Goal: Transaction & Acquisition: Purchase product/service

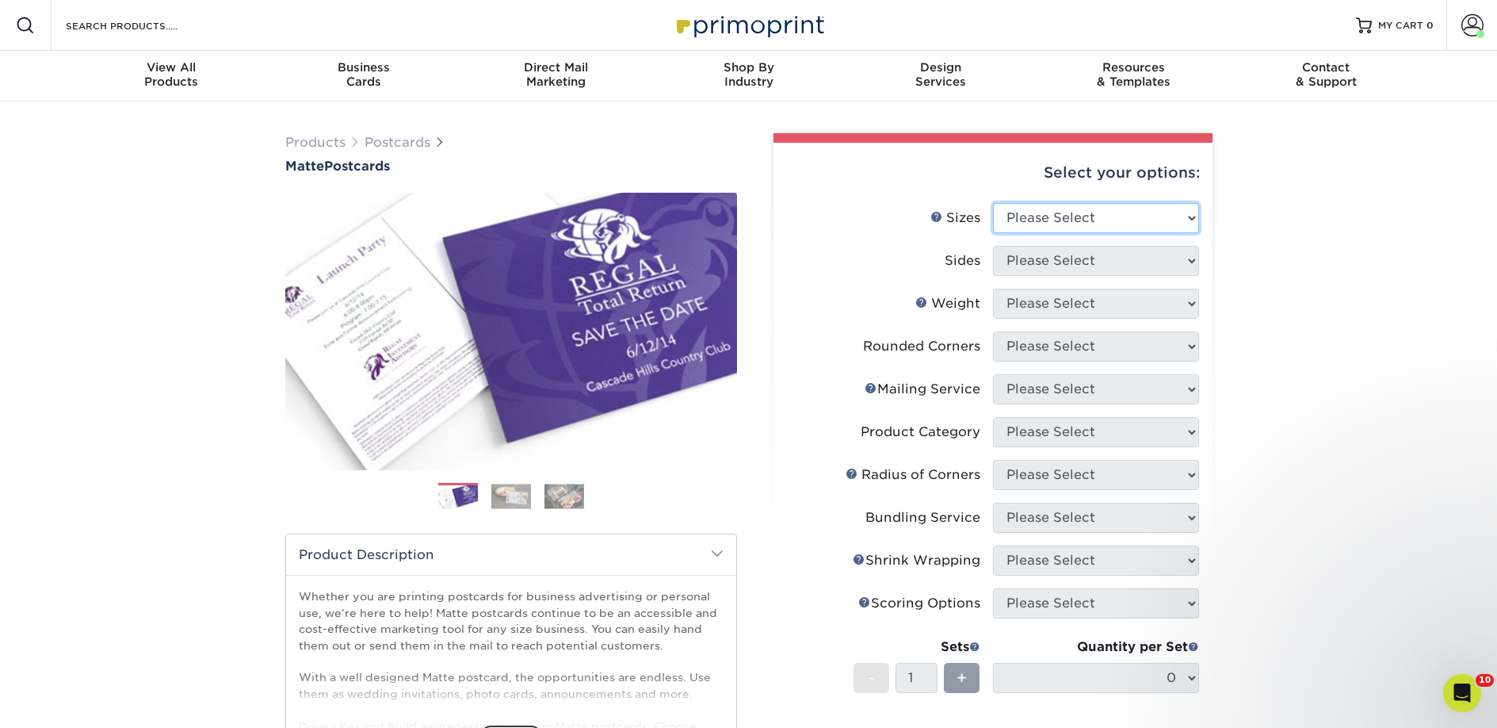
click at [1122, 208] on select "Please Select 1.5" x 7" 2" x 4" 2" x 6" 2" x 7" 2" x 8" 2.12" x 5.5" 2.125" x 5…" at bounding box center [1096, 218] width 206 height 30
select select "2.00x6.00"
click at [993, 203] on select "Please Select 1.5" x 7" 2" x 4" 2" x 6" 2" x 7" 2" x 8" 2.12" x 5.5" 2.125" x 5…" at bounding box center [1096, 218] width 206 height 30
click at [1061, 257] on select "Please Select Print Both Sides Print Front Only" at bounding box center [1096, 261] width 206 height 30
select select "13abbda7-1d64-4f25-8bb2-c179b224825d"
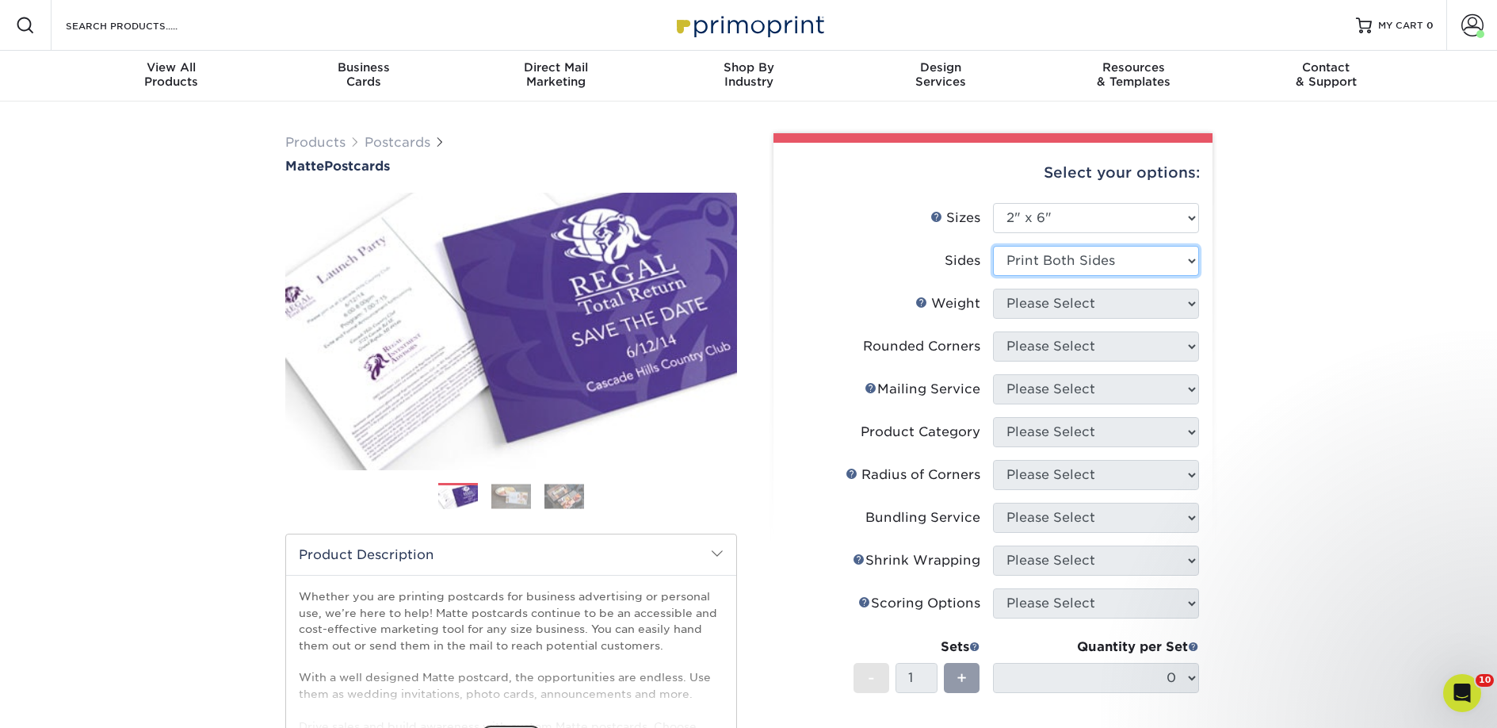
click at [993, 246] on select "Please Select Print Both Sides Print Front Only" at bounding box center [1096, 261] width 206 height 30
click at [1056, 302] on select "Please Select 14PT 16PT" at bounding box center [1096, 304] width 206 height 30
select select "14PT"
click at [993, 289] on select "Please Select 14PT 16PT" at bounding box center [1096, 304] width 206 height 30
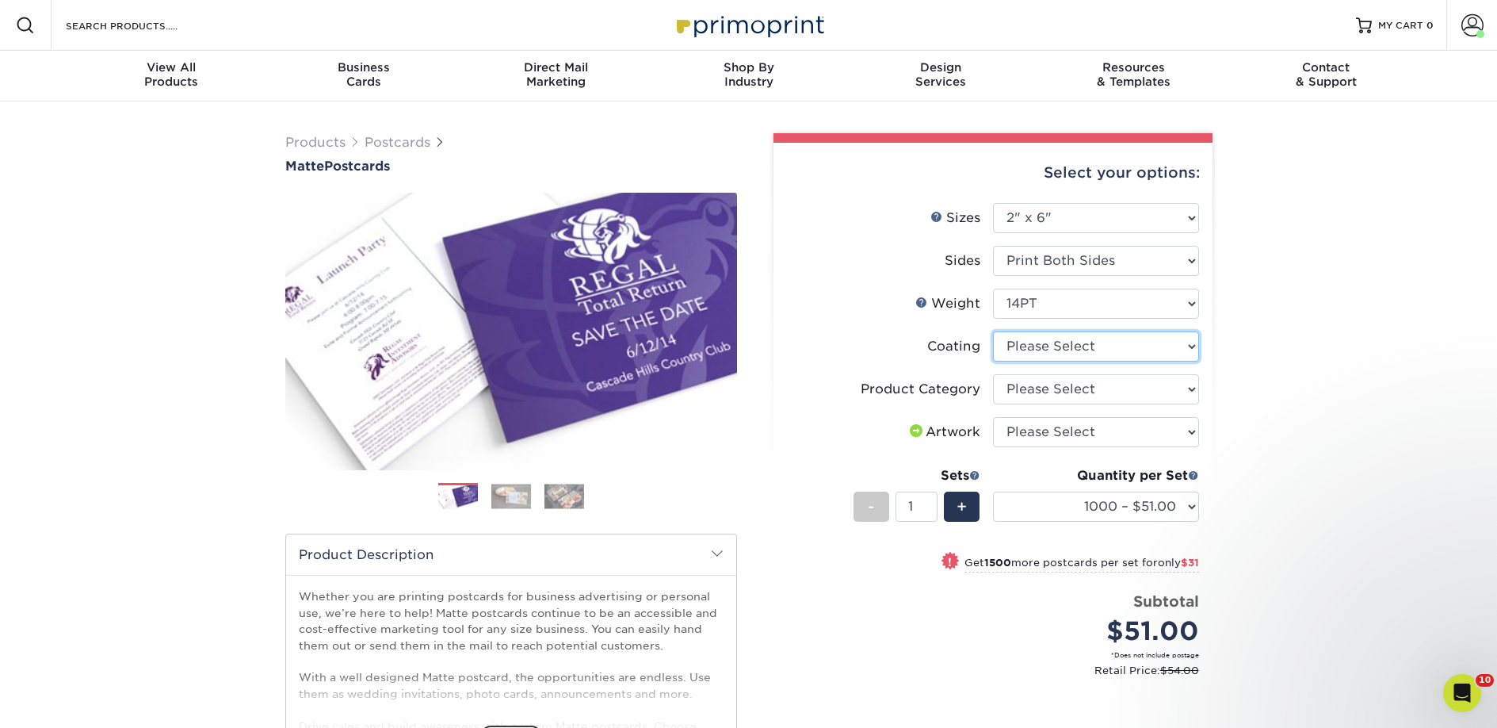
click at [1067, 355] on select at bounding box center [1096, 346] width 206 height 30
select select "121bb7b5-3b4d-429f-bd8d-bbf80e953313"
click at [993, 331] on select at bounding box center [1096, 346] width 206 height 30
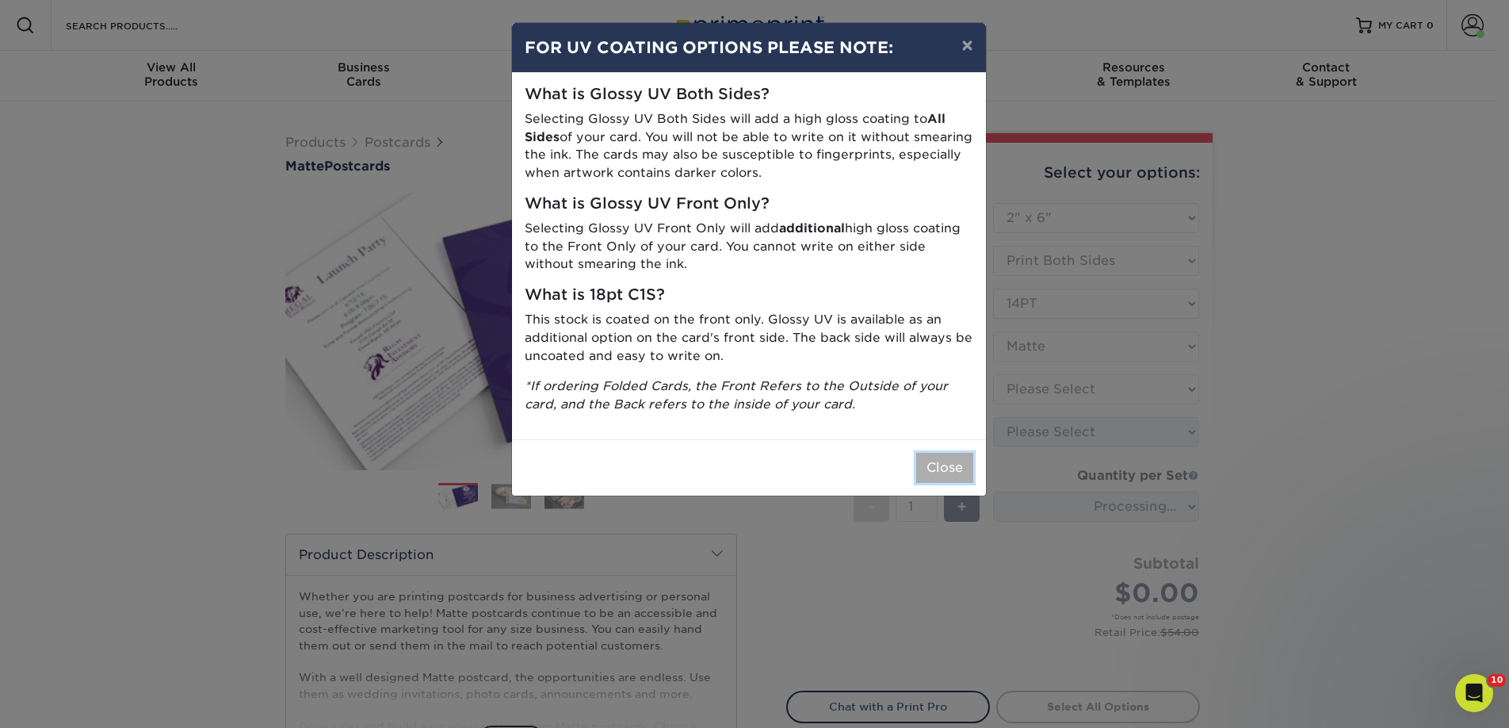
click at [936, 460] on button "Close" at bounding box center [944, 468] width 57 height 30
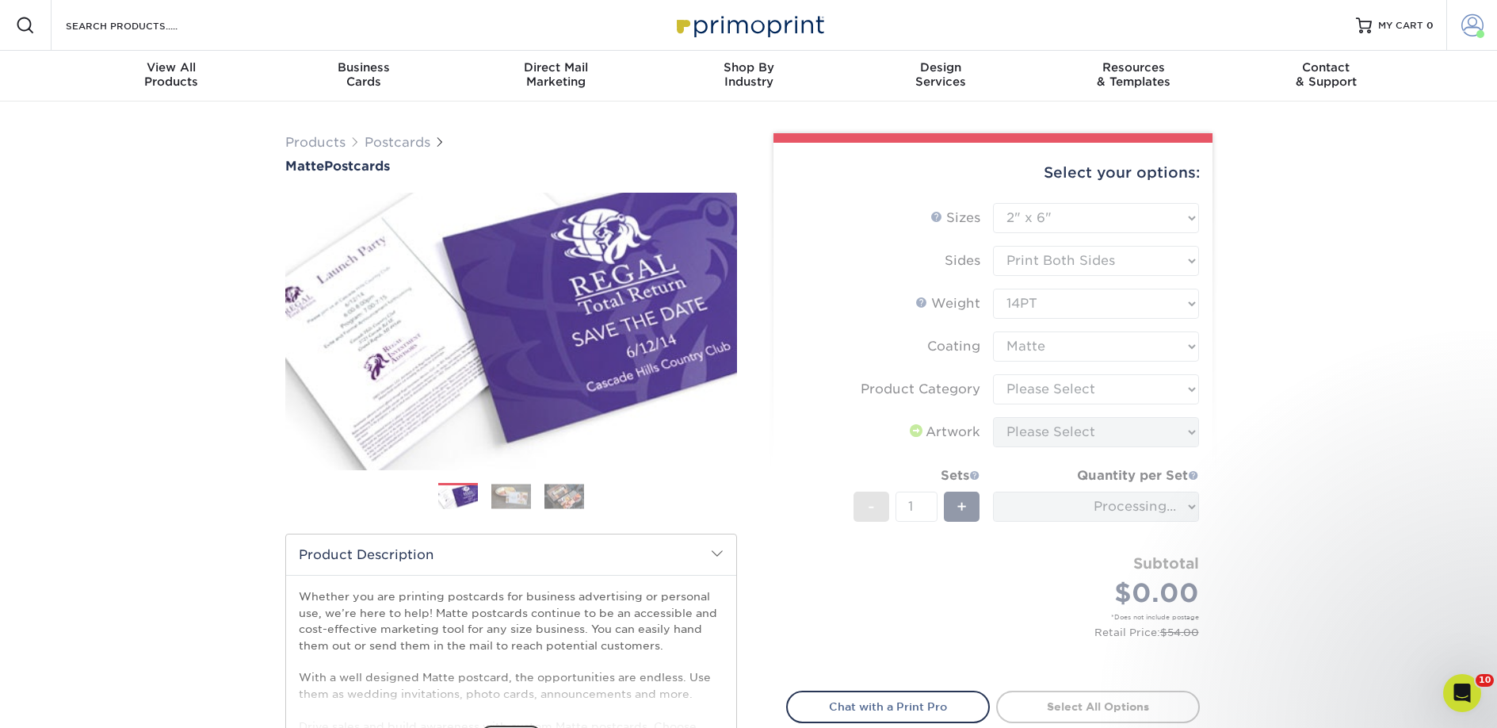
click at [1469, 21] on span at bounding box center [1473, 25] width 22 height 22
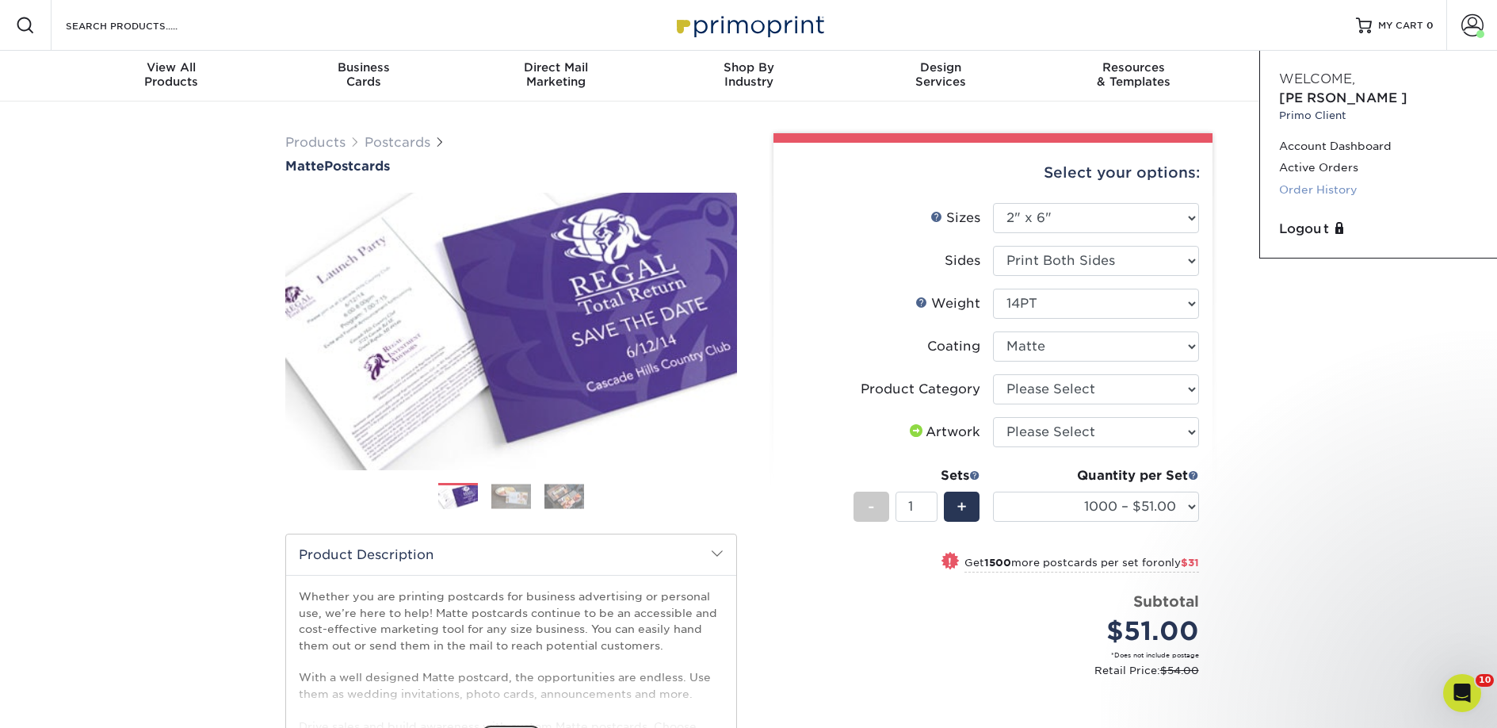
click at [1316, 179] on link "Order History" at bounding box center [1378, 189] width 199 height 21
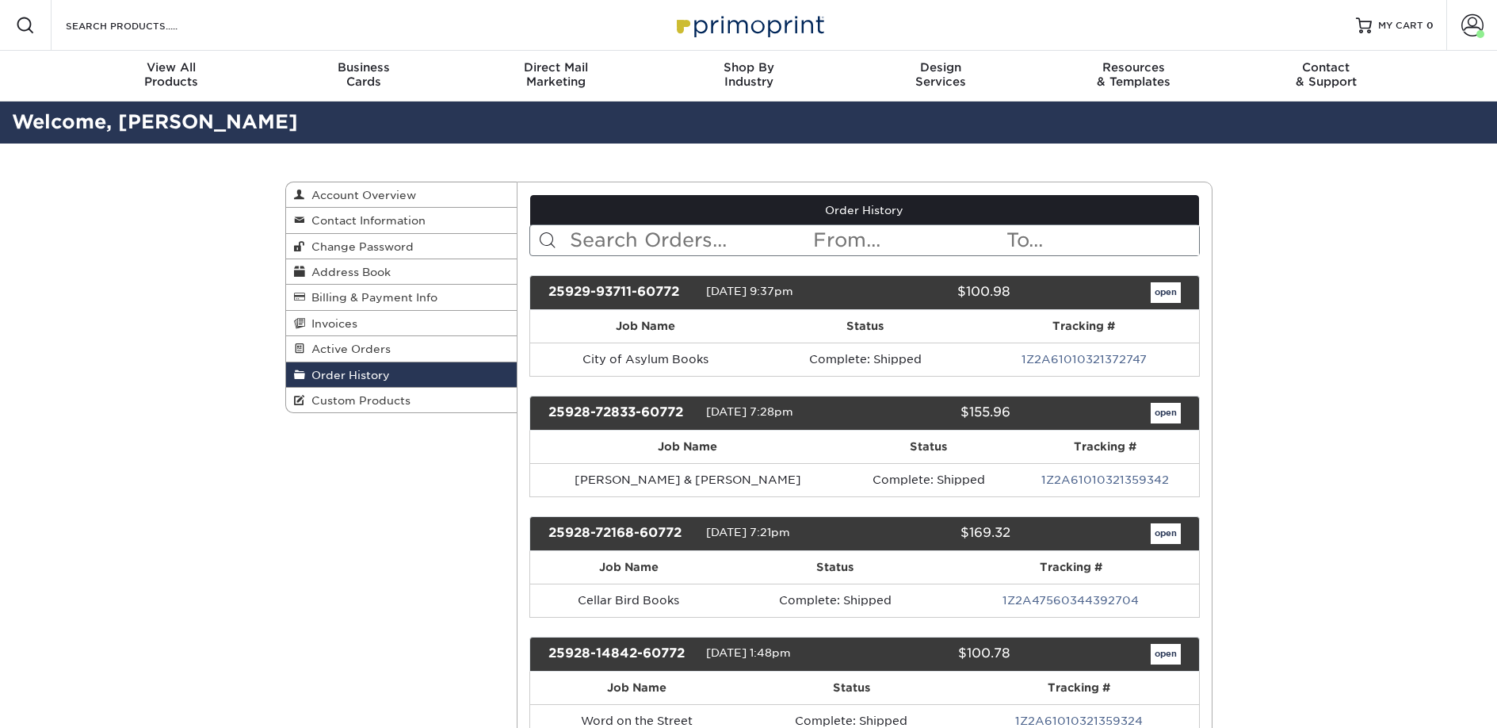
click at [678, 247] on input "text" at bounding box center [689, 240] width 243 height 30
type input "black walnut"
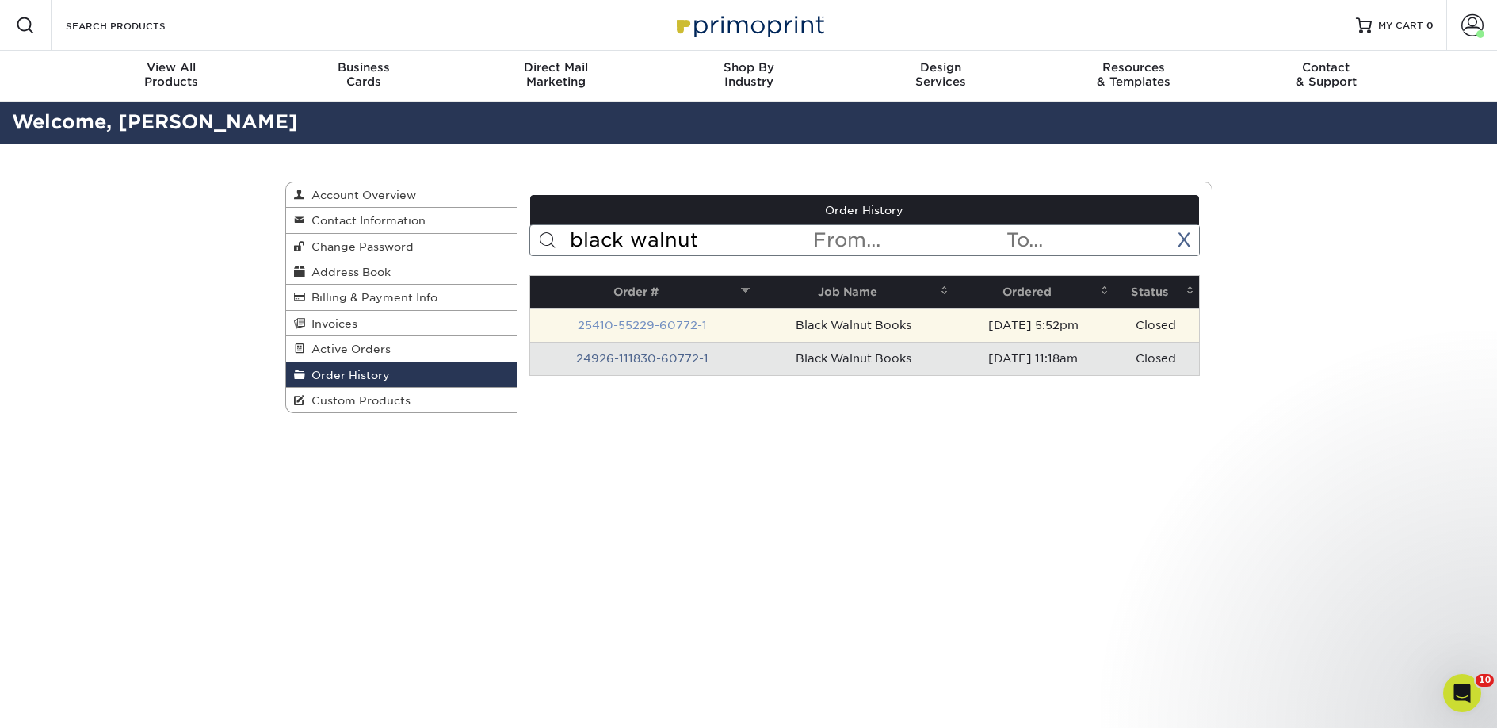
click at [654, 324] on link "25410-55229-60772-1" at bounding box center [642, 325] width 129 height 13
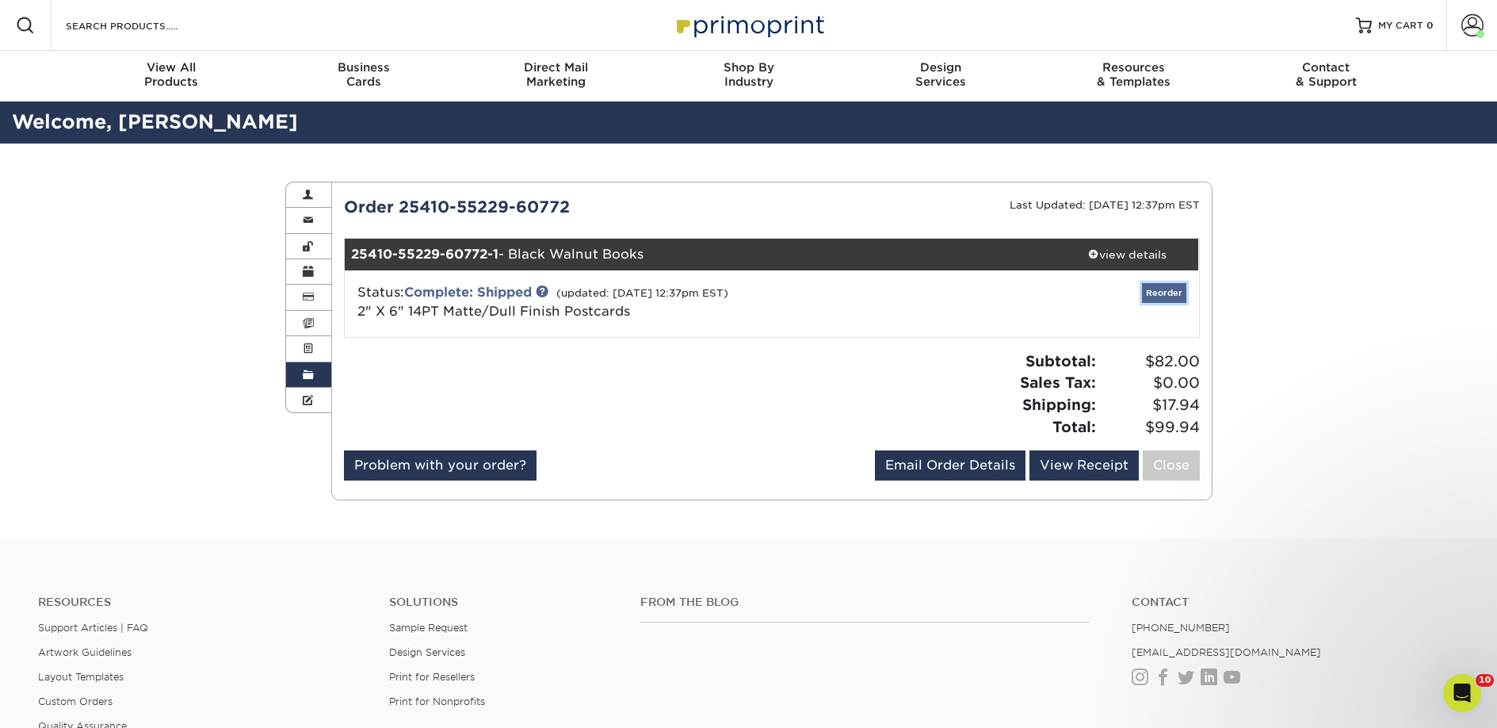
click at [1155, 295] on link "Reorder" at bounding box center [1164, 293] width 44 height 20
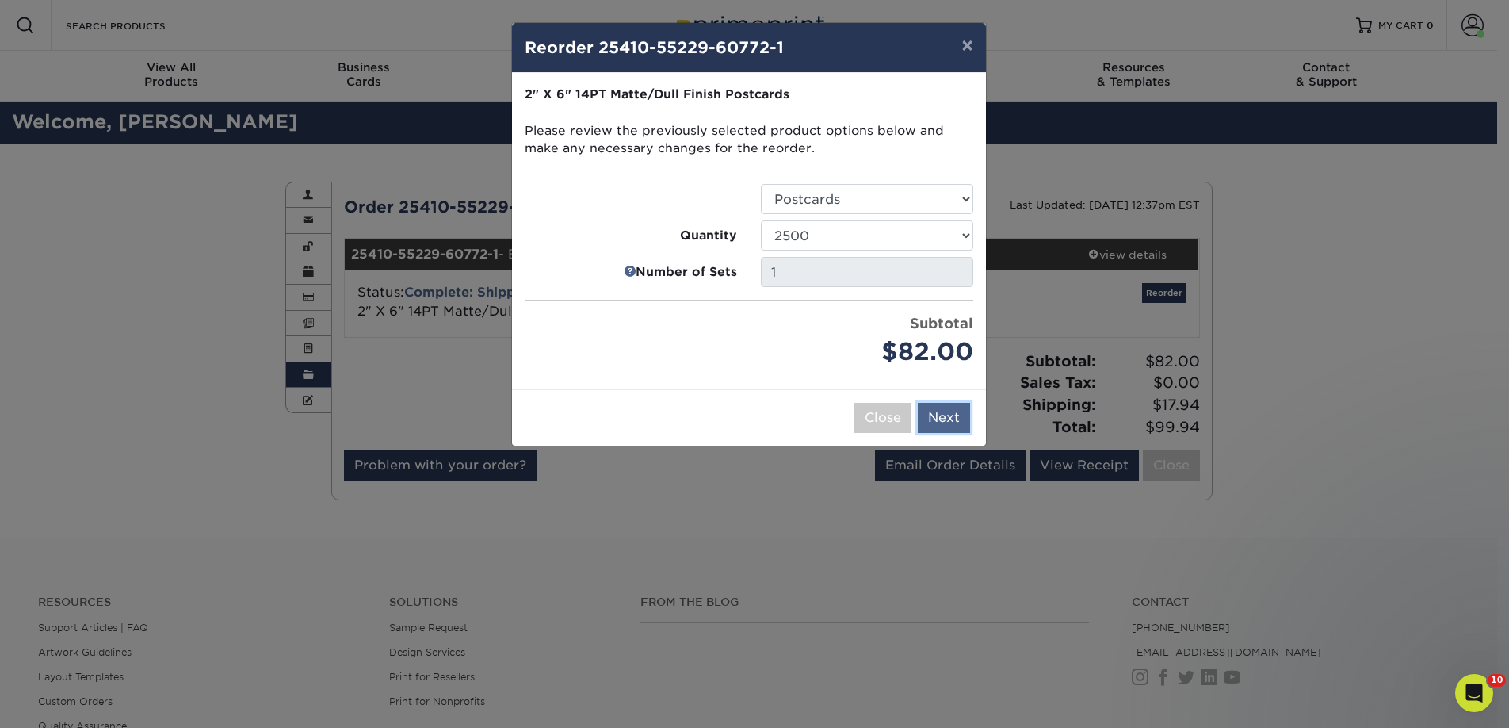
click at [950, 419] on button "Next" at bounding box center [944, 418] width 52 height 30
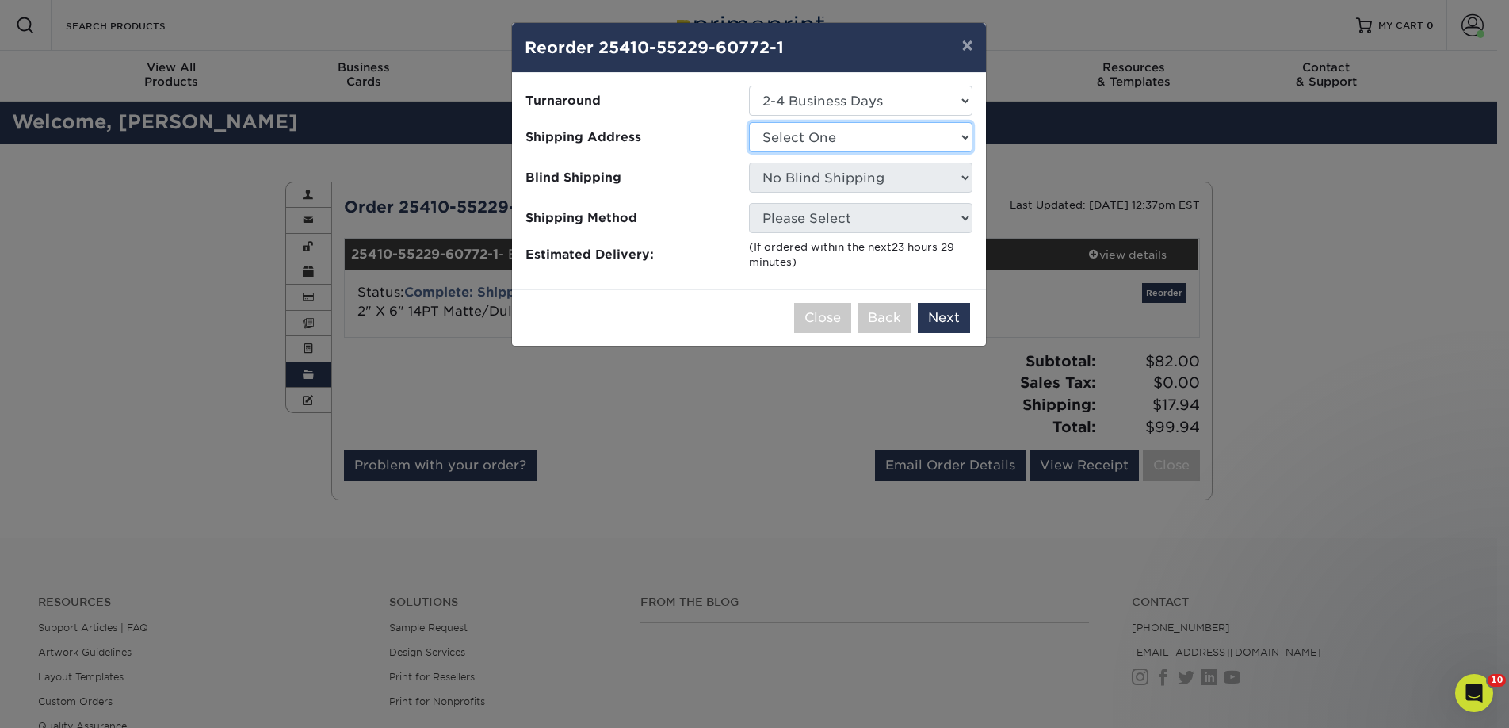
click at [805, 128] on select "Select One 2nd Floor Convention Center A Good Book Bookbug" at bounding box center [861, 137] width 224 height 30
select select "274511"
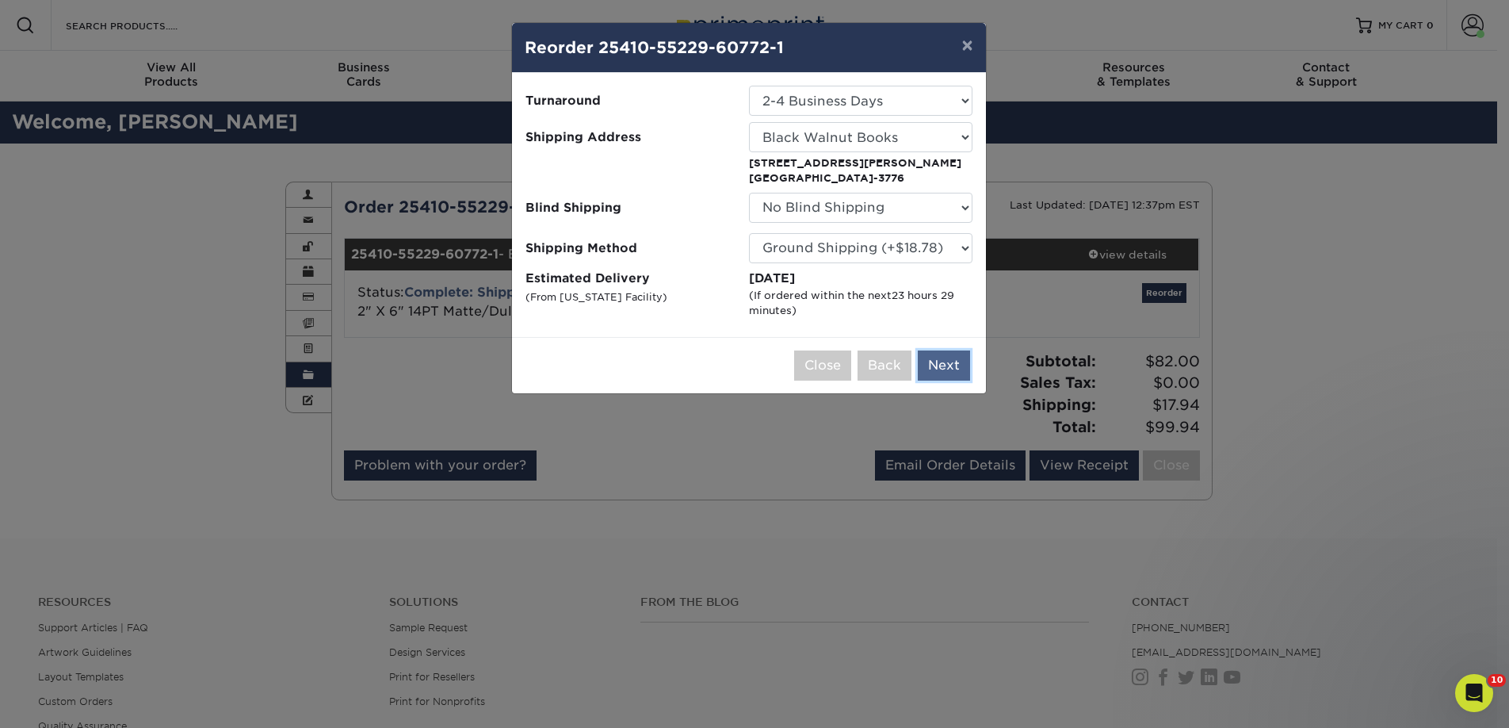
click at [956, 362] on button "Next" at bounding box center [944, 365] width 52 height 30
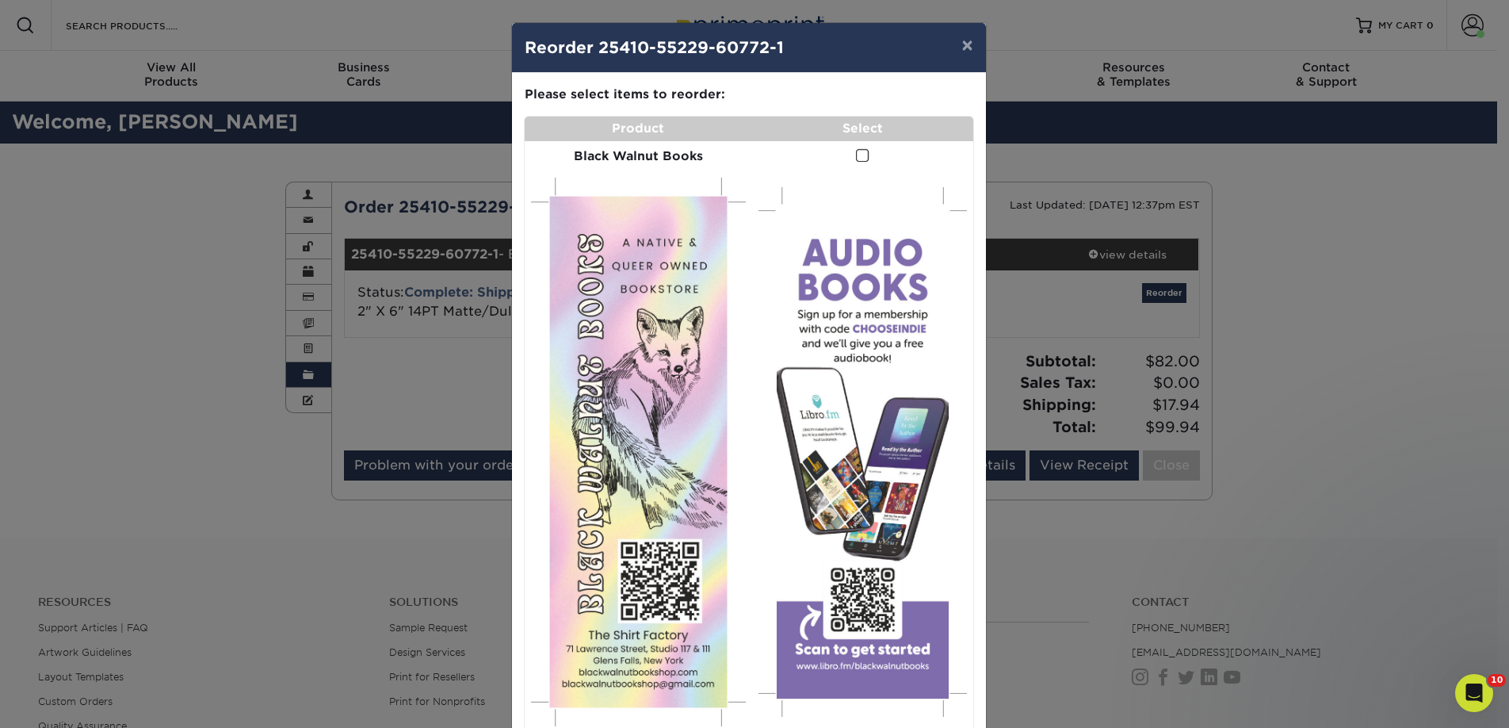
click at [861, 154] on span at bounding box center [862, 155] width 13 height 15
click at [0, 0] on input "checkbox" at bounding box center [0, 0] width 0 height 0
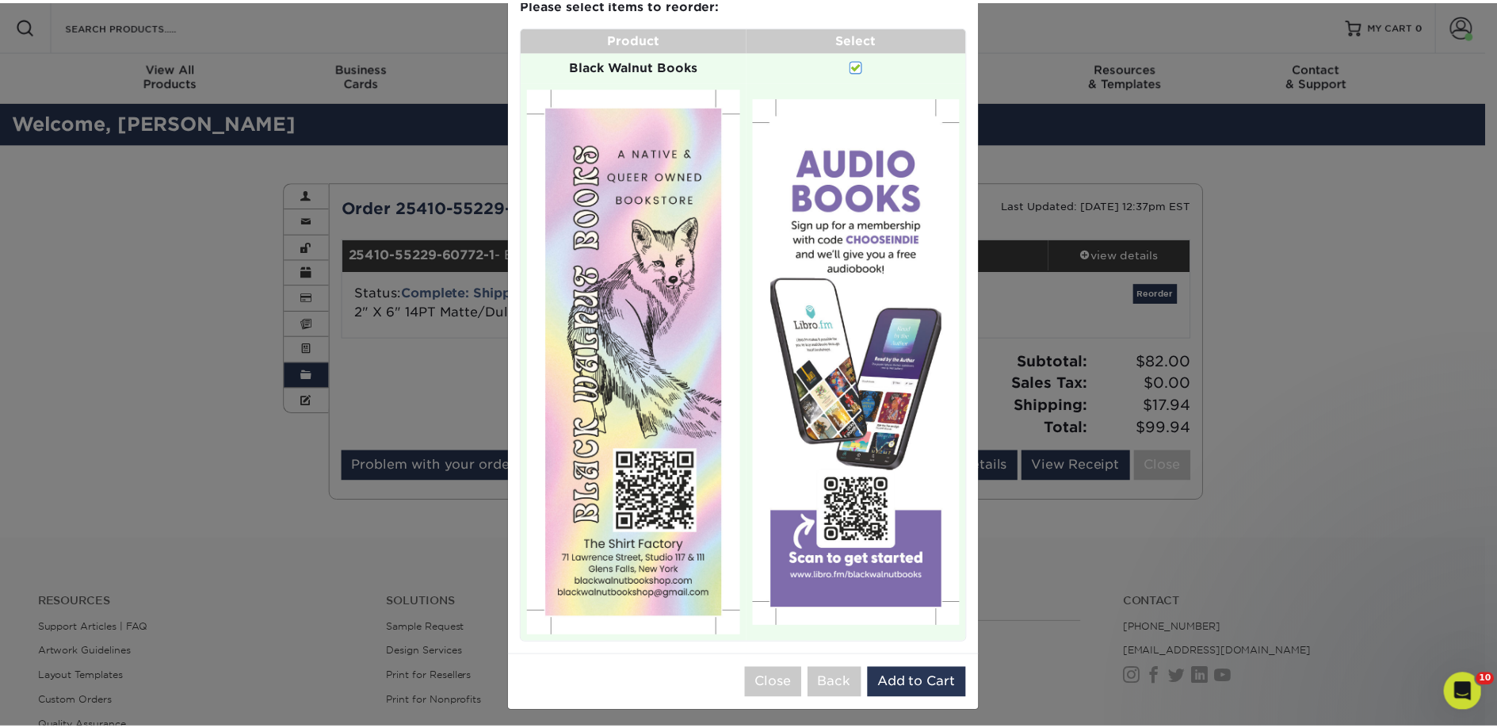
scroll to position [97, 0]
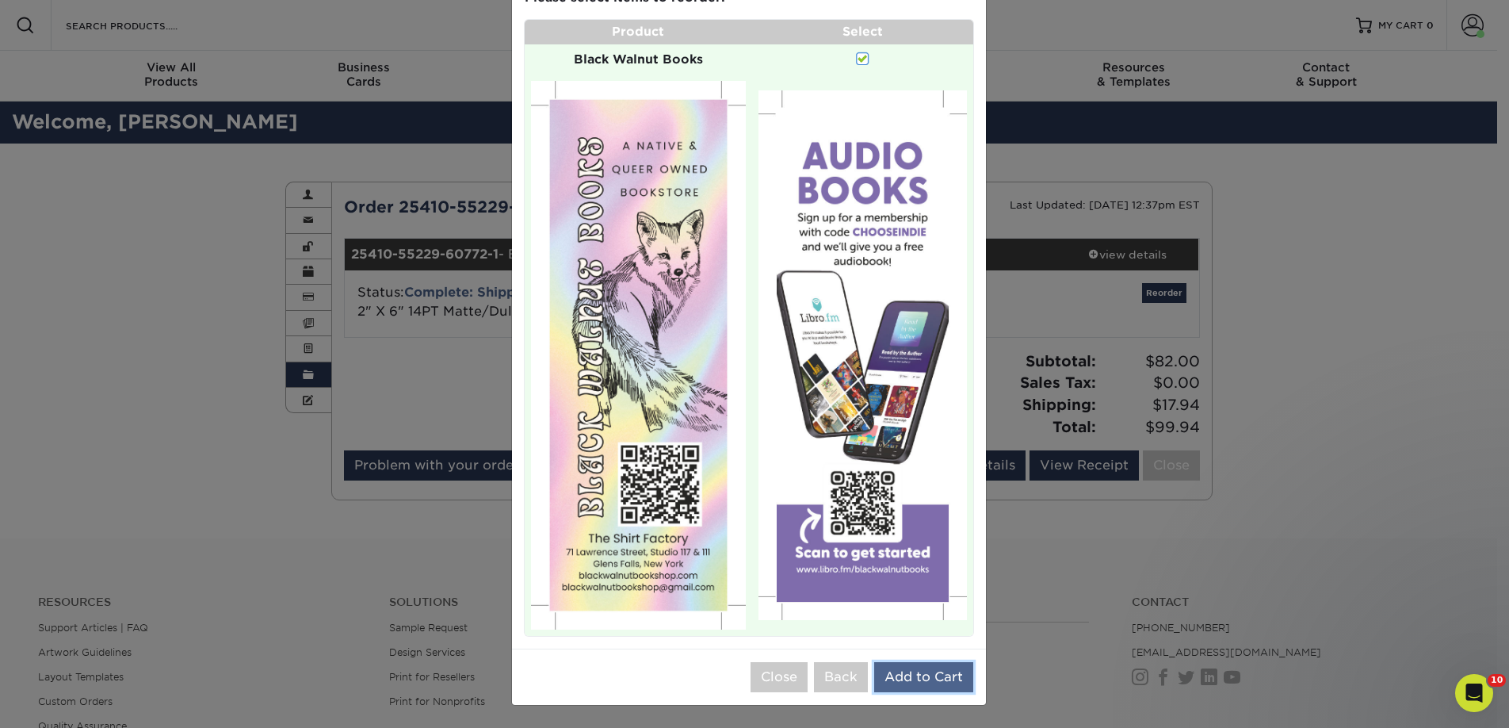
click at [904, 674] on button "Add to Cart" at bounding box center [923, 677] width 99 height 30
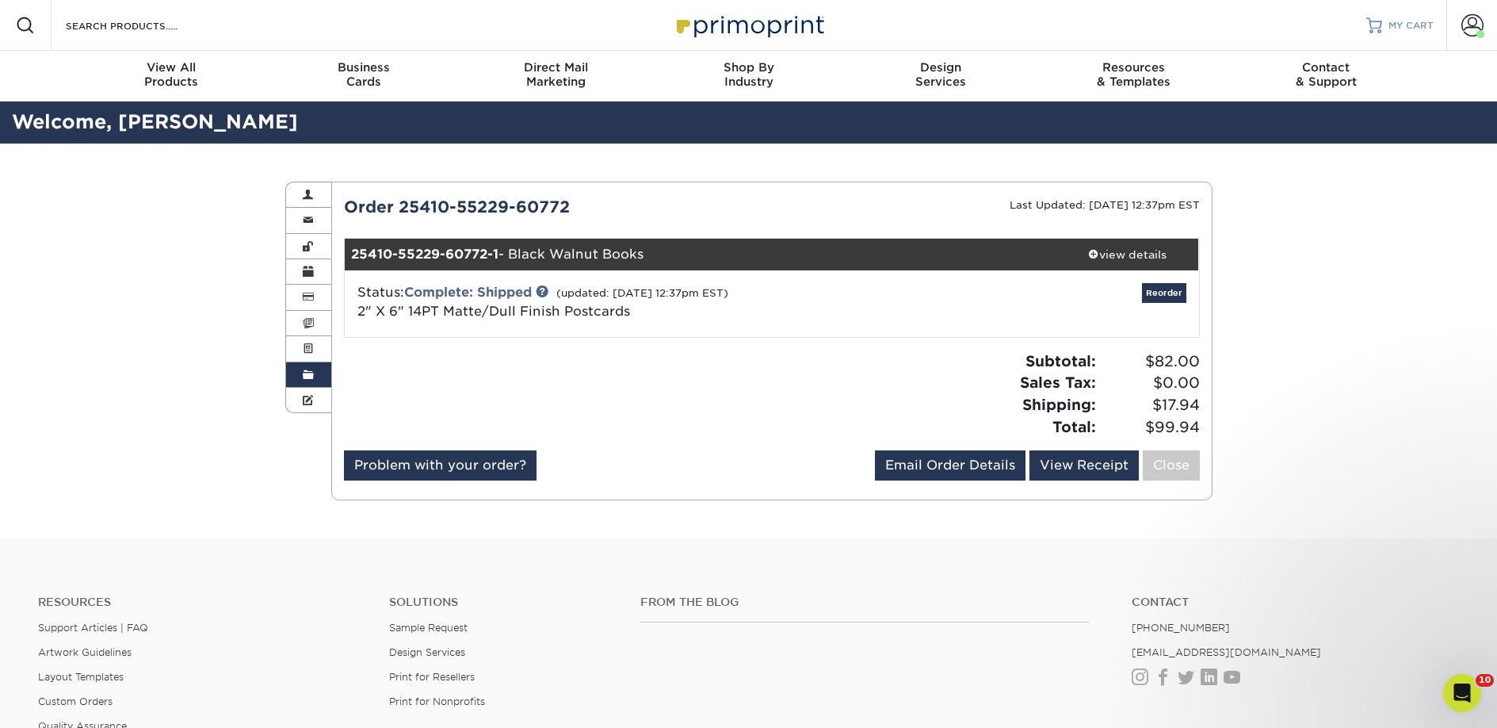
click at [1415, 21] on span "MY CART" at bounding box center [1411, 25] width 45 height 13
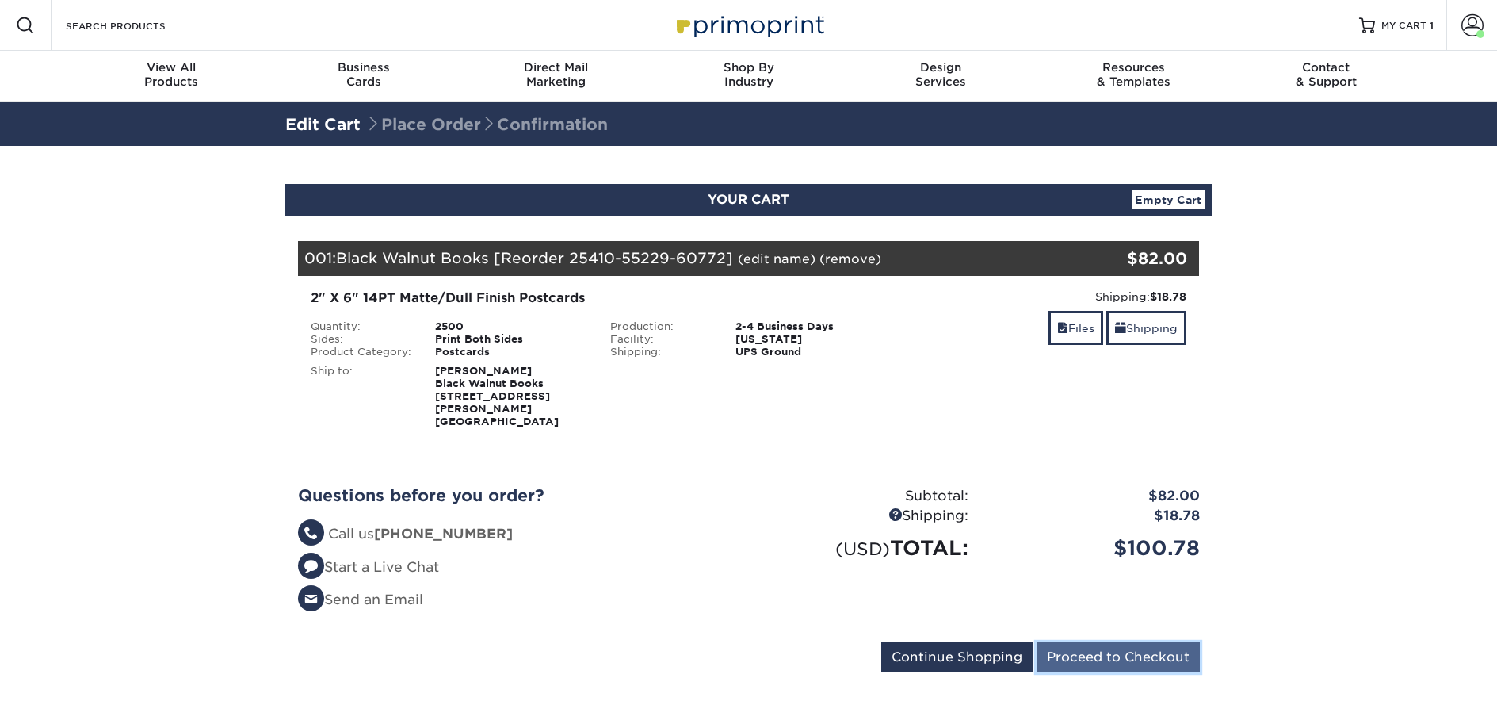
click at [1126, 642] on input "Proceed to Checkout" at bounding box center [1118, 657] width 163 height 30
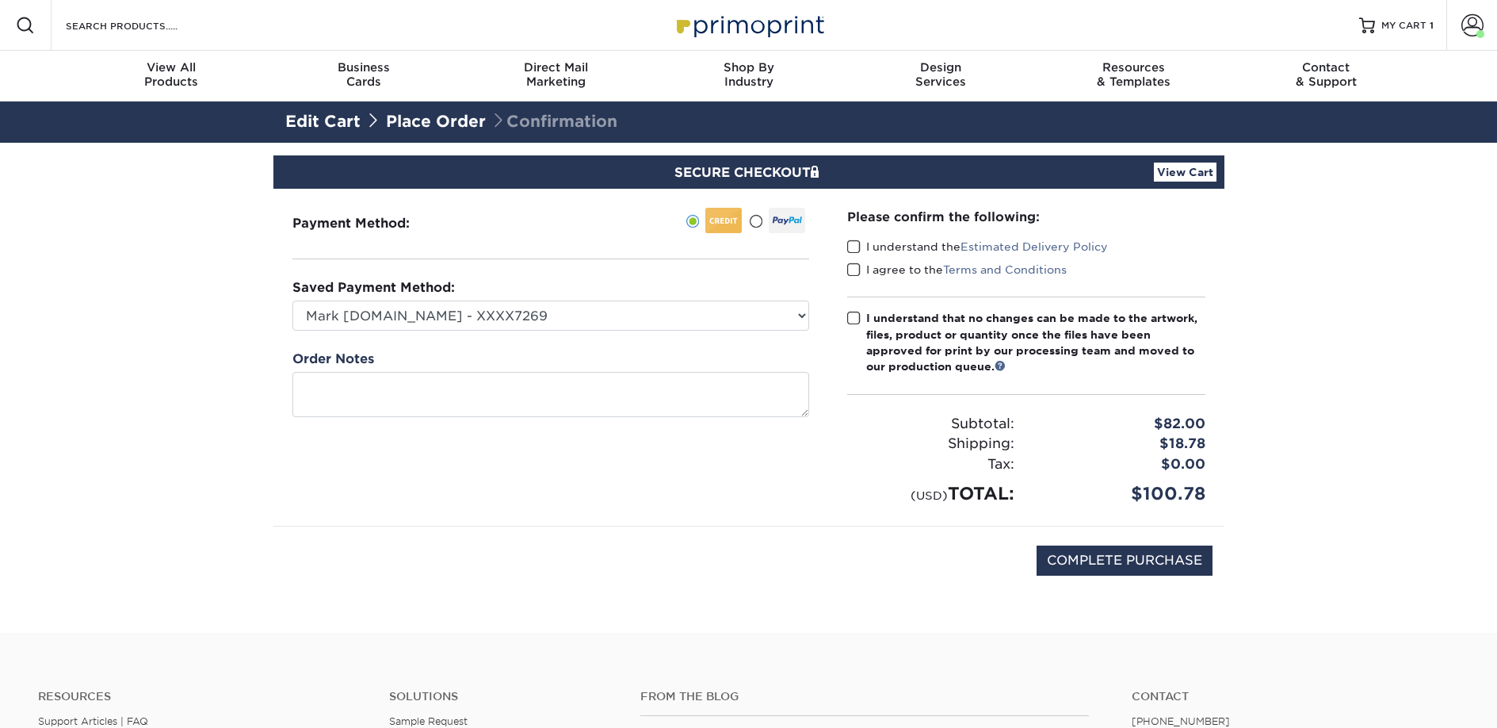
click at [868, 251] on label "I understand the Estimated Delivery Policy" at bounding box center [977, 247] width 261 height 16
click at [0, 0] on input "I understand the Estimated Delivery Policy" at bounding box center [0, 0] width 0 height 0
click at [868, 270] on label "I agree to the Terms and Conditions" at bounding box center [957, 270] width 220 height 16
click at [0, 0] on input "I agree to the Terms and Conditions" at bounding box center [0, 0] width 0 height 0
click at [867, 313] on div "I understand that no changes can be made to the artwork, files, product or quan…" at bounding box center [1035, 342] width 339 height 65
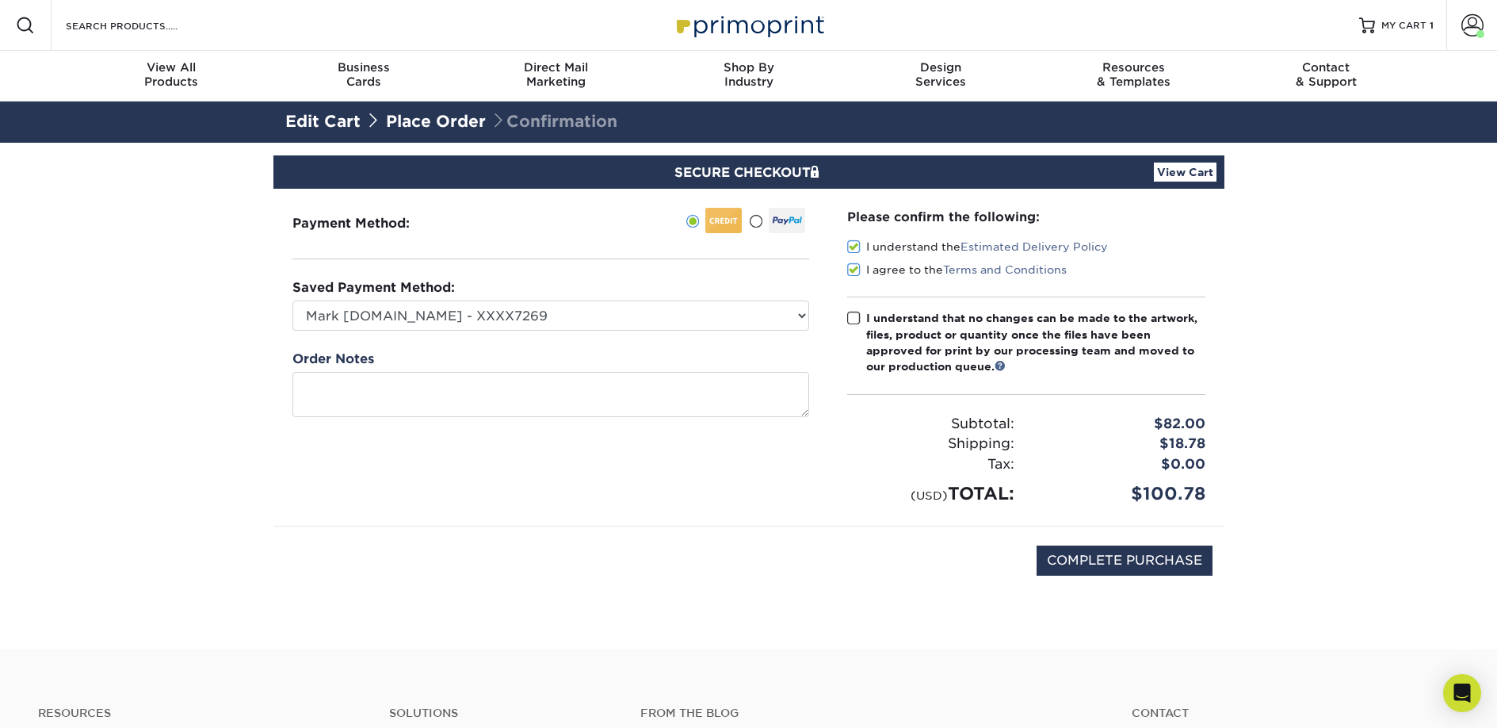
click at [0, 0] on input "I understand that no changes can be made to the artwork, files, product or quan…" at bounding box center [0, 0] width 0 height 0
click at [1041, 556] on input "COMPLETE PURCHASE" at bounding box center [1125, 560] width 176 height 30
type input "PROCESSING, PLEASE WAIT..."
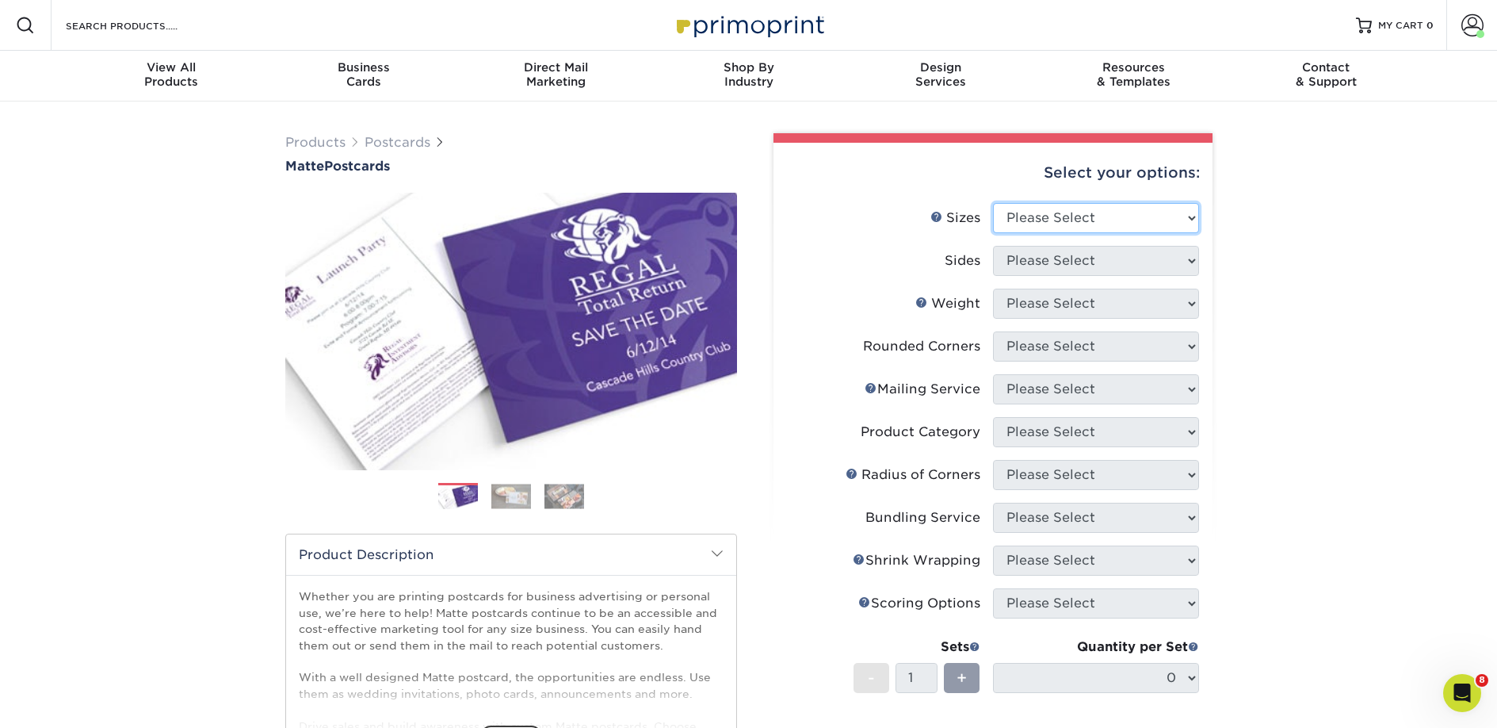
click at [1058, 216] on select "Please Select 1.5" x 7" 2" x 4" 2" x 6" 2" x 7" 2" x 8" 2.12" x 5.5" 2.125" x 5…" at bounding box center [1096, 218] width 206 height 30
select select "2.00x6.00"
click at [993, 203] on select "Please Select 1.5" x 7" 2" x 4" 2" x 6" 2" x 7" 2" x 8" 2.12" x 5.5" 2.125" x 5…" at bounding box center [1096, 218] width 206 height 30
click at [1038, 266] on select "Please Select Print Both Sides Print Front Only" at bounding box center [1096, 261] width 206 height 30
select select "13abbda7-1d64-4f25-8bb2-c179b224825d"
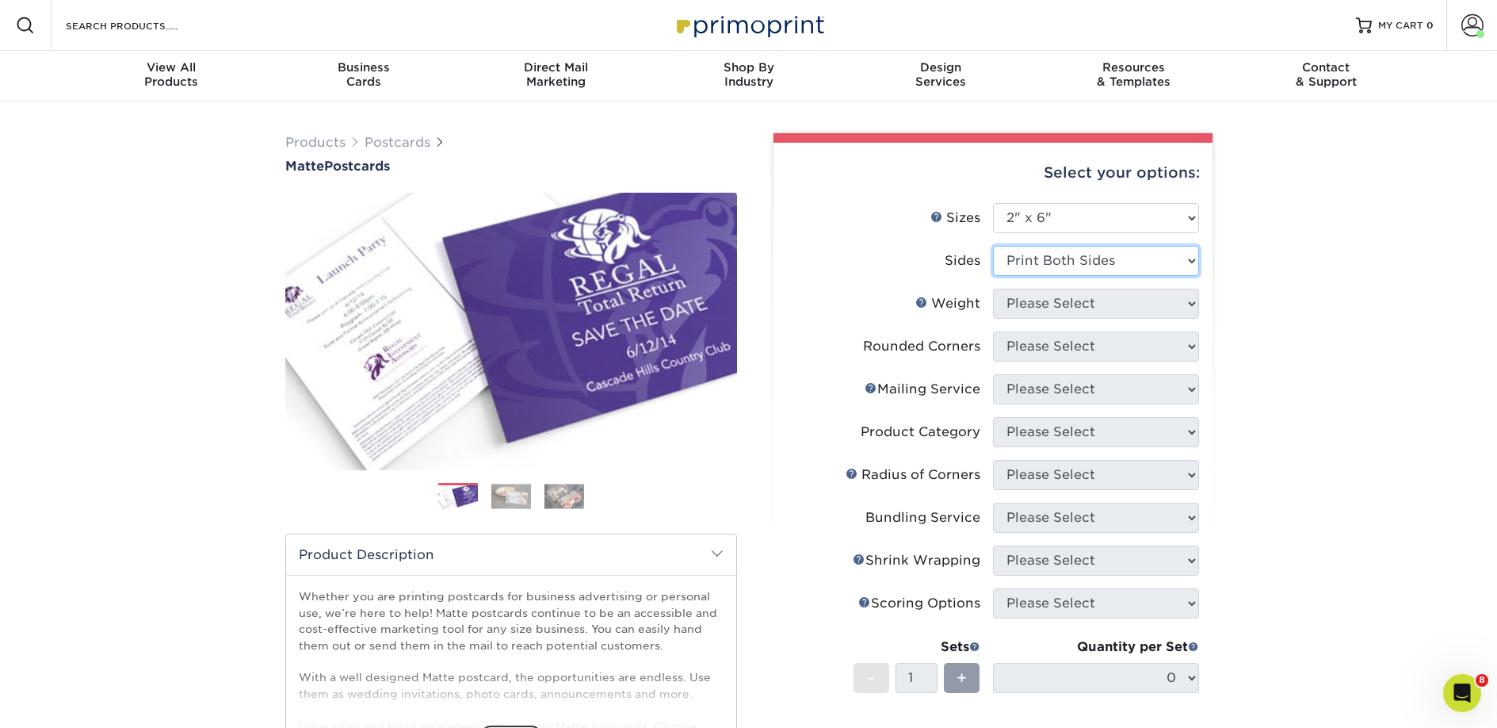
click at [993, 246] on select "Please Select Print Both Sides Print Front Only" at bounding box center [1096, 261] width 206 height 30
click at [1038, 305] on select "Please Select 14PT 16PT" at bounding box center [1096, 304] width 206 height 30
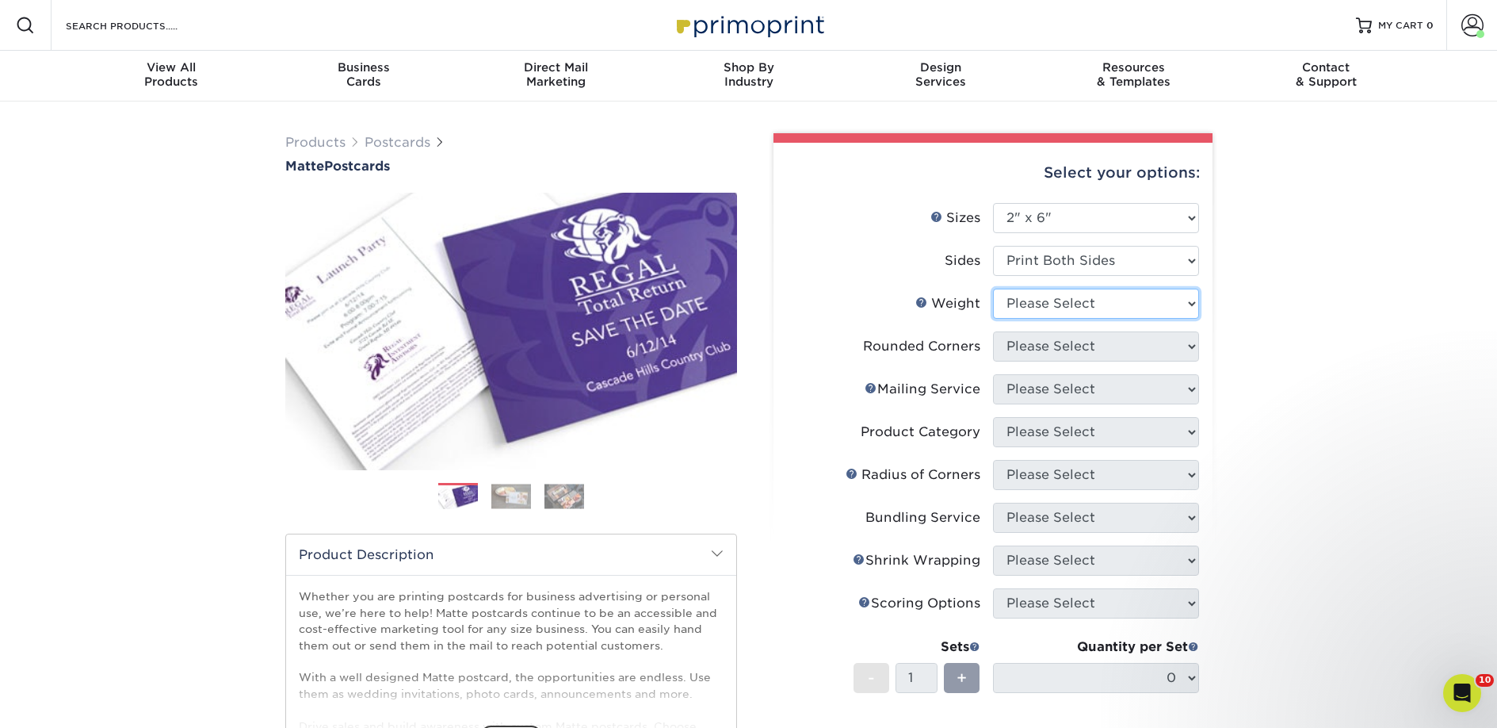
select select "14PT"
click at [993, 289] on select "Please Select 14PT 16PT" at bounding box center [1096, 304] width 206 height 30
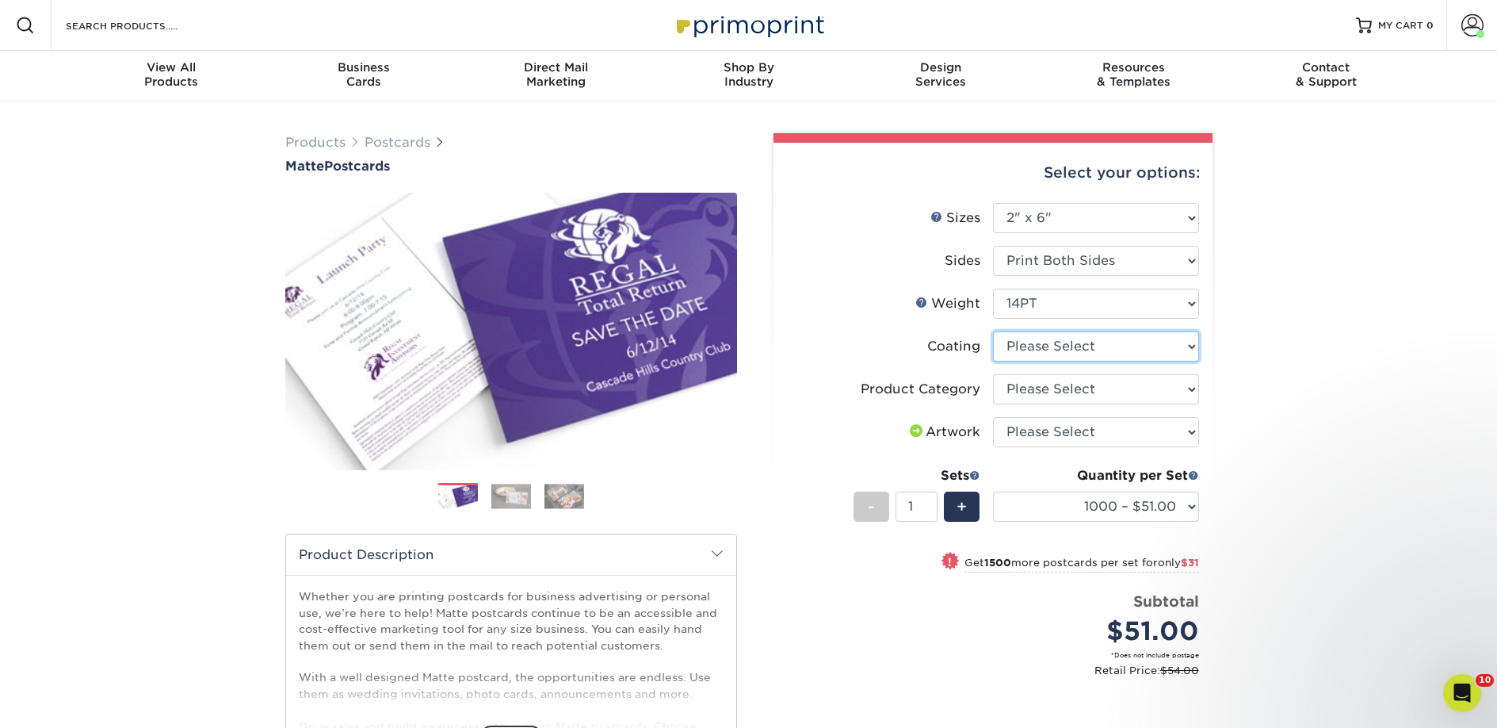
click at [1039, 348] on select at bounding box center [1096, 346] width 206 height 30
select select "121bb7b5-3b4d-429f-bd8d-bbf80e953313"
click at [993, 331] on select at bounding box center [1096, 346] width 206 height 30
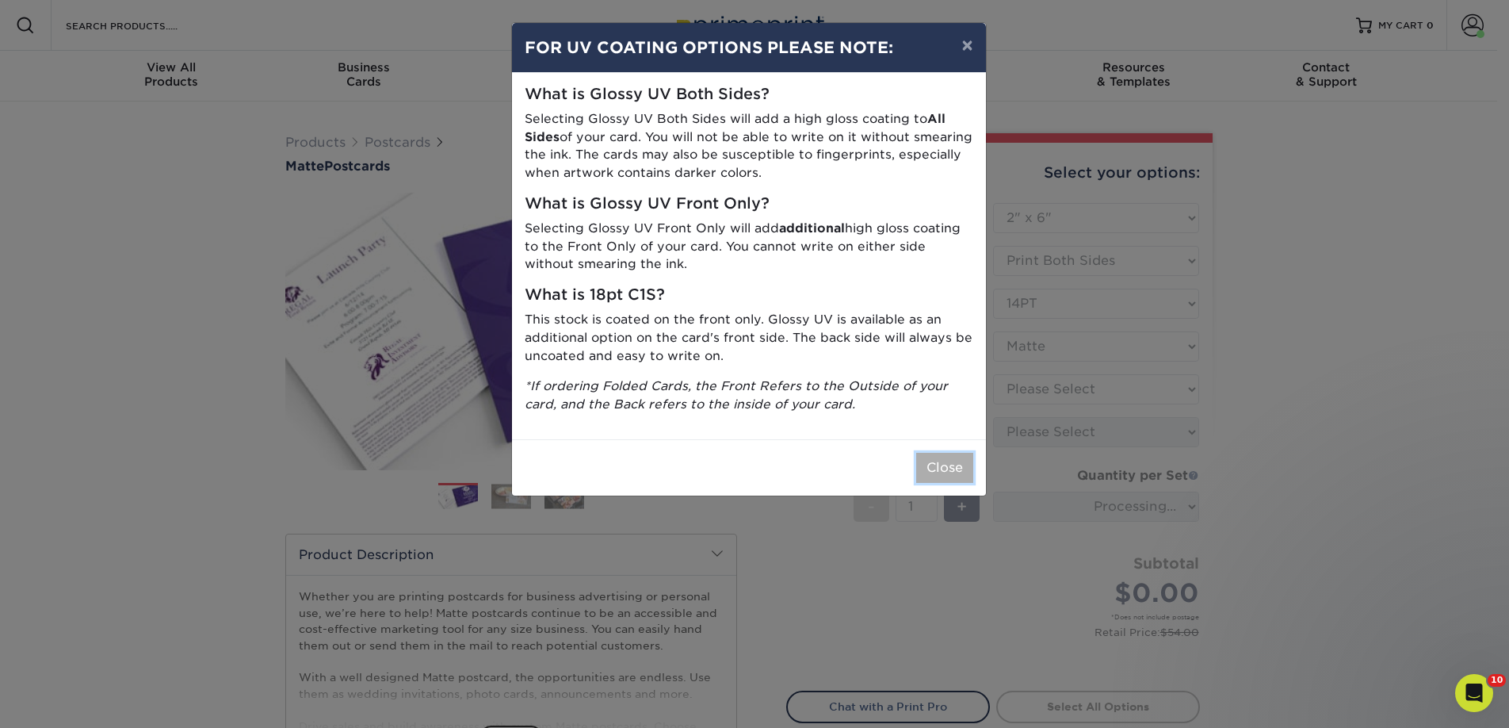
click at [944, 455] on button "Close" at bounding box center [944, 468] width 57 height 30
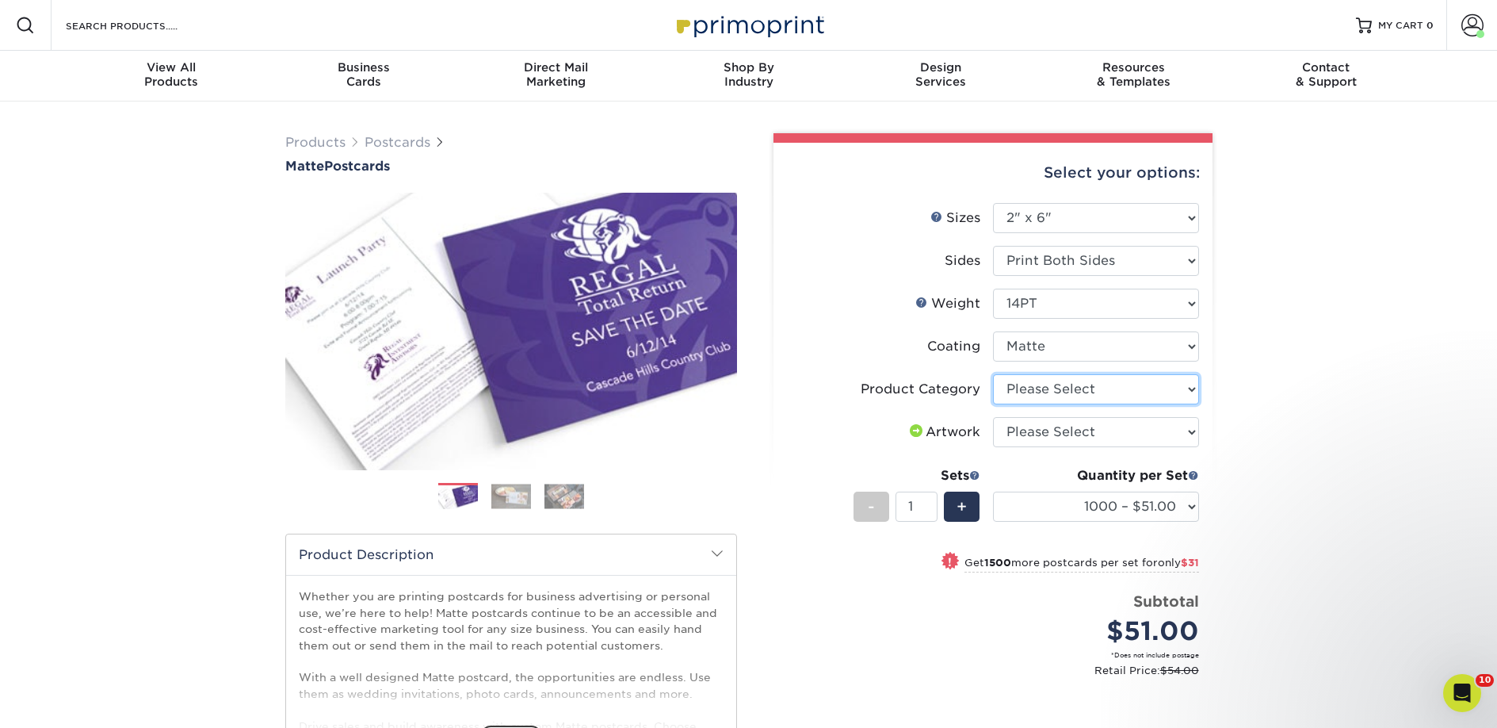
click at [1047, 388] on select "Please Select Postcards" at bounding box center [1096, 389] width 206 height 30
select select "9b7272e0-d6c8-4c3c-8e97-d3a1bcdab858"
click at [993, 374] on select "Please Select Postcards" at bounding box center [1096, 389] width 206 height 30
click at [1085, 434] on select "Please Select I will upload files I need a design - $150" at bounding box center [1096, 432] width 206 height 30
select select "upload"
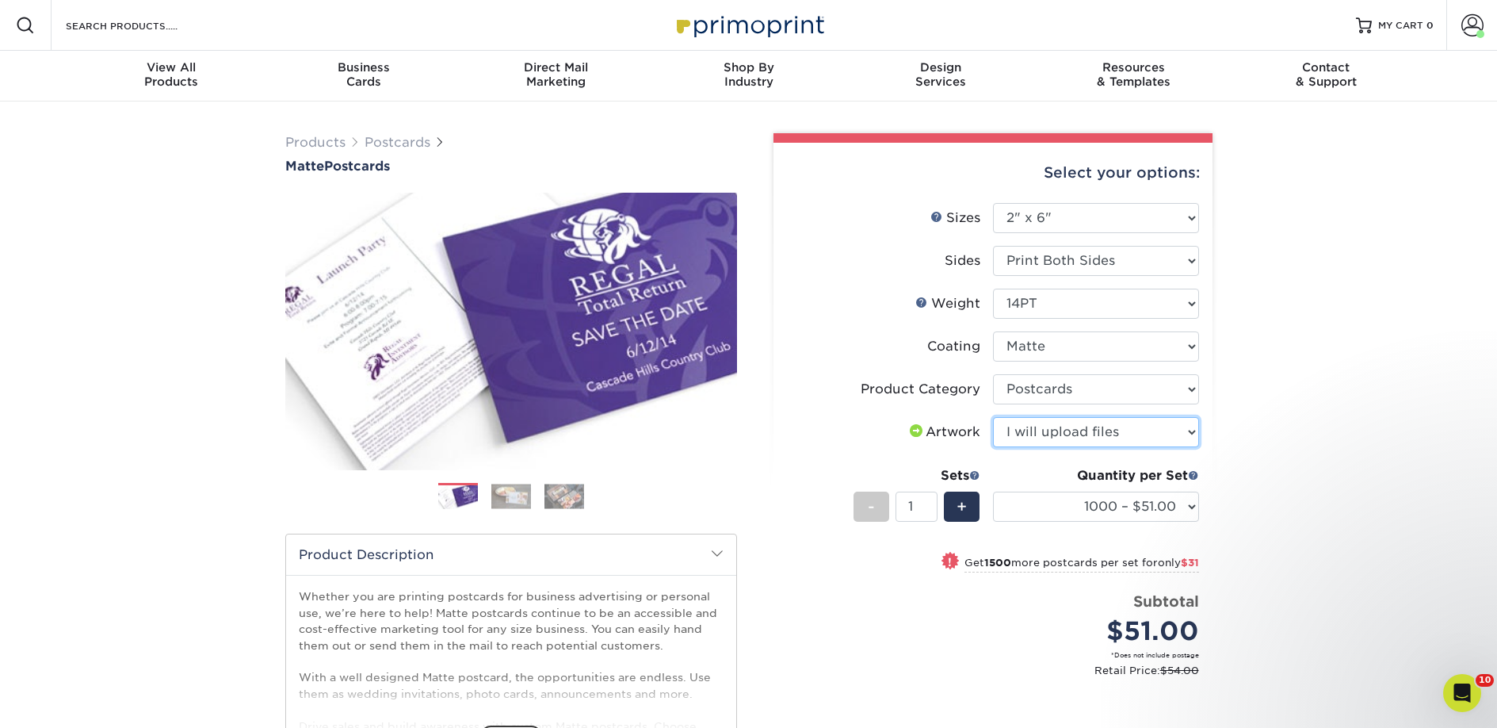
click at [993, 417] on select "Please Select I will upload files I need a design - $150" at bounding box center [1096, 432] width 206 height 30
click at [974, 509] on div "+" at bounding box center [962, 506] width 36 height 30
type input "4"
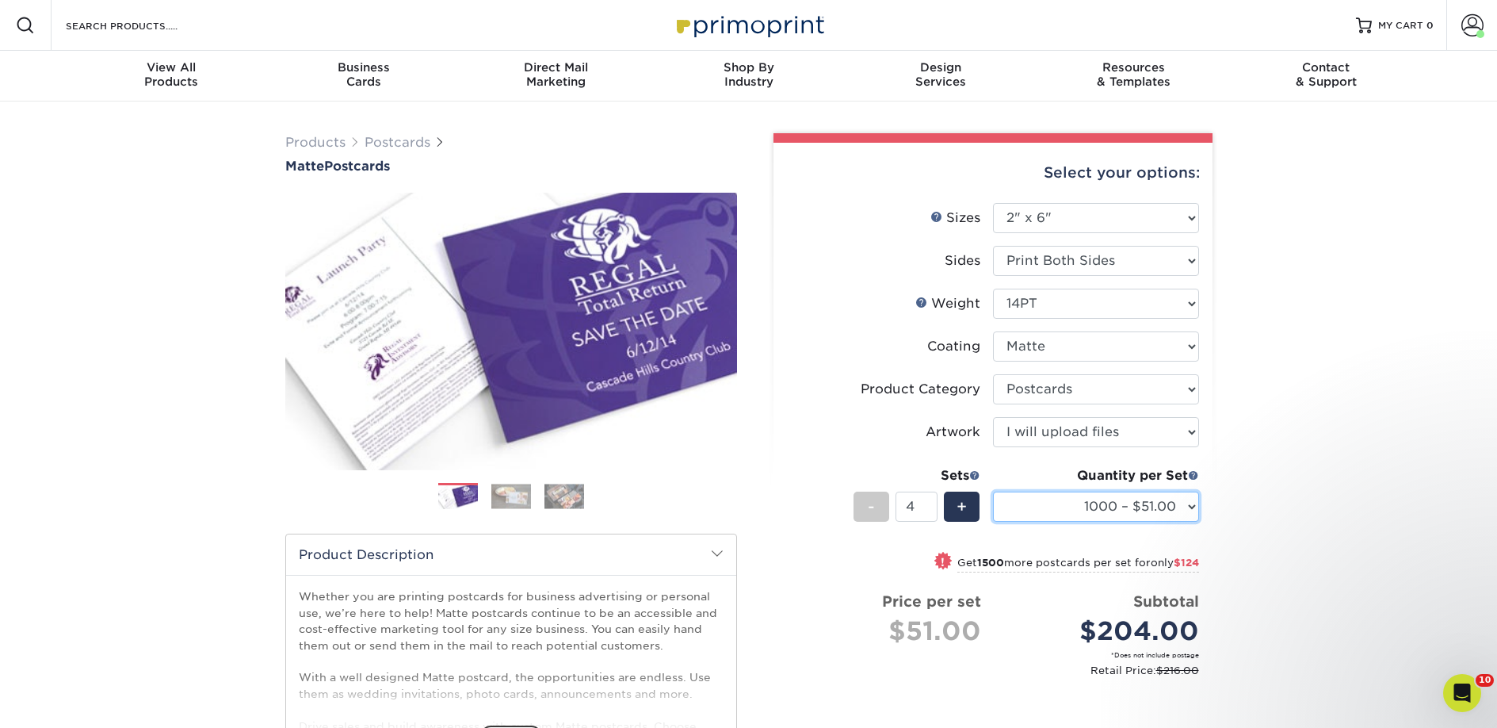
click at [1072, 507] on select "1000 – $51.00 2500 – $82.00 5000 – $123.00 10000 – $234.00 15000 – $344.00 2000…" at bounding box center [1096, 506] width 206 height 30
select select "2500 – $82.00"
click at [993, 491] on select "1000 – $51.00 2500 – $82.00 5000 – $123.00 10000 – $234.00 15000 – $344.00 2000…" at bounding box center [1096, 506] width 206 height 30
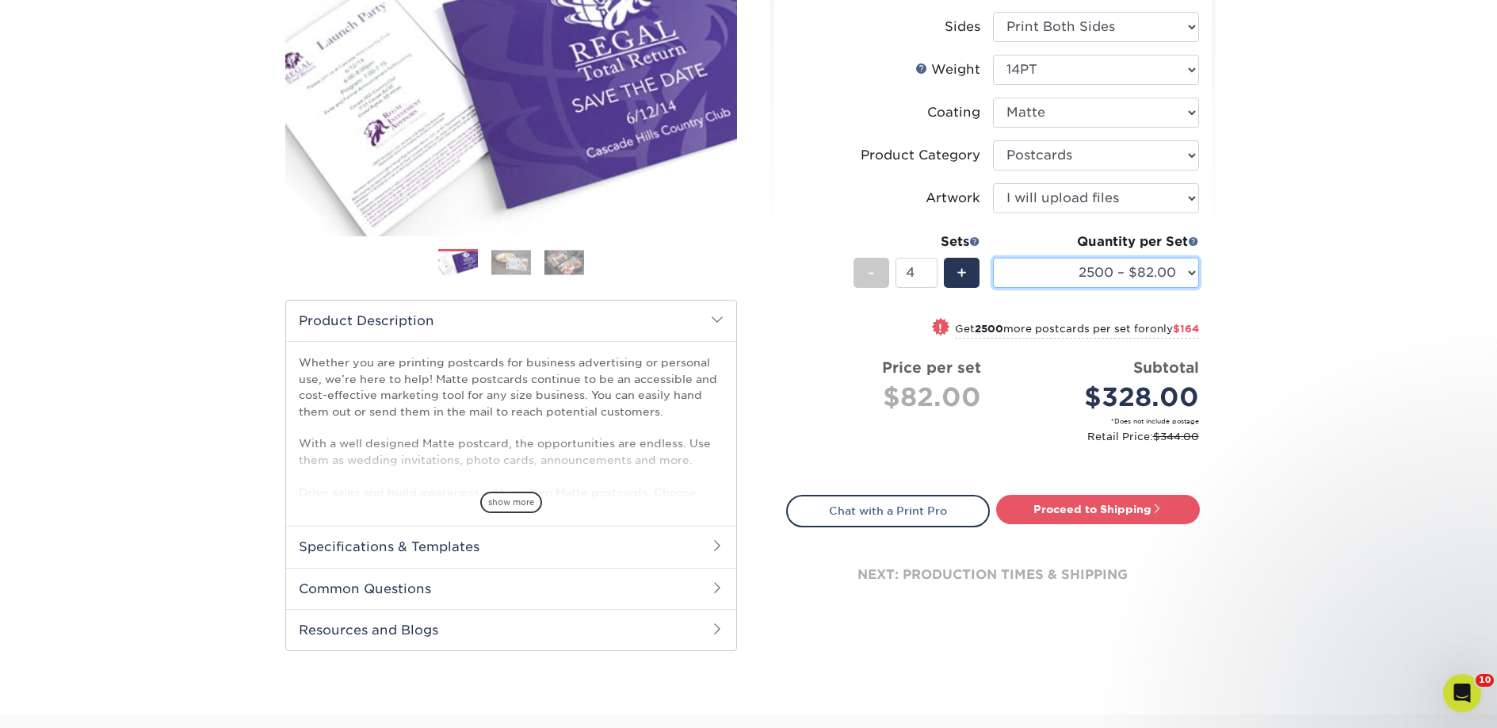
scroll to position [270, 0]
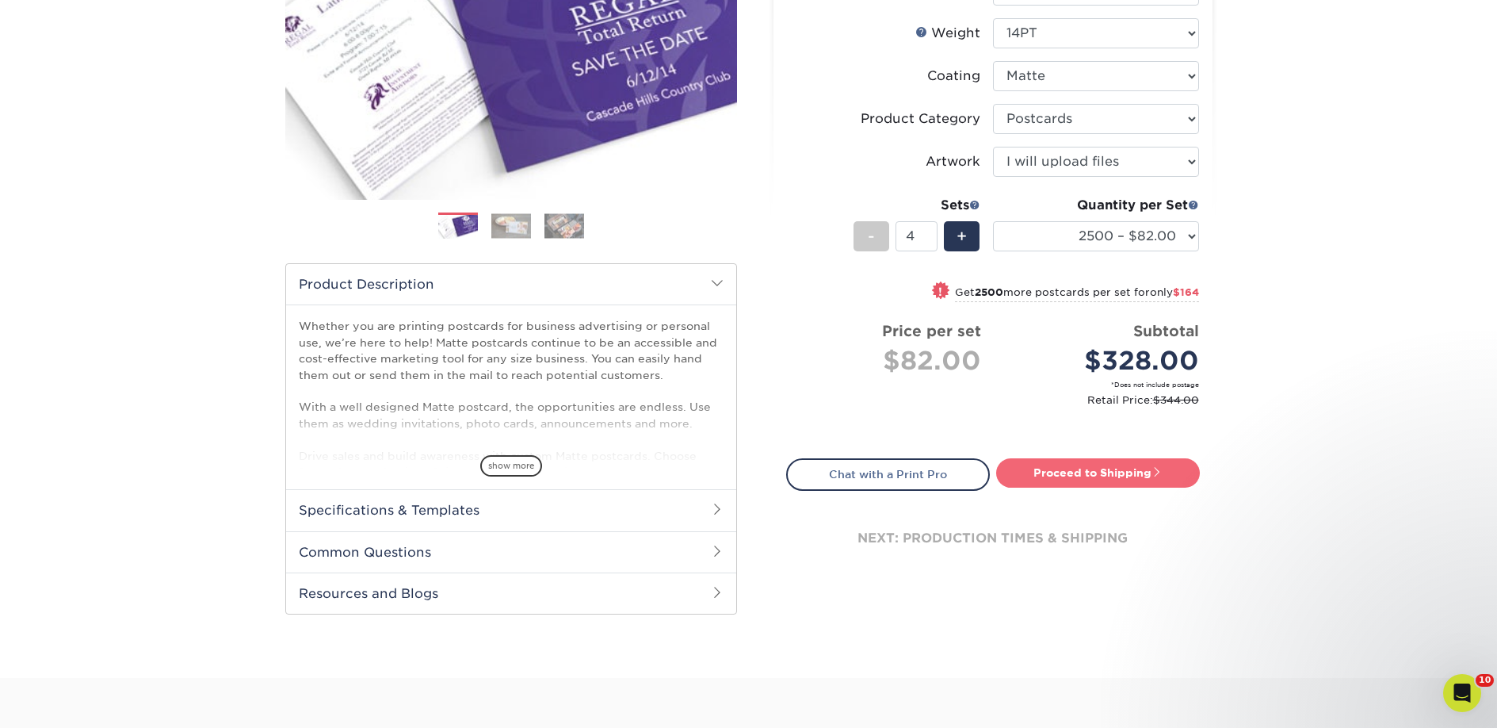
click at [1124, 467] on link "Proceed to Shipping" at bounding box center [1098, 472] width 204 height 29
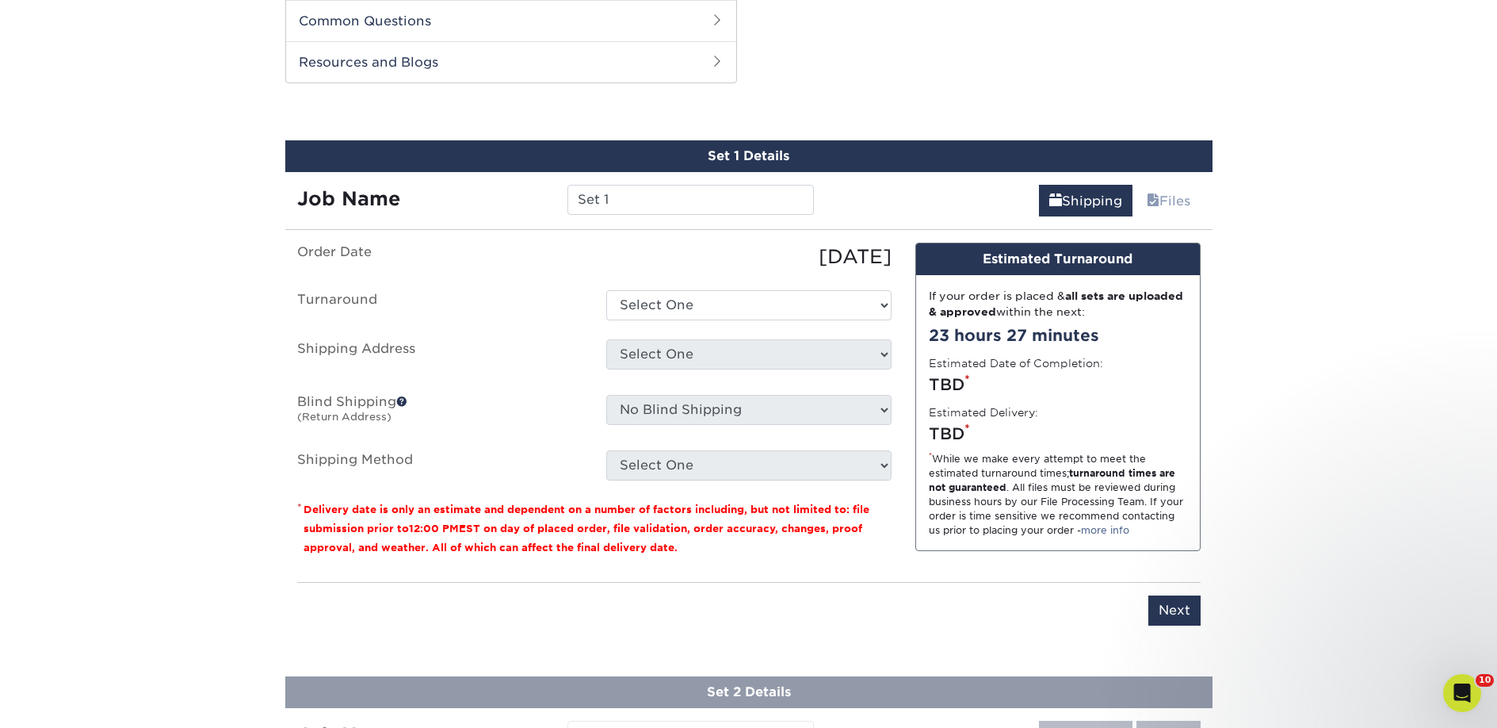
scroll to position [807, 0]
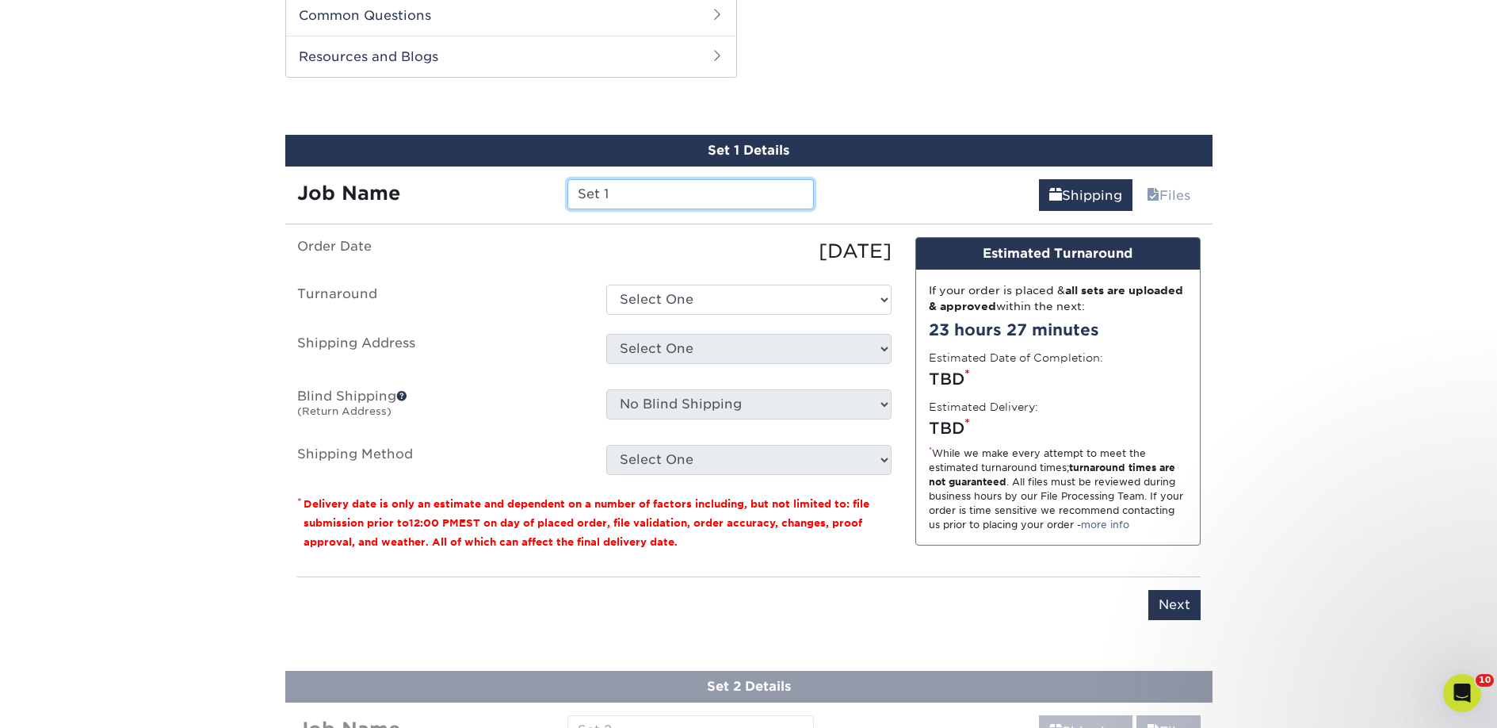
click at [590, 193] on input "Set 1" at bounding box center [690, 194] width 246 height 30
paste input "Book-A-Holic"
type input "Book-A-Holic"
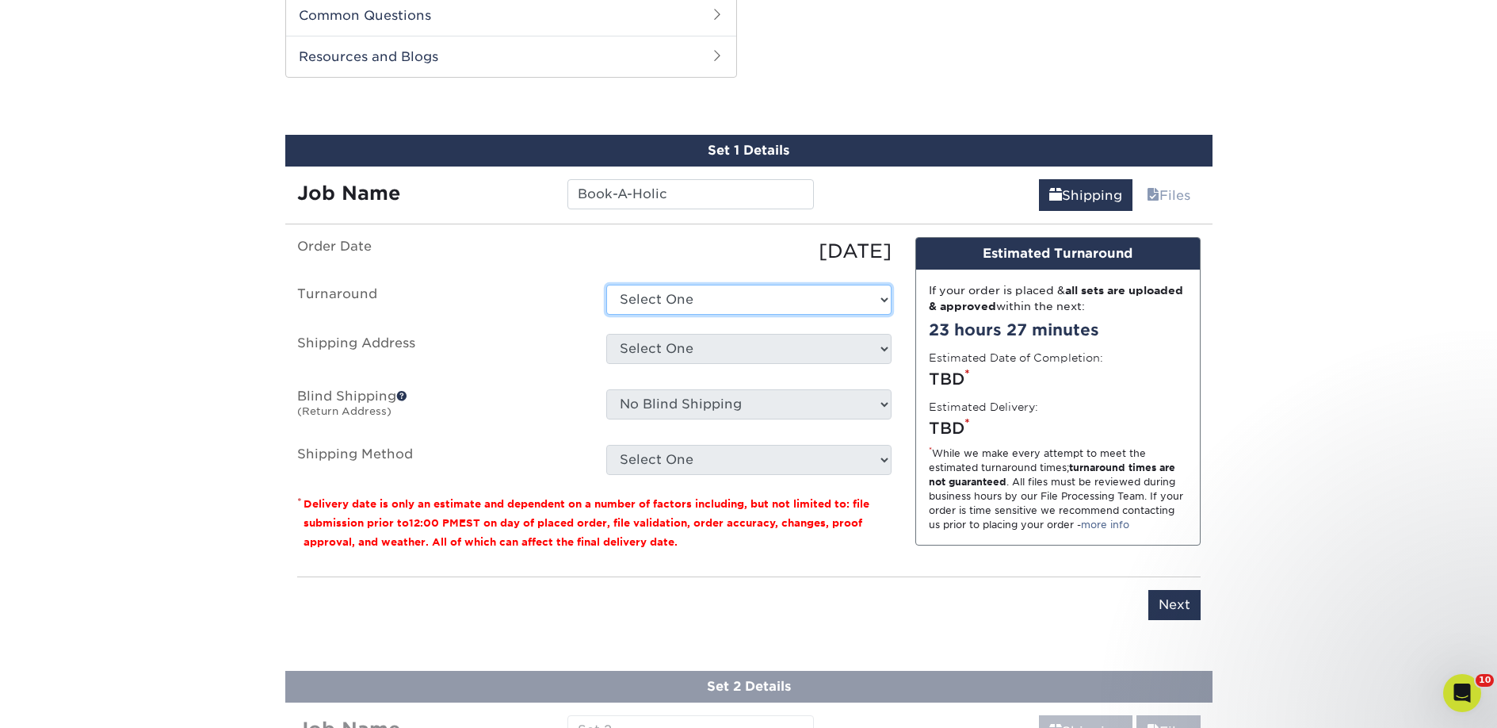
click at [646, 300] on select "Select One 2-4 Business Days 2 Day Next Business Day" at bounding box center [748, 300] width 285 height 30
select select "23bed37c-fa74-46a4-afc9-d3c3160655ce"
click at [606, 285] on select "Select One 2-4 Business Days 2 Day Next Business Day" at bounding box center [748, 300] width 285 height 30
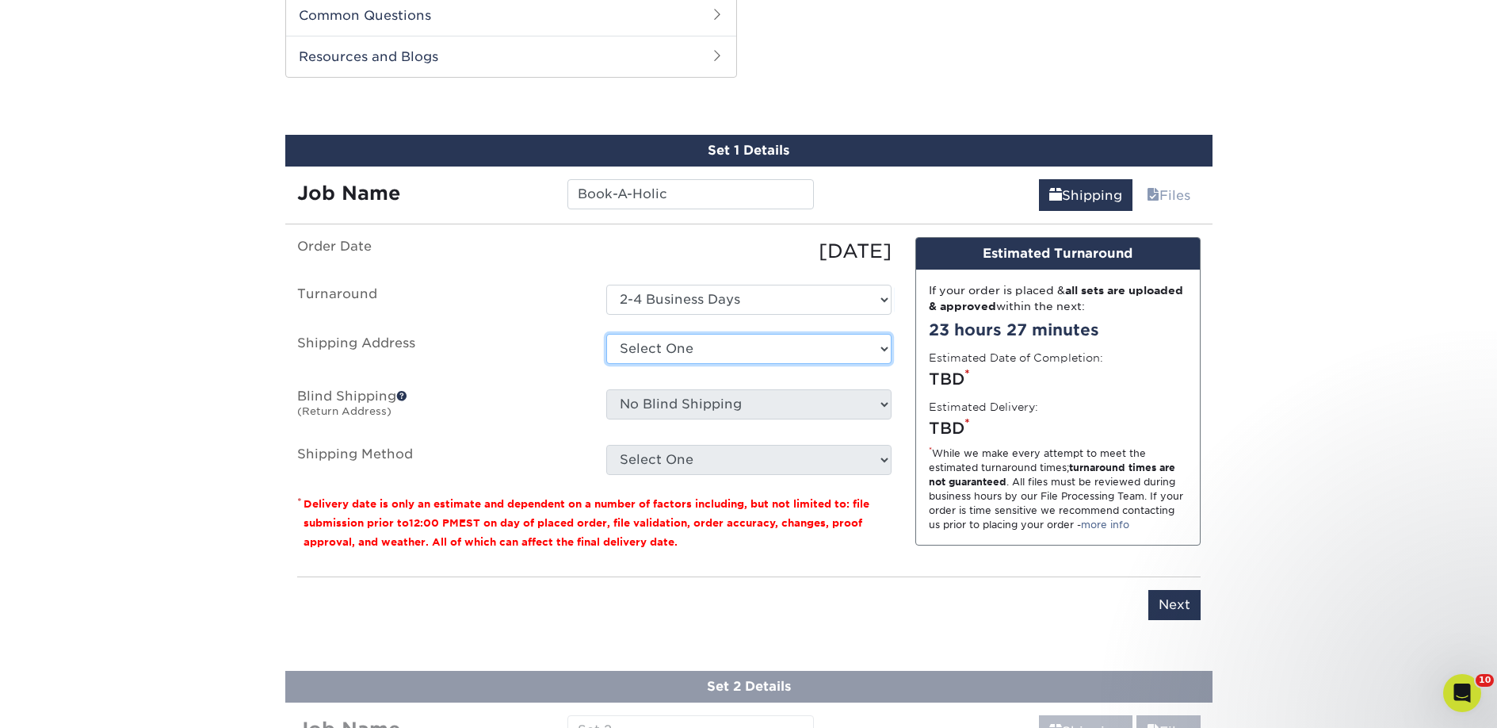
click at [649, 349] on select "Select One 2nd Floor Convention Center A Better [DATE] Books & Boutique A Good …" at bounding box center [748, 349] width 285 height 30
select select "284460"
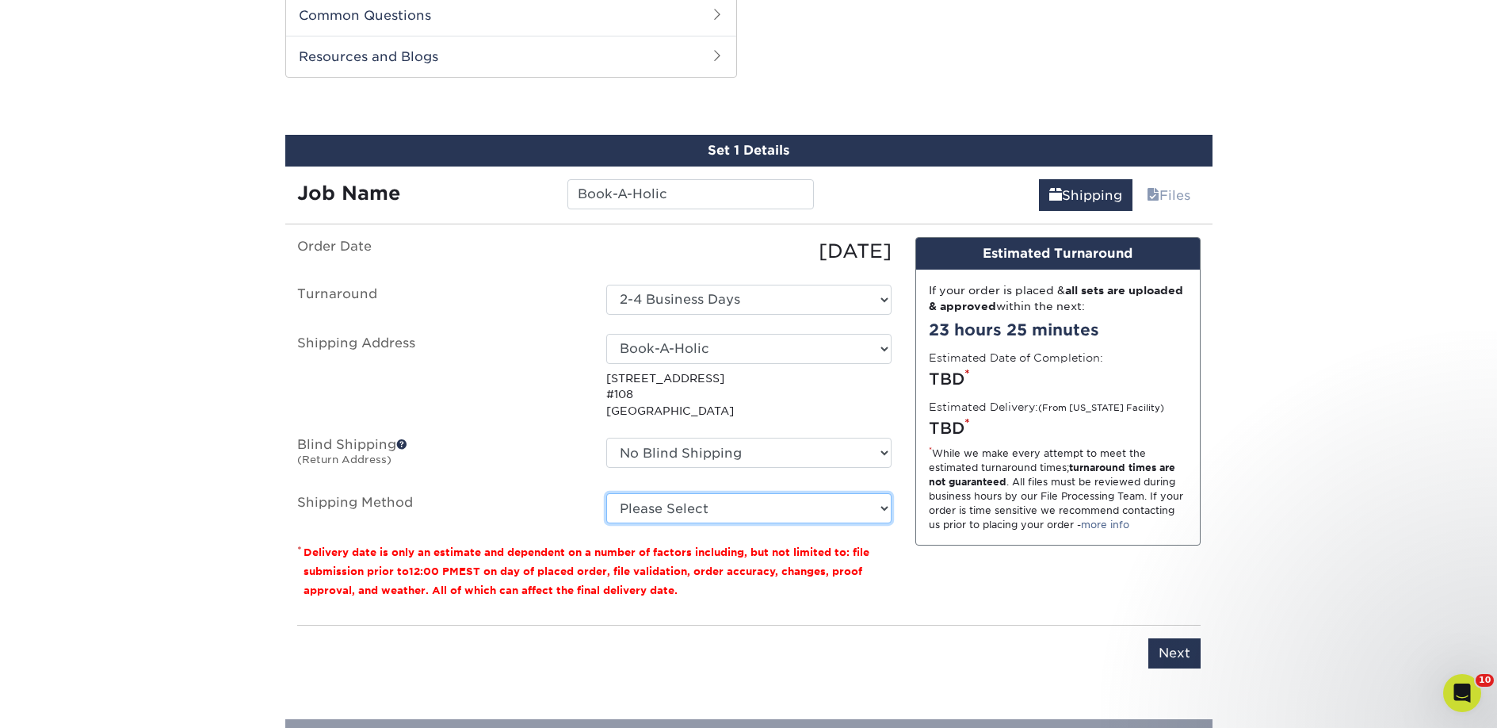
click at [757, 505] on select "Please Select Ground Shipping (+$18.98) 3 Day Shipping Service (+$28.94) 2 Day …" at bounding box center [748, 508] width 285 height 30
select select "03"
click at [606, 493] on select "Please Select Ground Shipping (+$18.98) 3 Day Shipping Service (+$28.94) 2 Day …" at bounding box center [748, 508] width 285 height 30
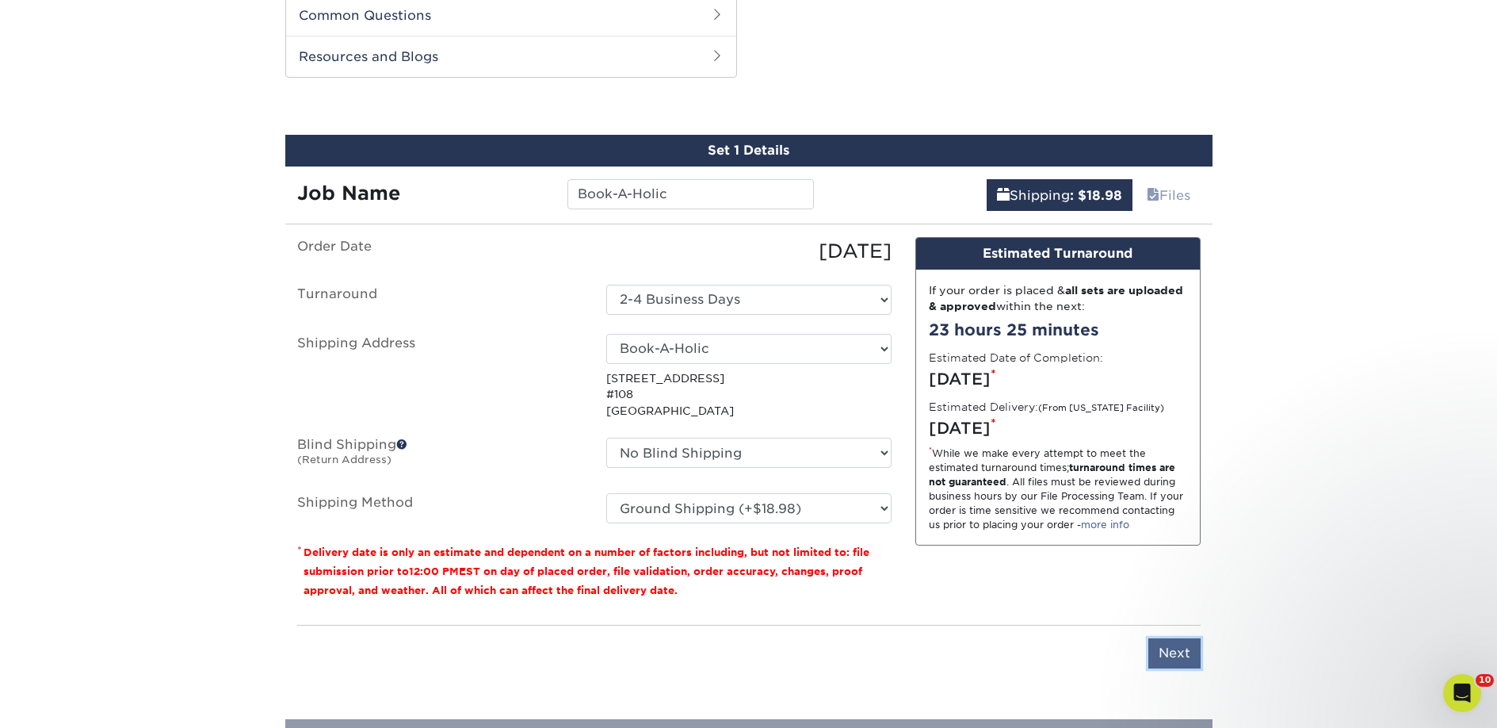
click at [1158, 655] on input "Next" at bounding box center [1174, 653] width 52 height 30
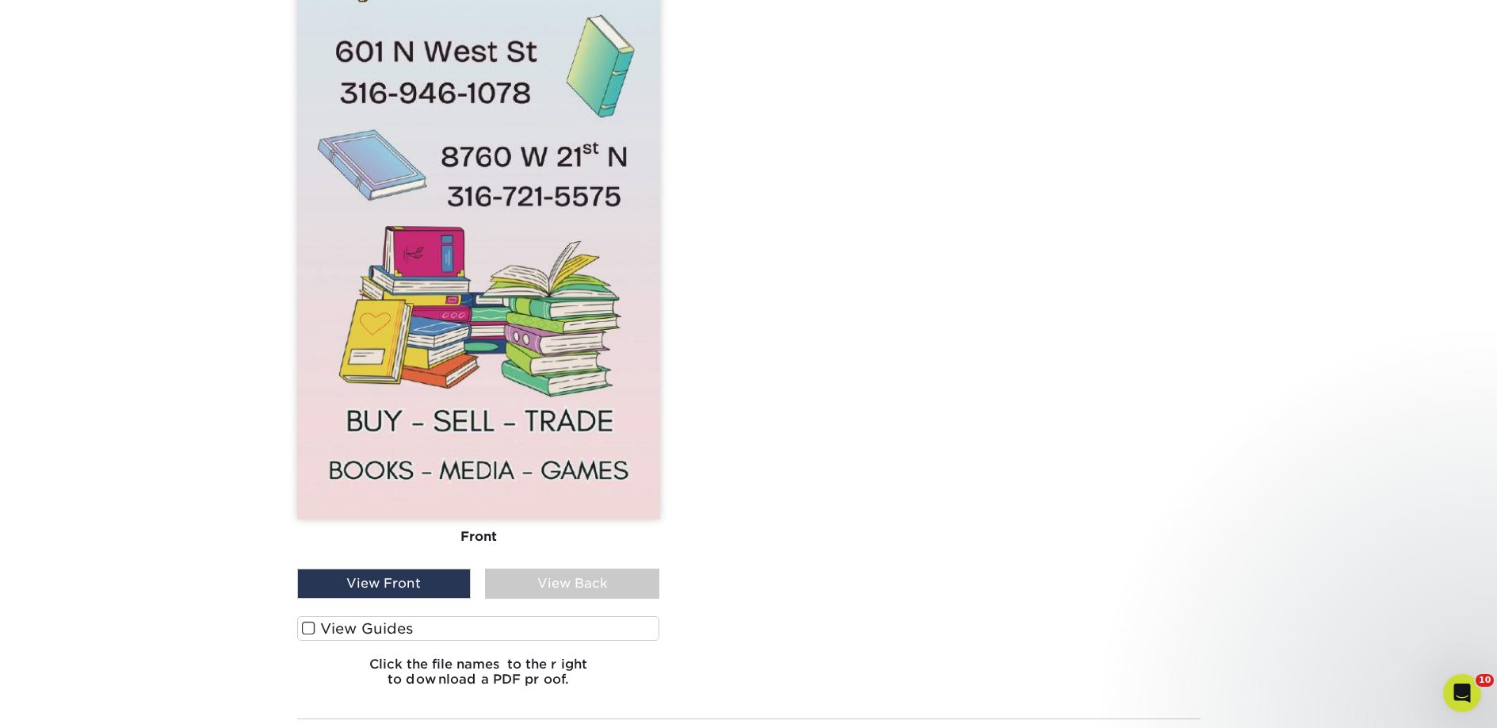
scroll to position [1577, 0]
click at [525, 612] on div "Front Back View Front View Back Front" at bounding box center [478, 85] width 363 height 1225
click at [525, 623] on label "View Guides" at bounding box center [478, 627] width 363 height 25
click at [0, 0] on input "View Guides" at bounding box center [0, 0] width 0 height 0
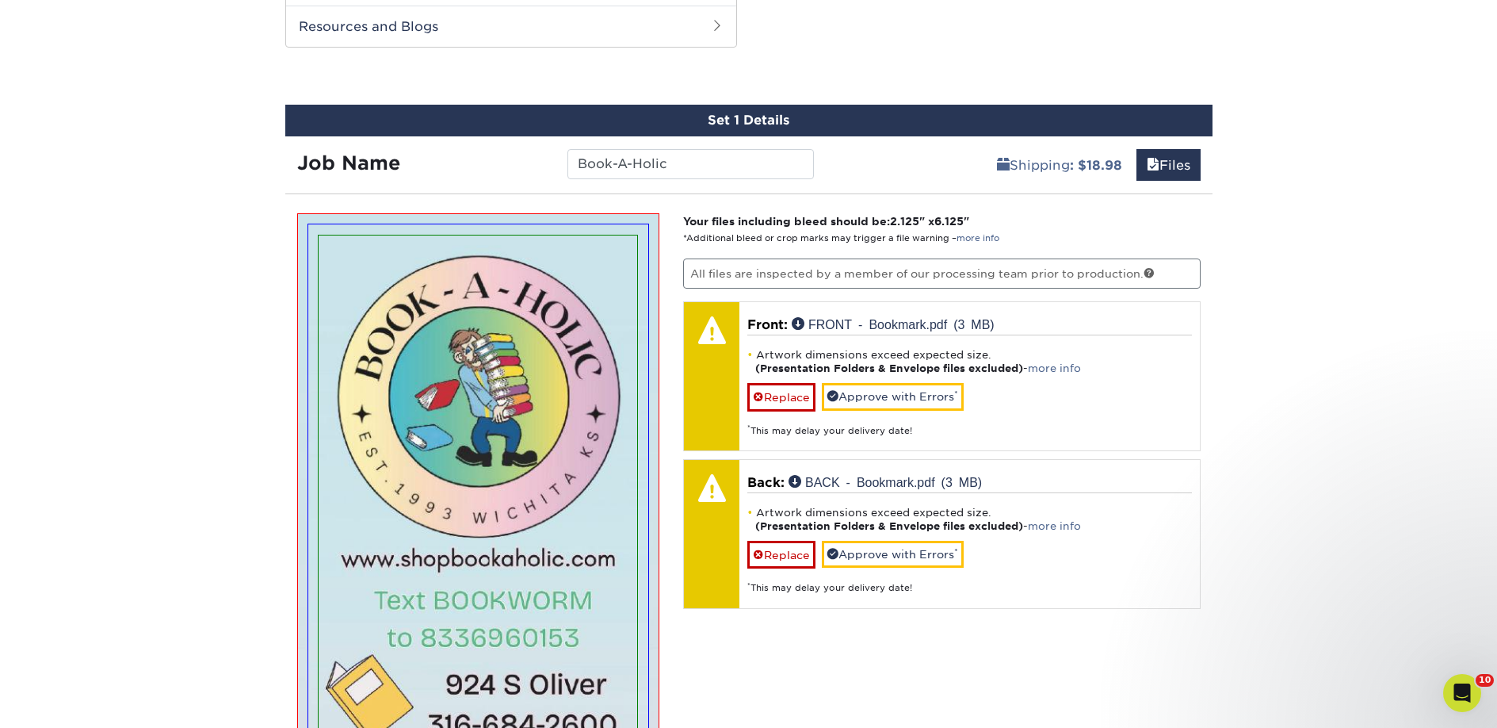
scroll to position [755, 0]
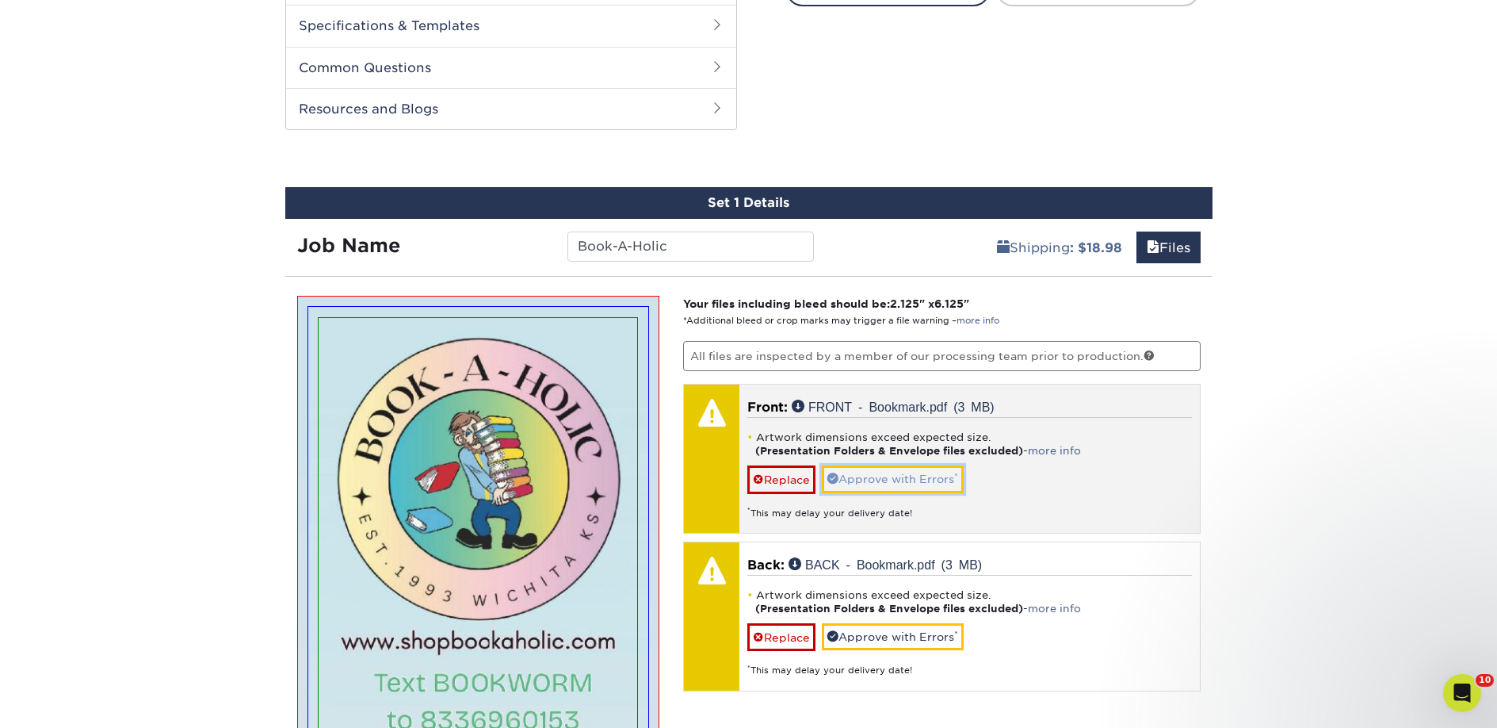
click at [911, 490] on link "Approve with Errors *" at bounding box center [893, 478] width 142 height 27
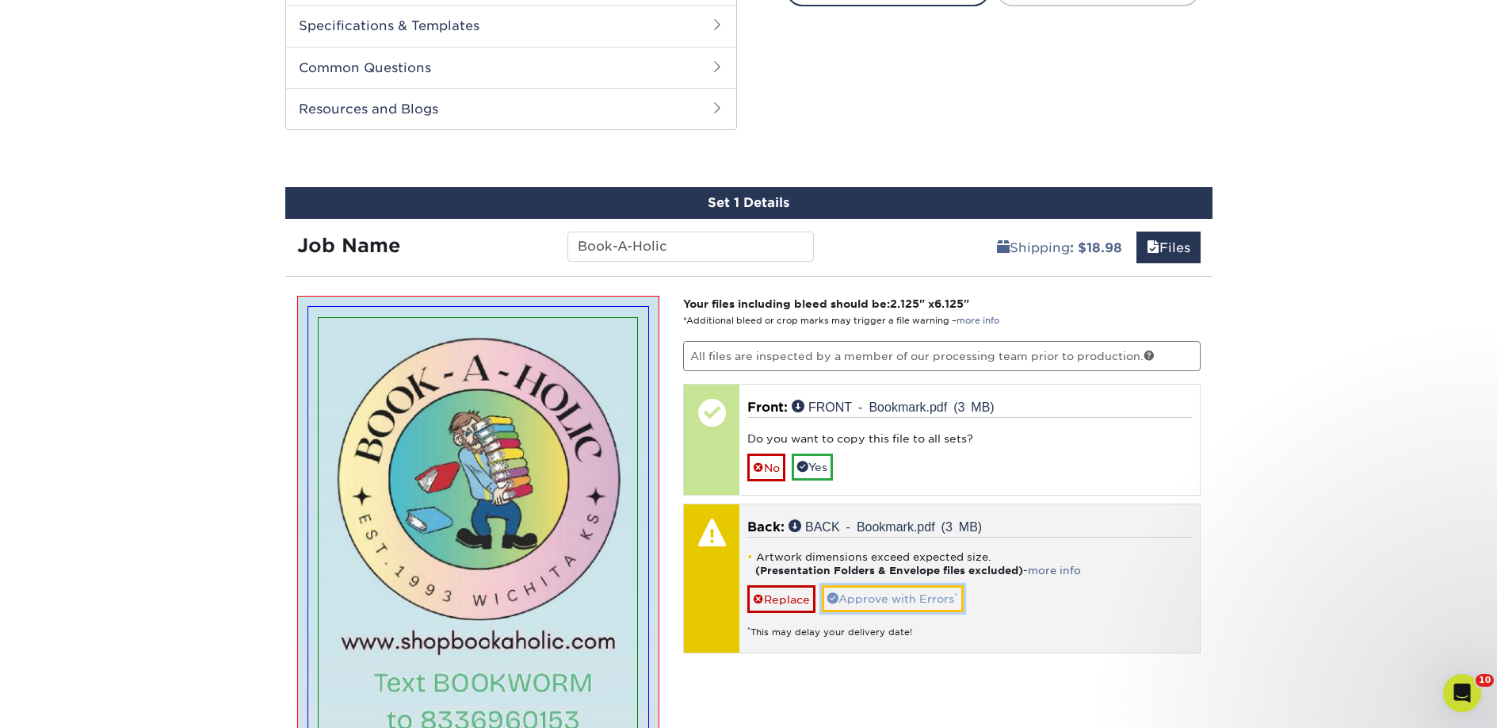
click at [914, 588] on link "Approve with Errors *" at bounding box center [893, 598] width 142 height 27
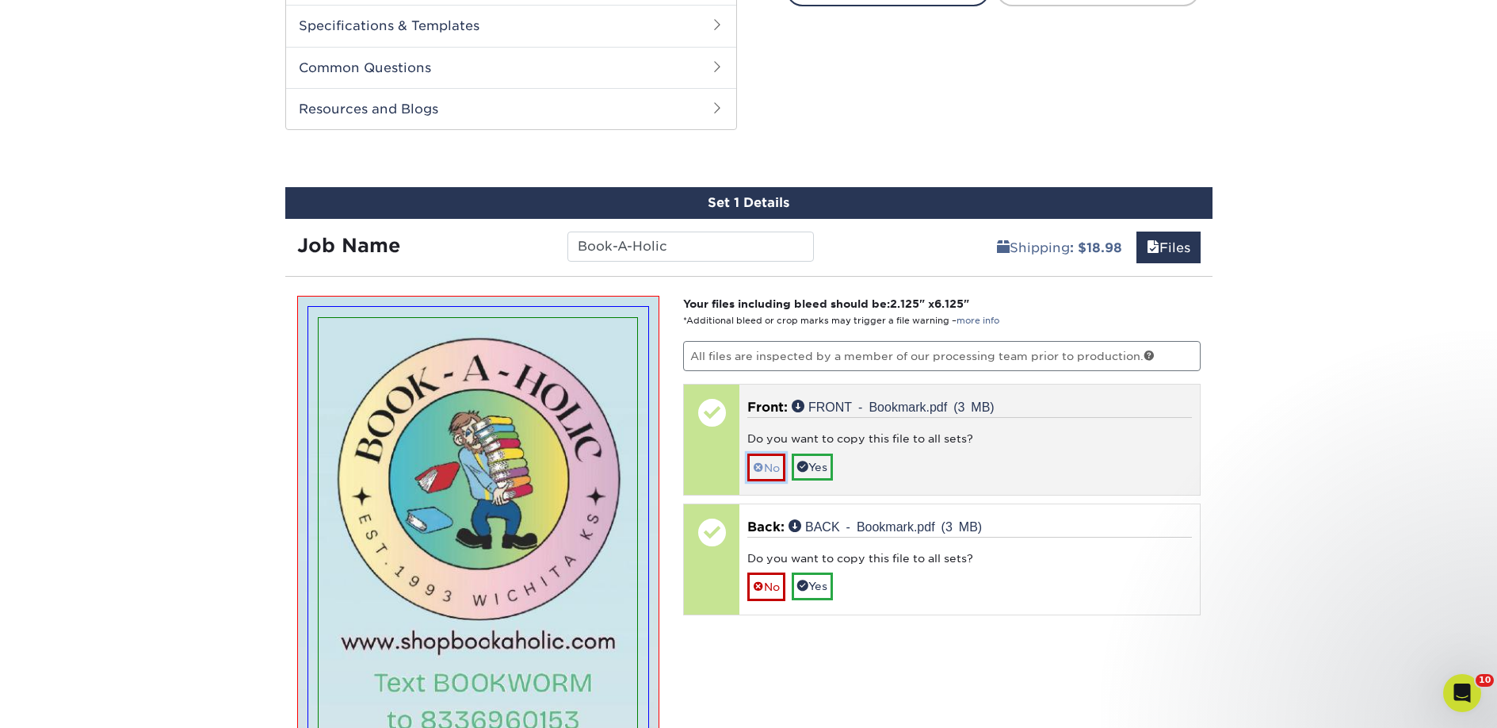
click at [767, 462] on link "No" at bounding box center [766, 467] width 38 height 28
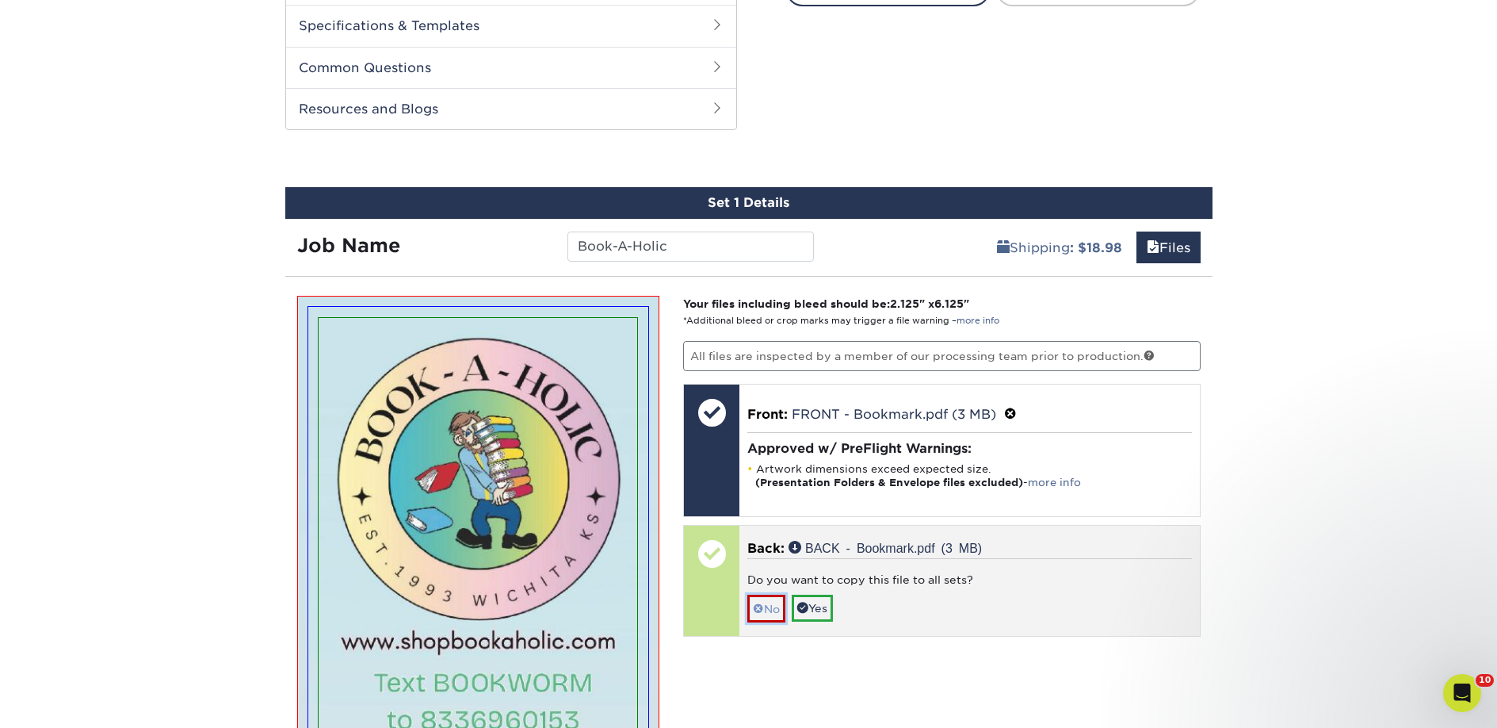
click at [765, 598] on link "No" at bounding box center [766, 608] width 38 height 28
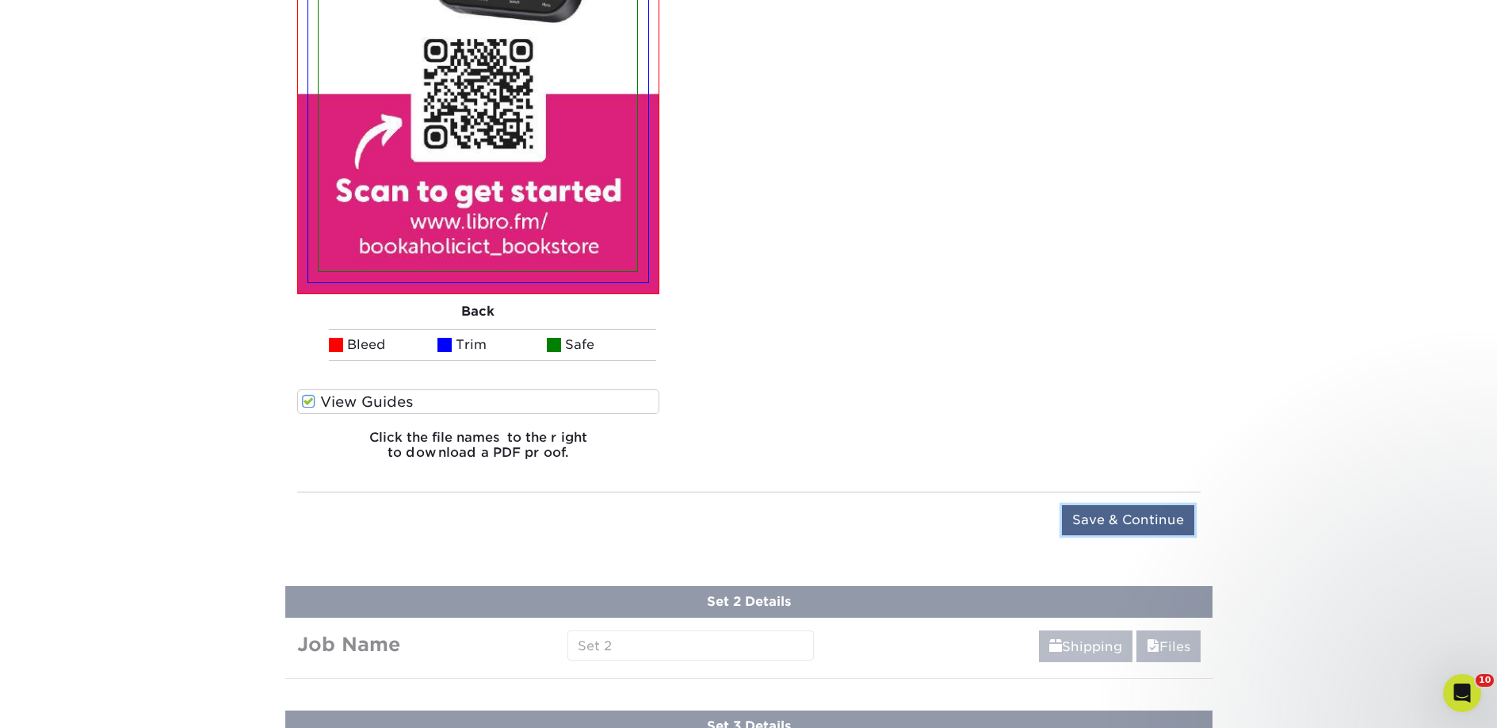
click at [1109, 512] on input "Save & Continue" at bounding box center [1128, 520] width 132 height 30
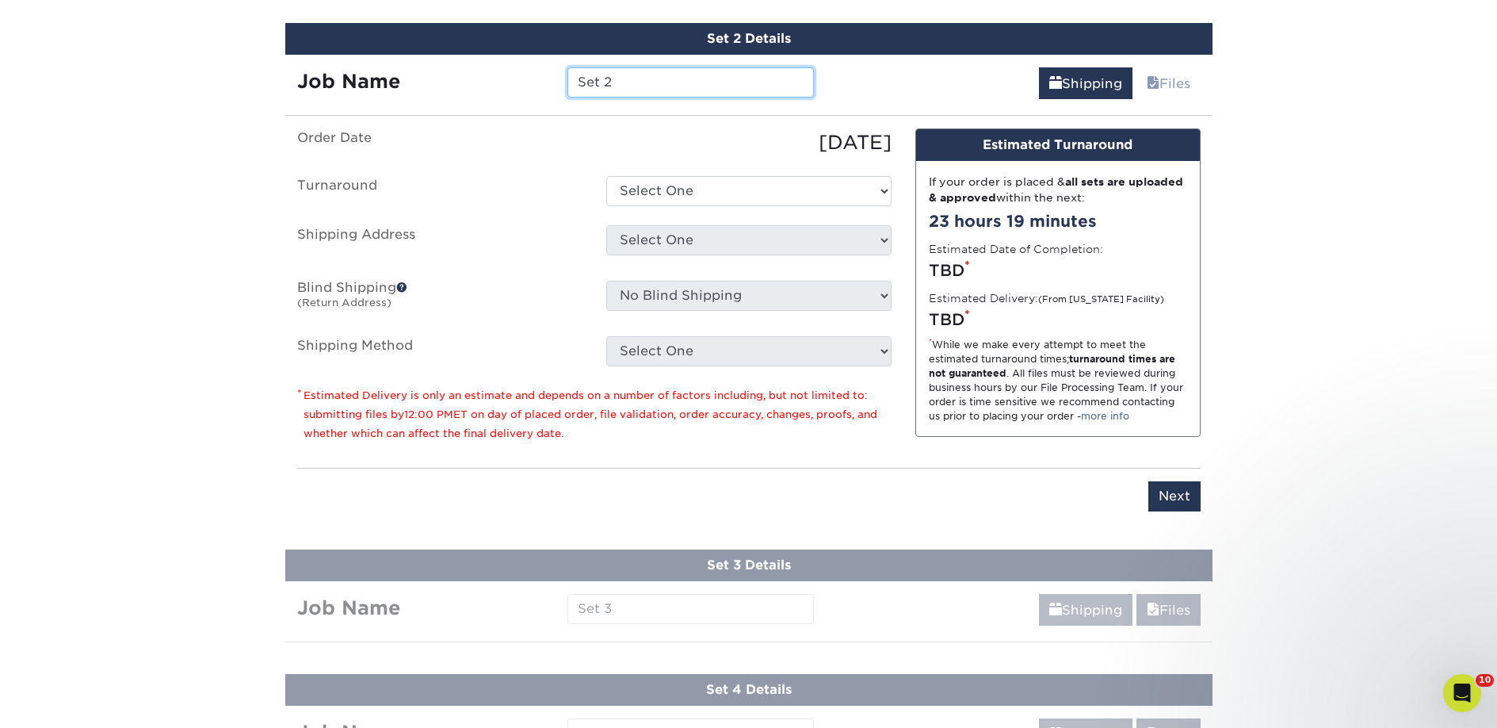
scroll to position [1026, 0]
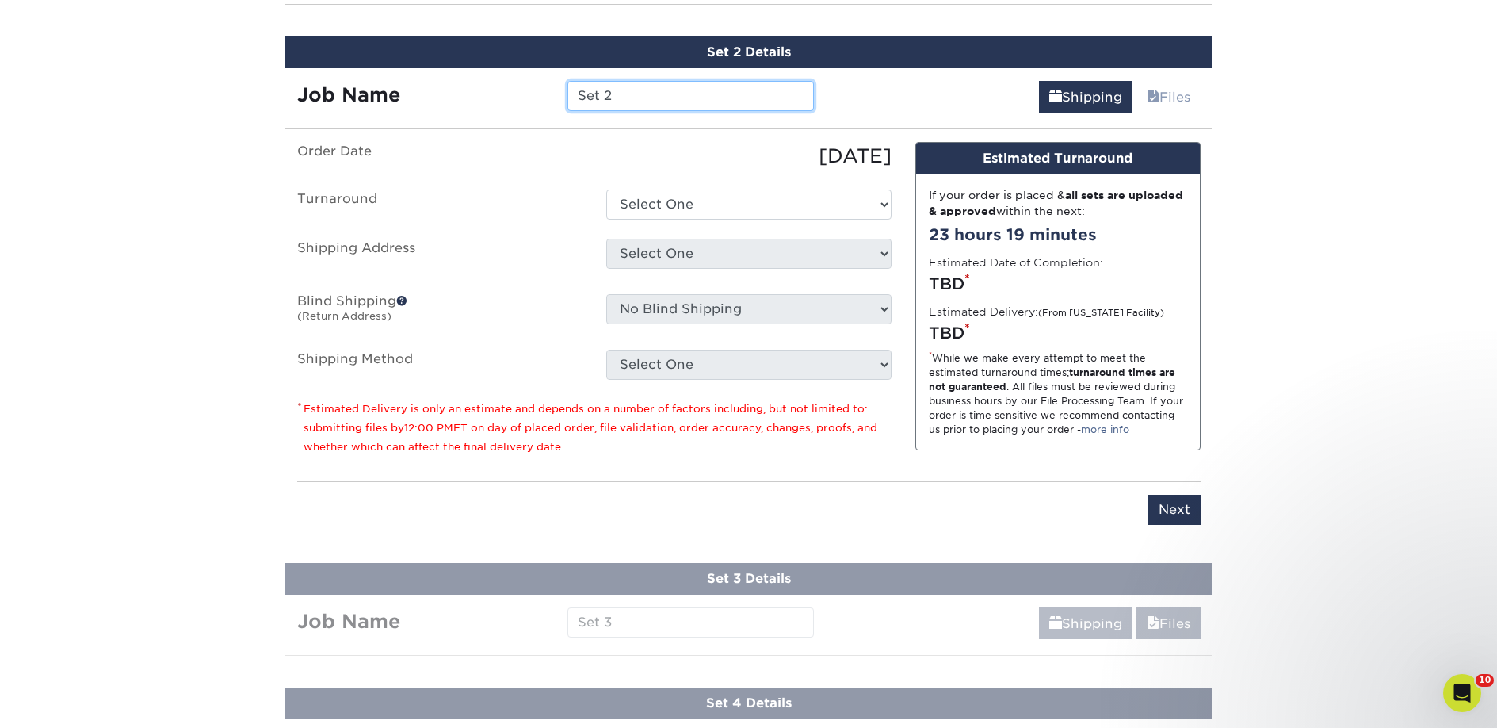
click at [617, 101] on input "Set 2" at bounding box center [690, 96] width 246 height 30
type input "Book-A-Holic - Fall"
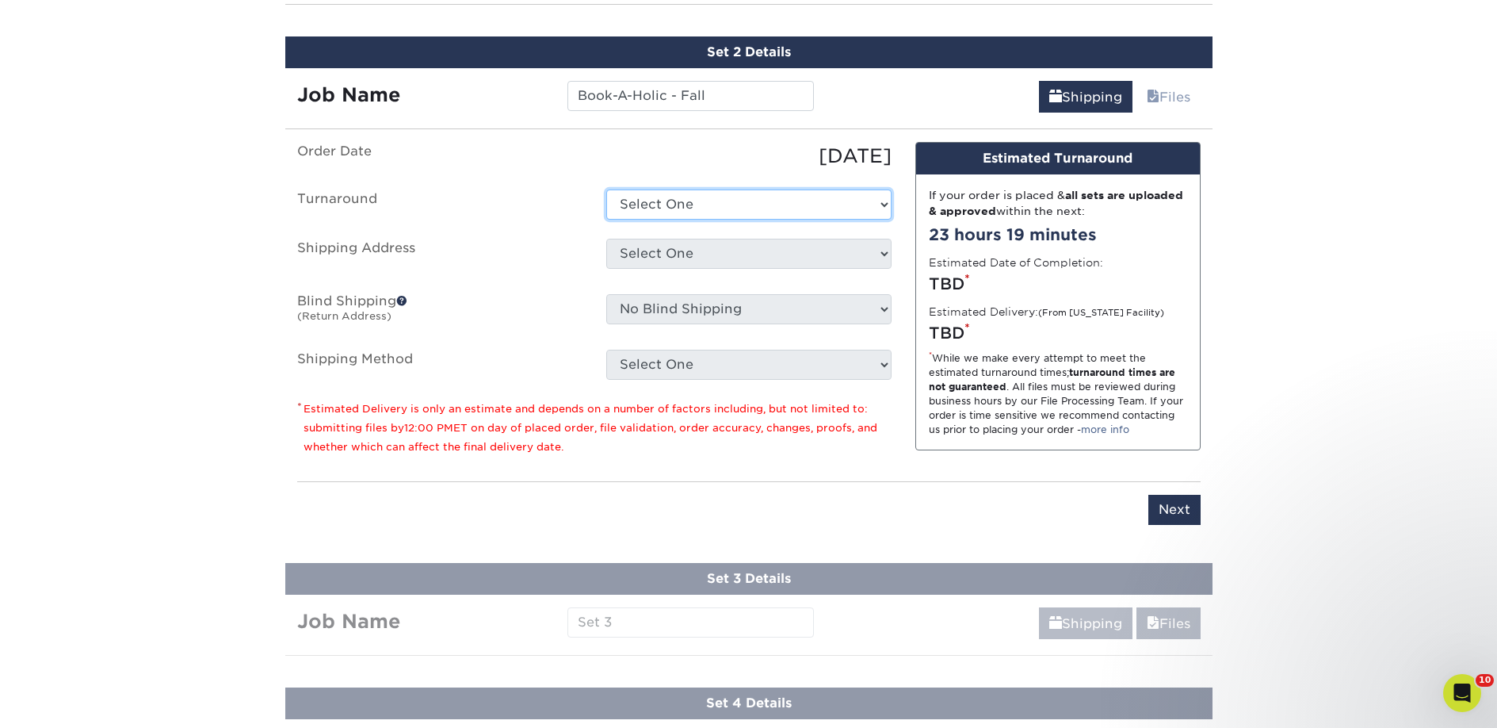
click at [721, 193] on select "Select One 2-4 Business Days 2 Day Next Business Day" at bounding box center [748, 204] width 285 height 30
select select "23bed37c-fa74-46a4-afc9-d3c3160655ce"
click at [606, 189] on select "Select One 2-4 Business Days 2 Day Next Business Day" at bounding box center [748, 204] width 285 height 30
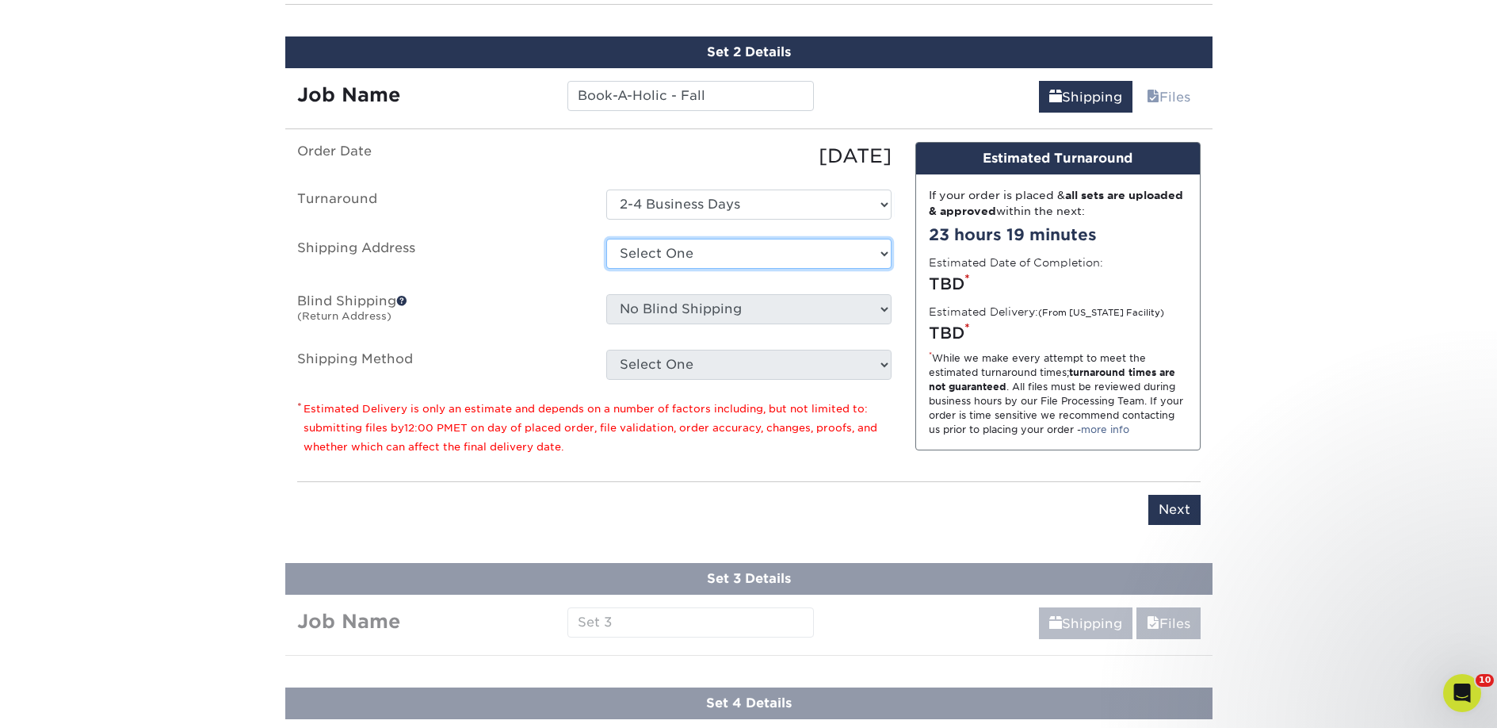
click at [722, 248] on select "Select One 2nd Floor Convention Center A Better Today Books & Boutique A Good B…" at bounding box center [748, 254] width 285 height 30
select select "284460"
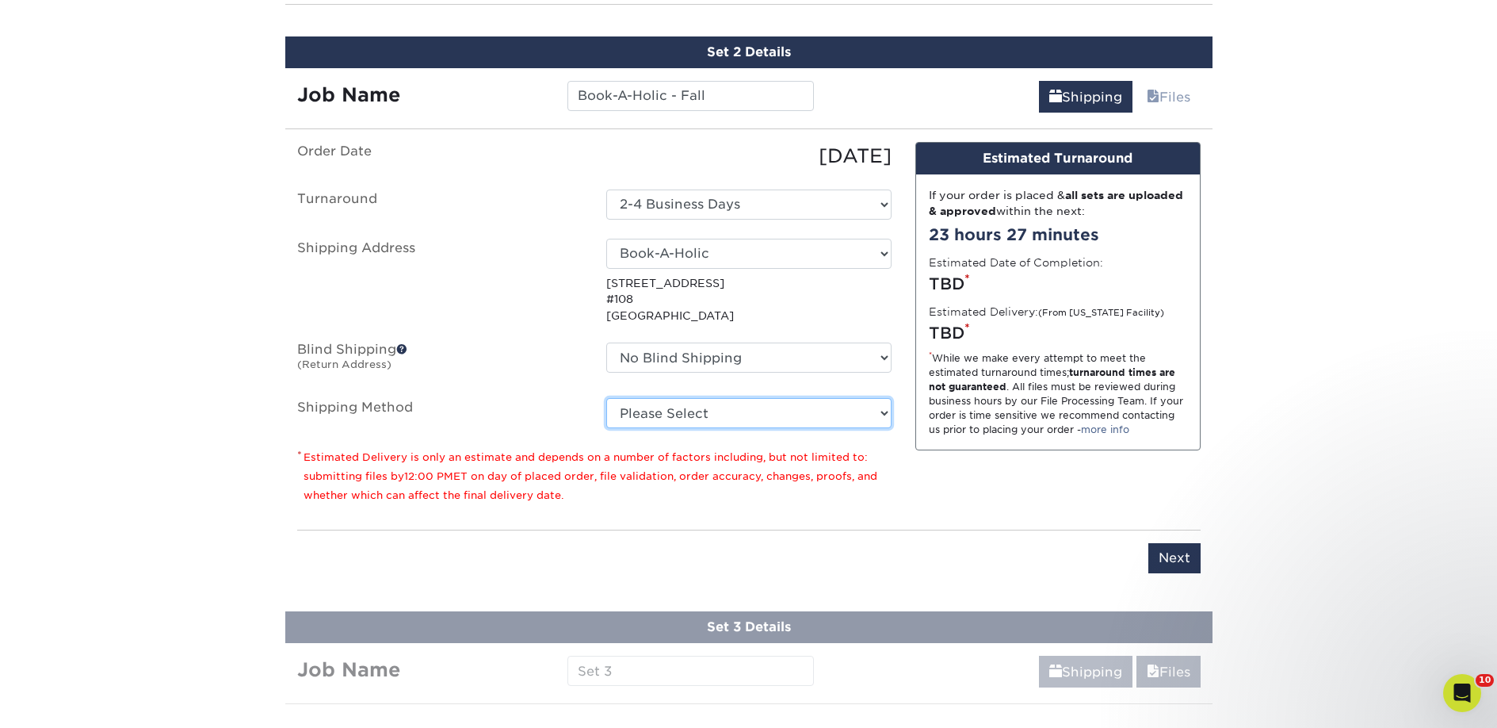
click at [689, 418] on select "Please Select Ground Shipping (+$18.98) 3 Day Shipping Service (+$28.94) 2 Day …" at bounding box center [748, 413] width 285 height 30
select select "03"
click at [606, 398] on select "Please Select Ground Shipping (+$18.98) 3 Day Shipping Service (+$28.94) 2 Day …" at bounding box center [748, 413] width 285 height 30
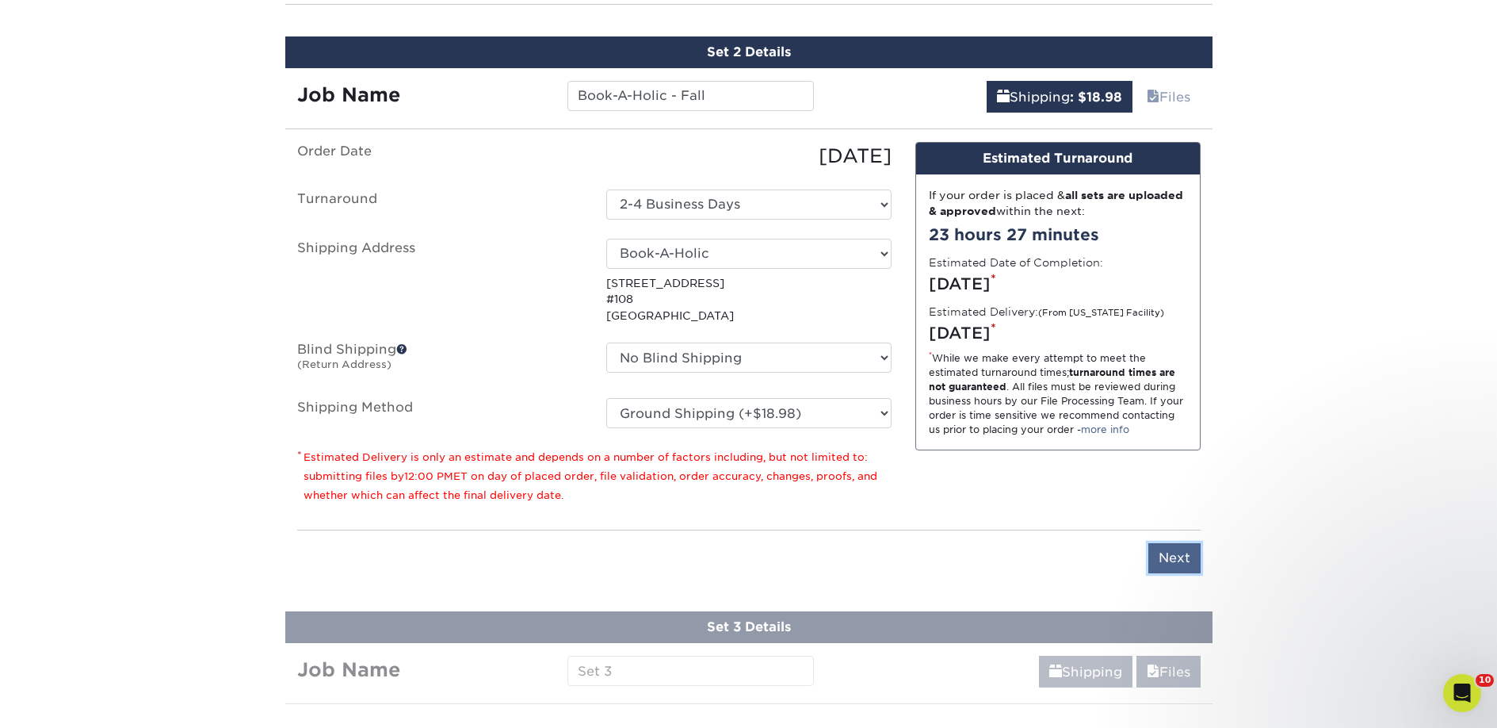
click at [1171, 546] on input "Next" at bounding box center [1174, 558] width 52 height 30
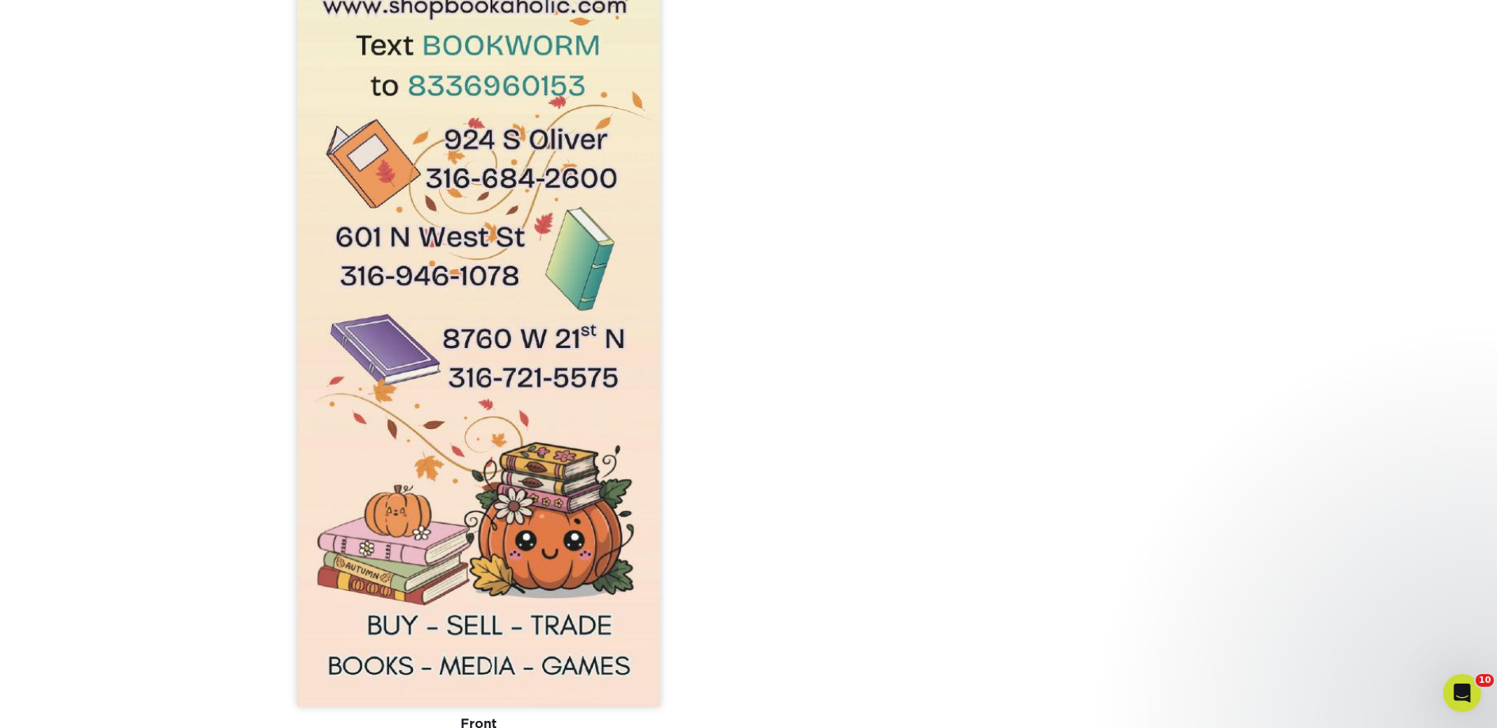
scroll to position [2274, 0]
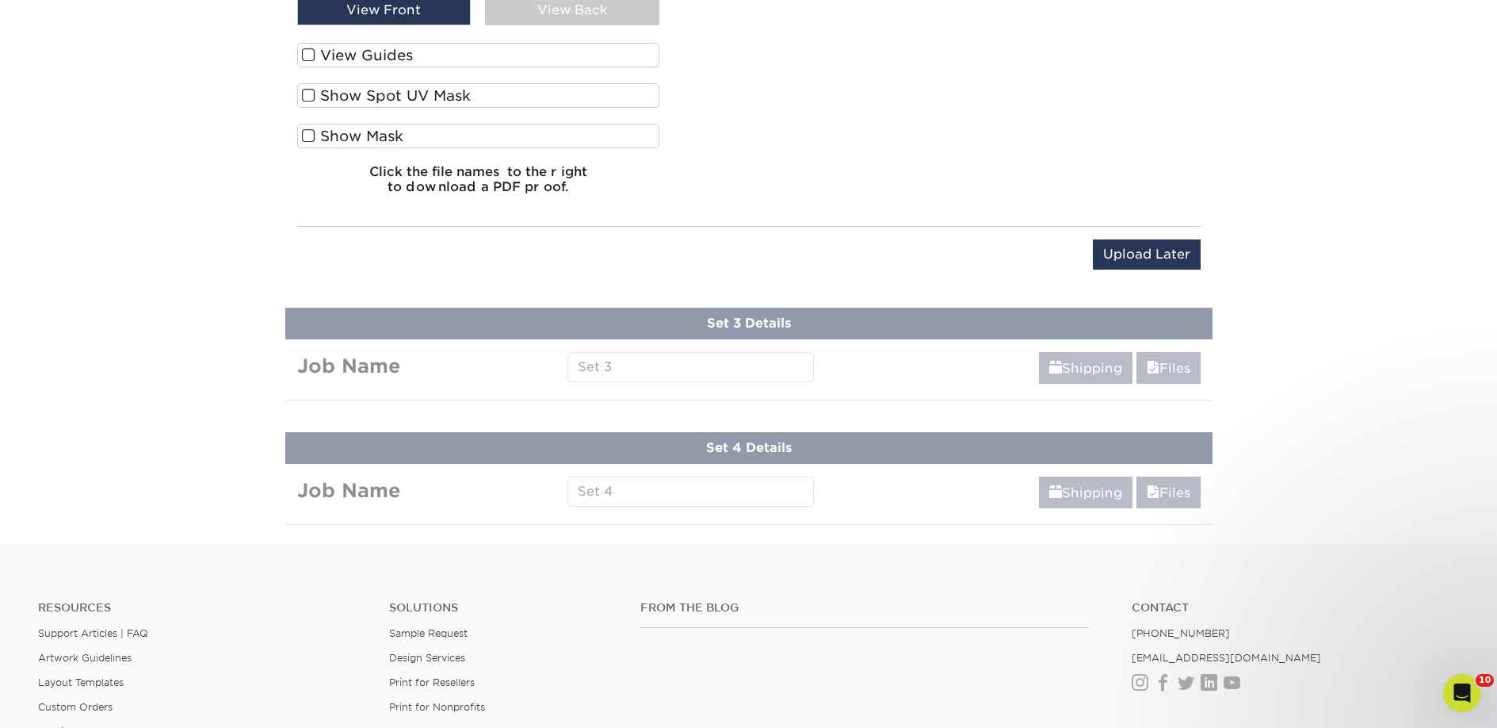
click at [424, 54] on label "View Guides" at bounding box center [478, 55] width 363 height 25
click at [0, 0] on input "View Guides" at bounding box center [0, 0] width 0 height 0
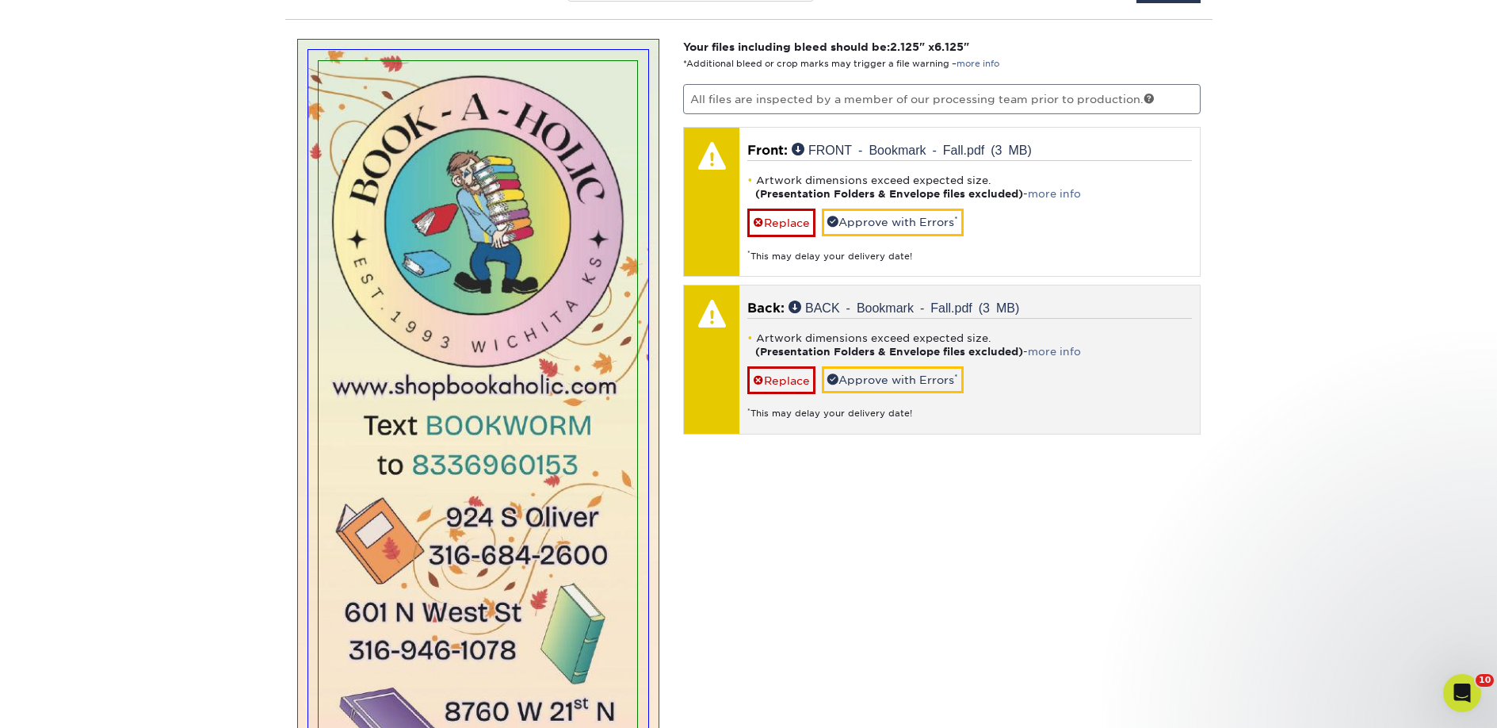
scroll to position [1135, 0]
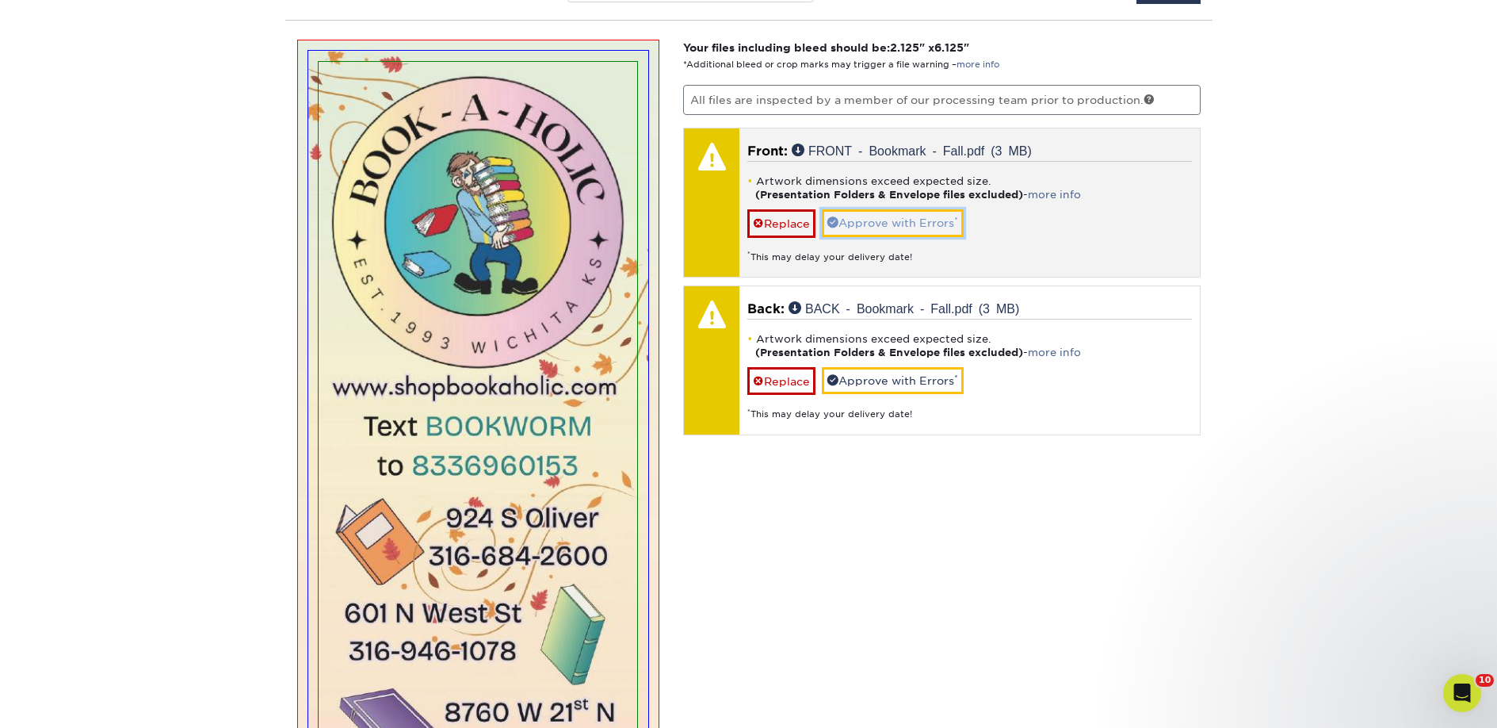
click at [866, 226] on link "Approve with Errors *" at bounding box center [893, 222] width 142 height 27
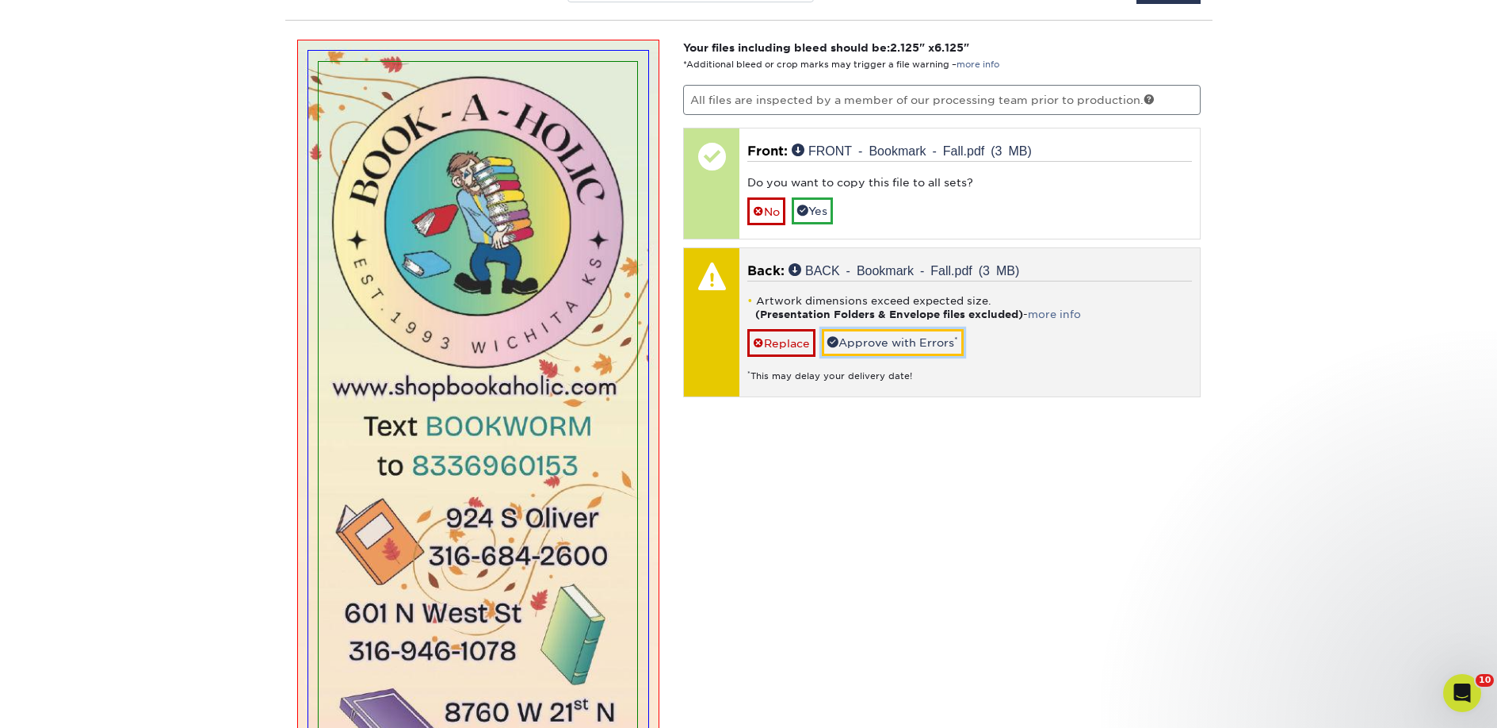
drag, startPoint x: 861, startPoint y: 332, endPoint x: 854, endPoint y: 326, distance: 9.0
click at [861, 332] on link "Approve with Errors *" at bounding box center [893, 342] width 142 height 27
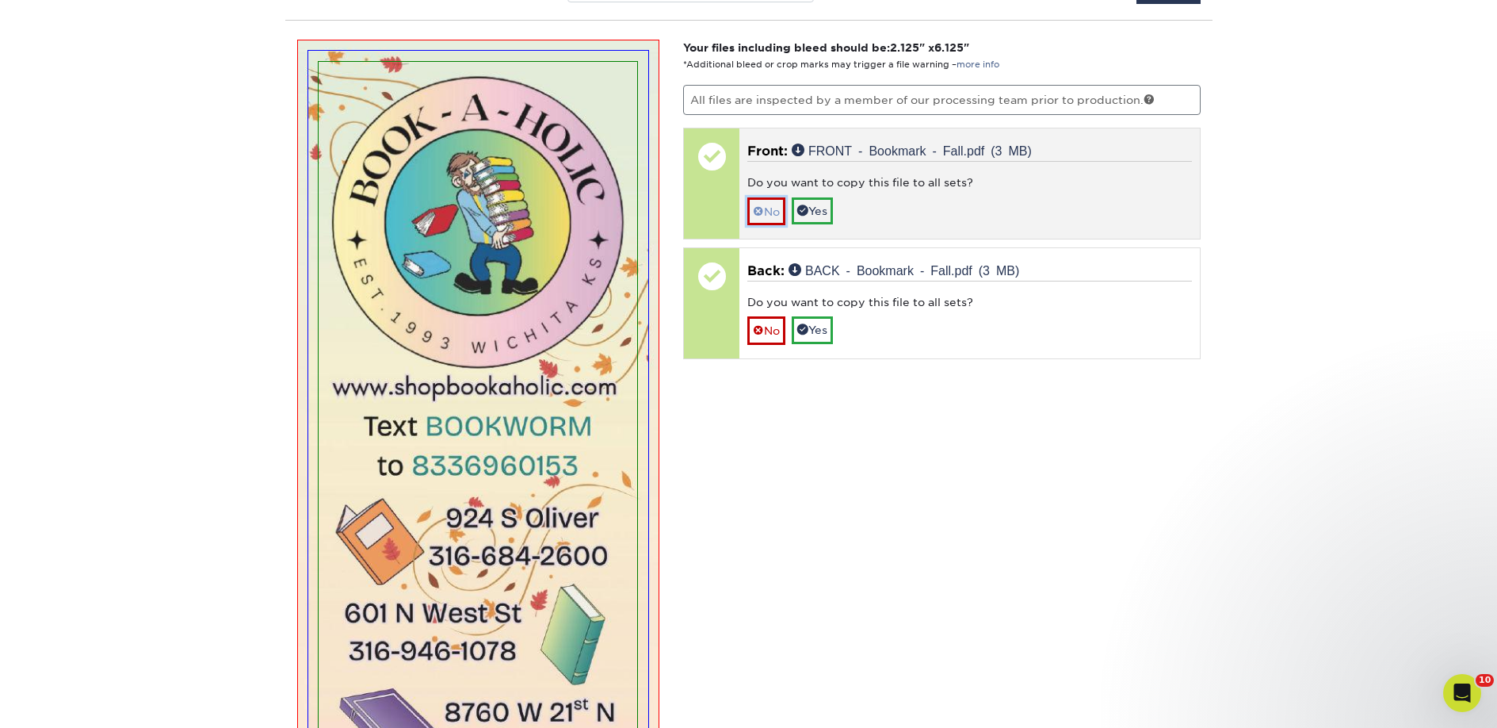
click at [778, 220] on link "No" at bounding box center [766, 211] width 38 height 28
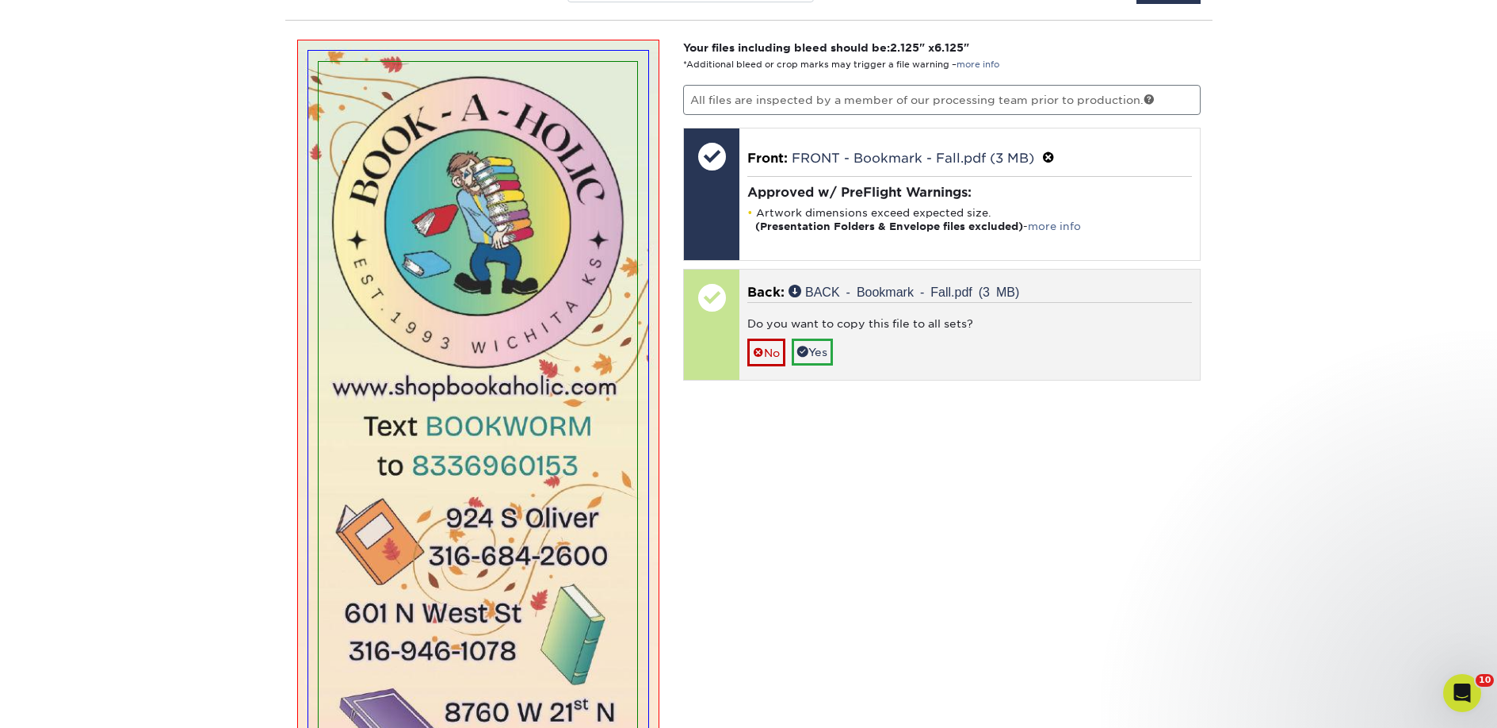
click at [771, 335] on div "Do you want to copy this file to all sets?" at bounding box center [969, 326] width 445 height 22
click at [771, 344] on link "No" at bounding box center [766, 352] width 38 height 28
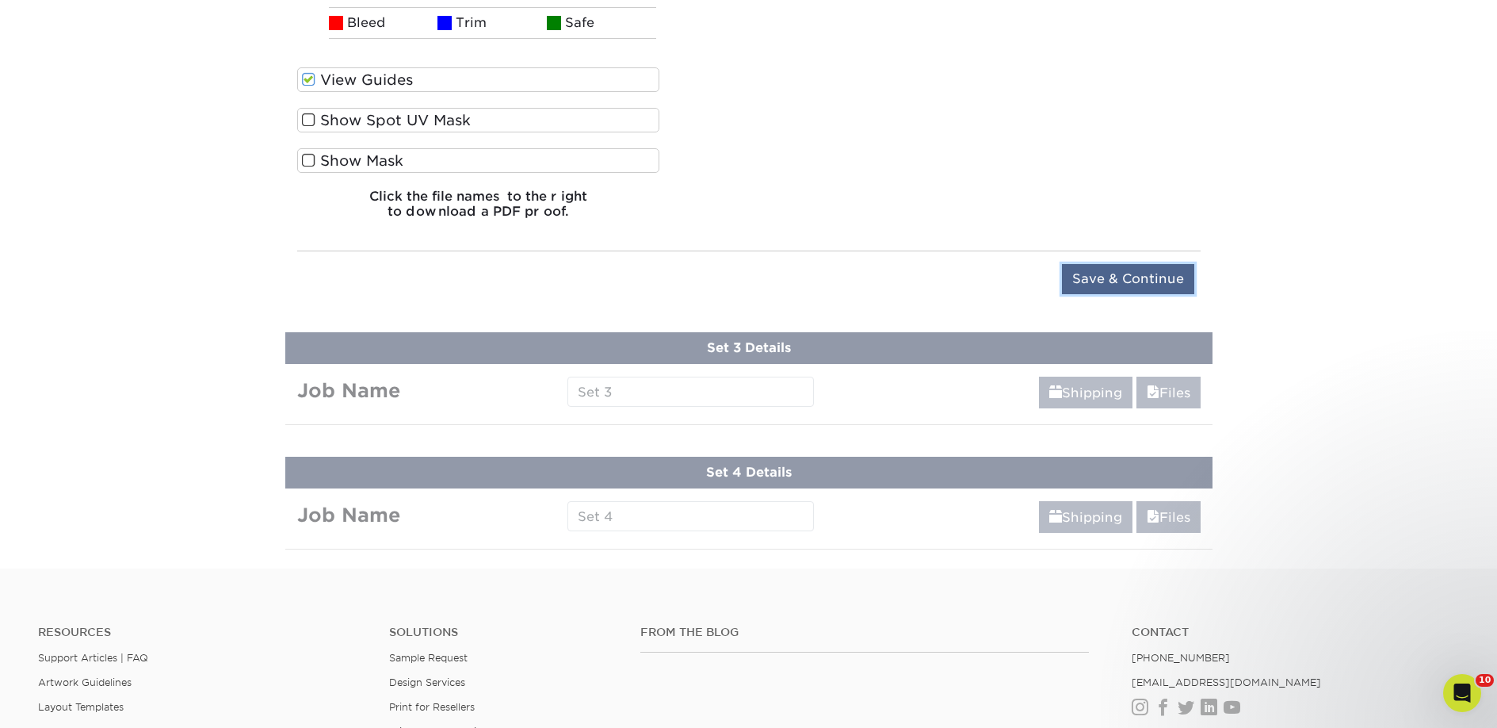
click at [1081, 278] on input "Save & Continue" at bounding box center [1128, 279] width 132 height 30
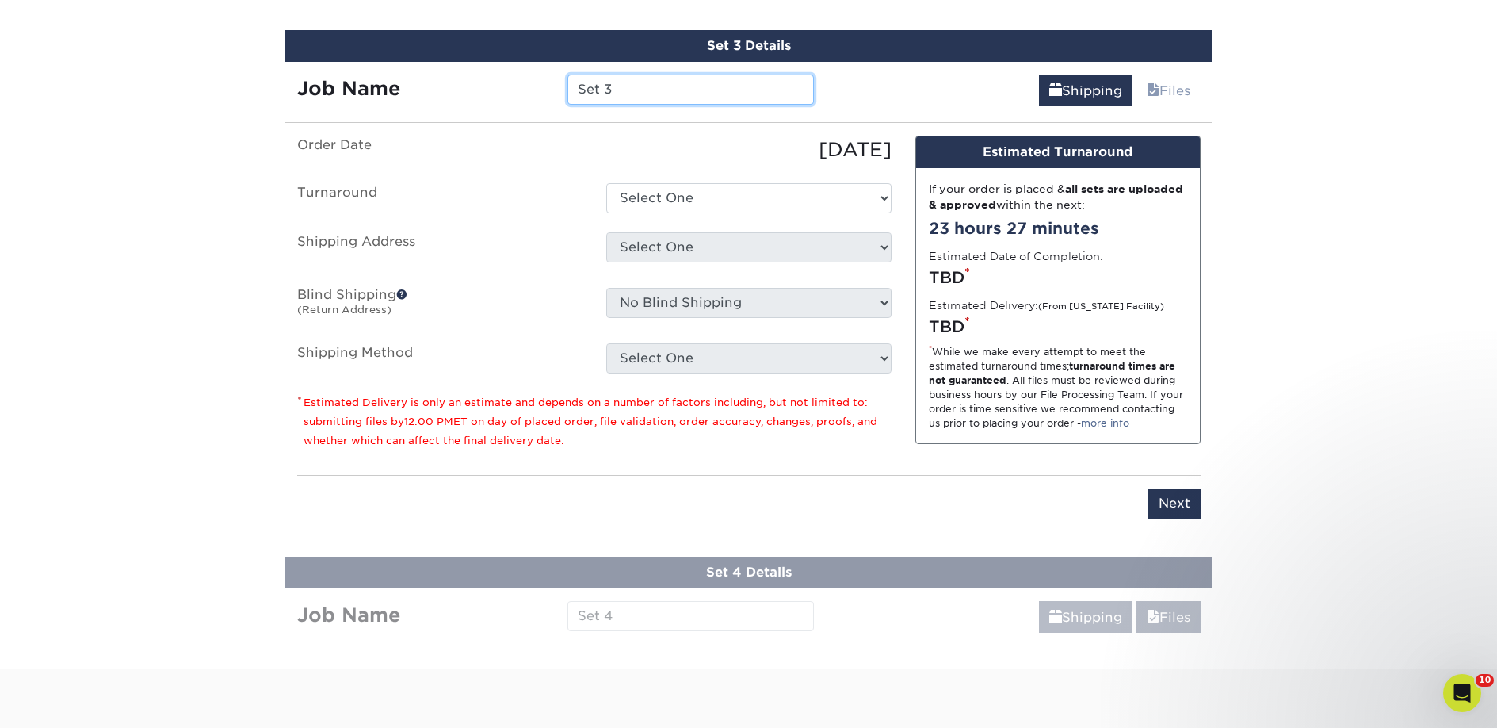
scroll to position [1151, 0]
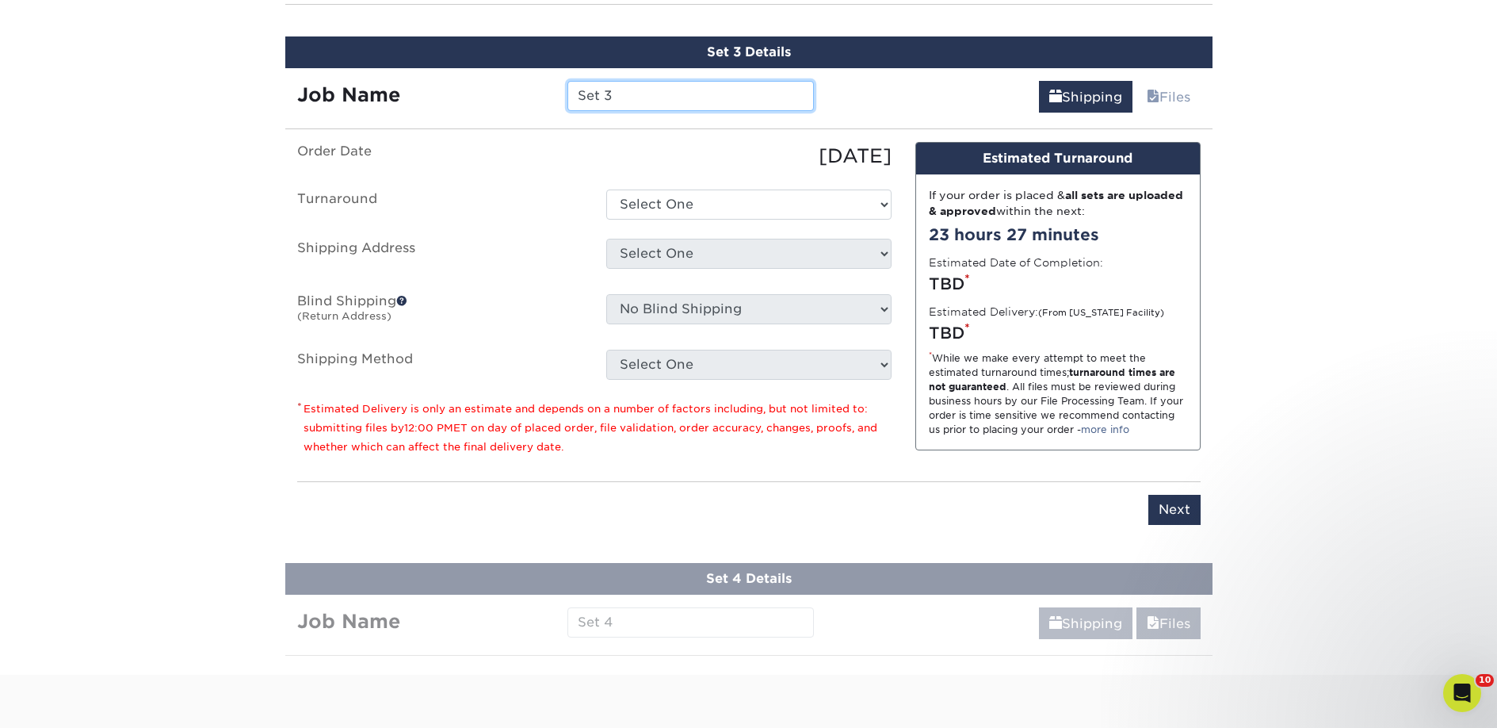
click at [648, 100] on input "Set 3" at bounding box center [690, 96] width 246 height 30
click at [648, 100] on input "Book-A-Holic" at bounding box center [690, 96] width 246 height 30
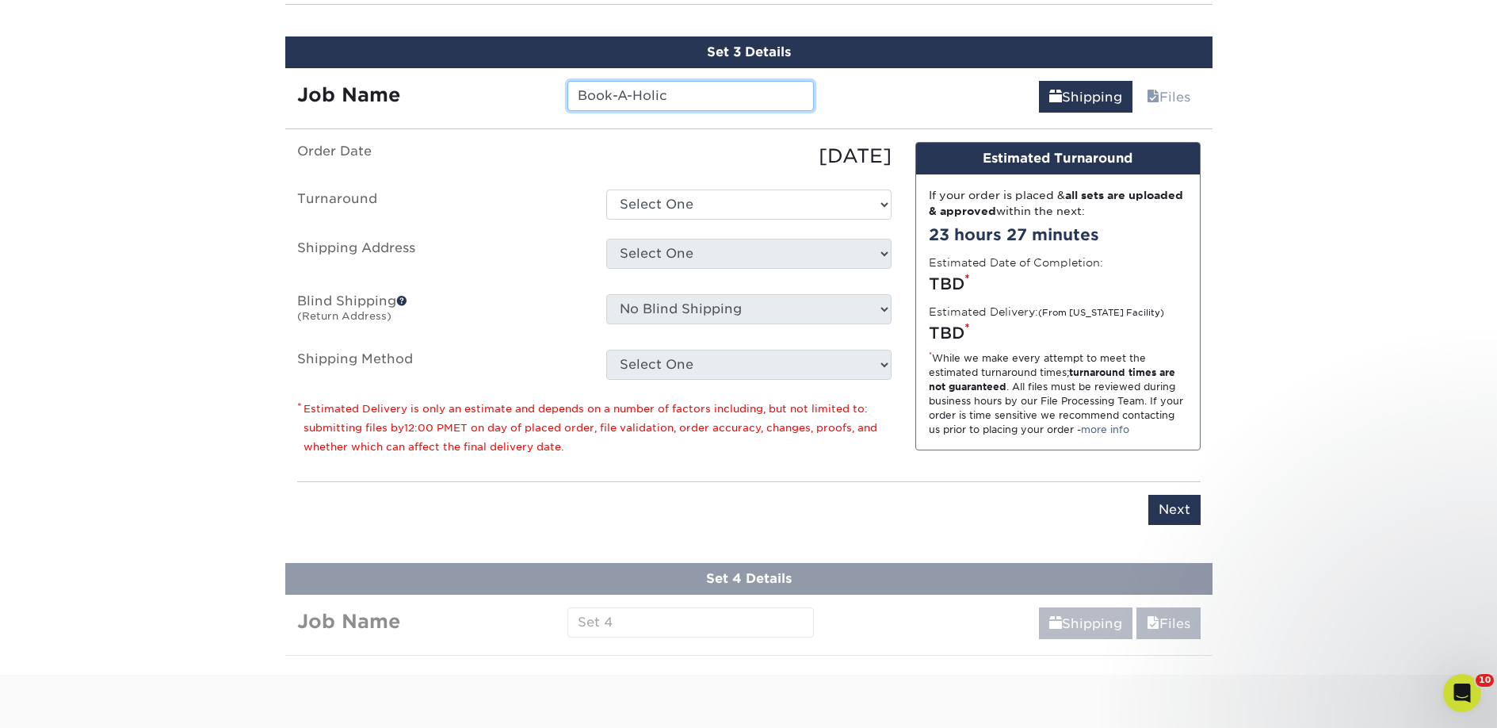
click at [648, 100] on input "Book-A-Holic" at bounding box center [690, 96] width 246 height 30
click at [676, 94] on input "Book-A-Holic" at bounding box center [690, 96] width 246 height 30
type input "Book-A-Holic - Halloween"
click at [764, 185] on ul "Order Date 10/03/2025 Turnaround Select One 2-4 Business Days 2 Day Next Busine…" at bounding box center [594, 261] width 594 height 238
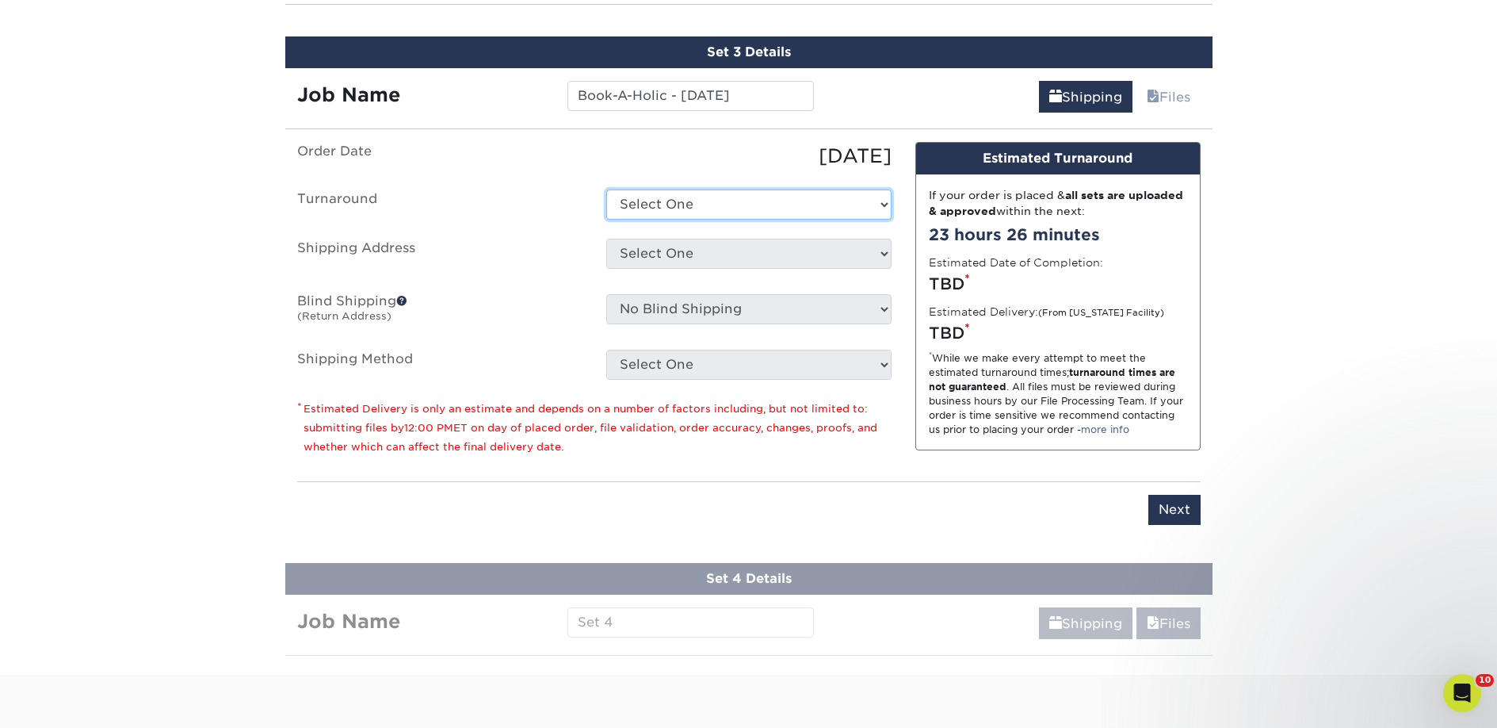
click at [763, 192] on select "Select One 2-4 Business Days 2 Day Next Business Day" at bounding box center [748, 204] width 285 height 30
select select "23bed37c-fa74-46a4-afc9-d3c3160655ce"
click at [606, 189] on select "Select One 2-4 Business Days 2 Day Next Business Day" at bounding box center [748, 204] width 285 height 30
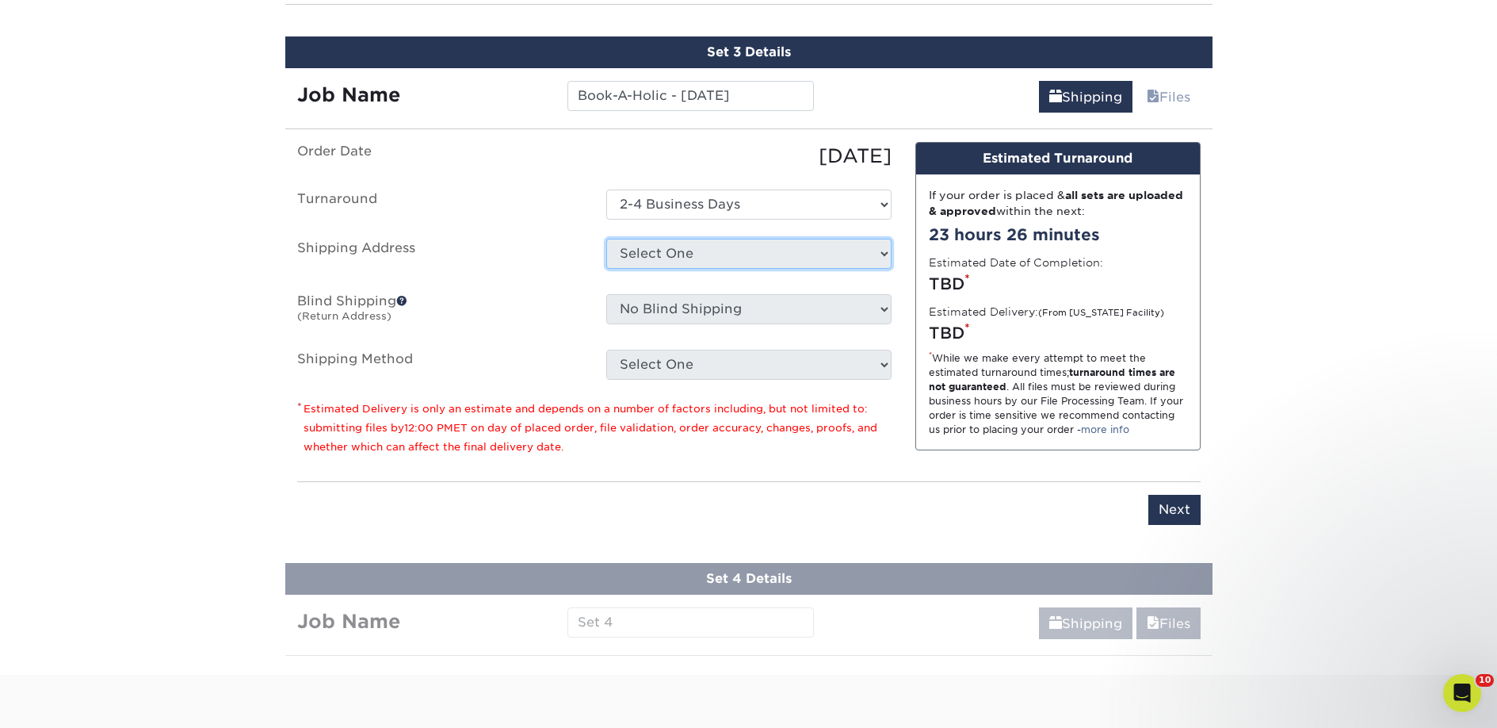
click at [732, 258] on select "Select One 2nd Floor Convention Center A Better Today Books & Boutique A Good B…" at bounding box center [748, 254] width 285 height 30
select select "284460"
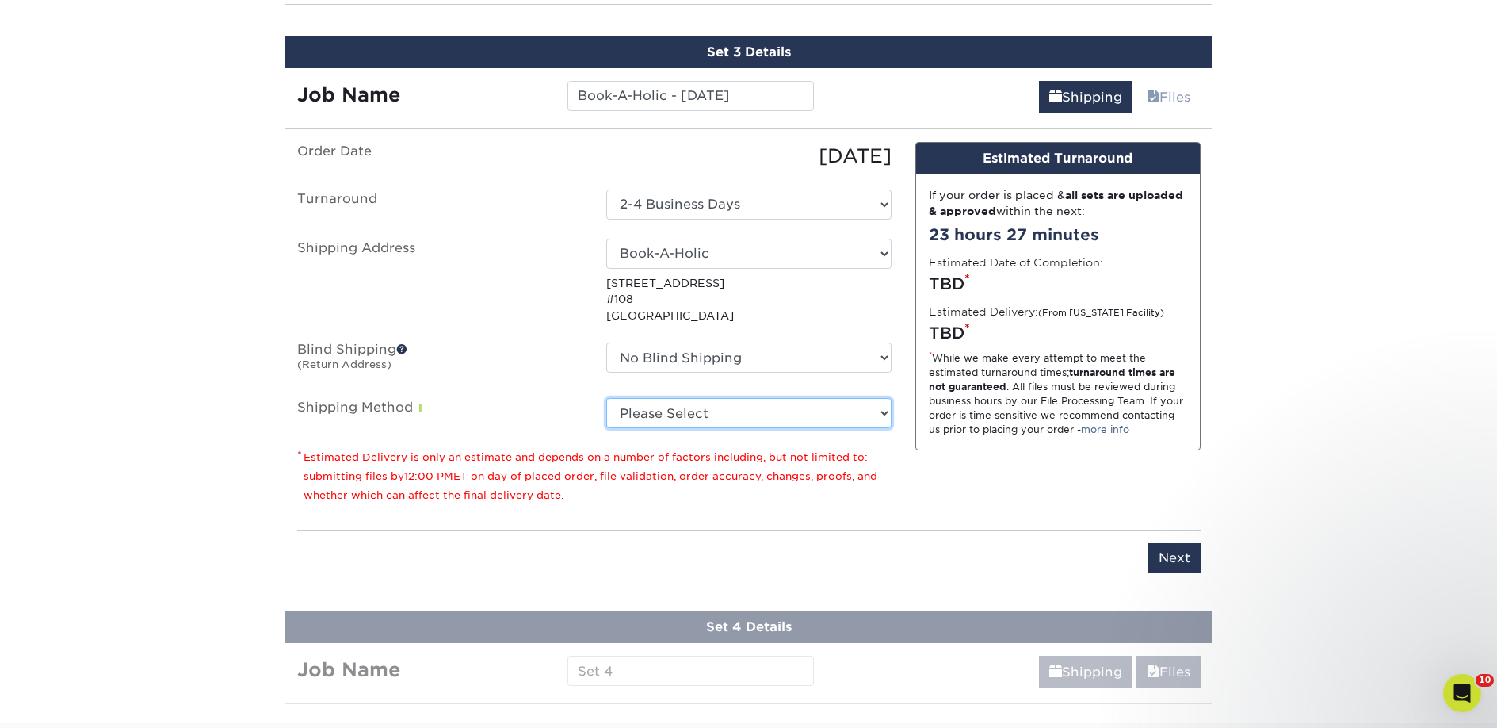
click at [690, 410] on select "Please Select Ground Shipping (+$18.98) 3 Day Shipping Service (+$28.94) 2 Day …" at bounding box center [748, 413] width 285 height 30
select select "03"
click at [606, 398] on select "Please Select Ground Shipping (+$18.98) 3 Day Shipping Service (+$28.94) 2 Day …" at bounding box center [748, 413] width 285 height 30
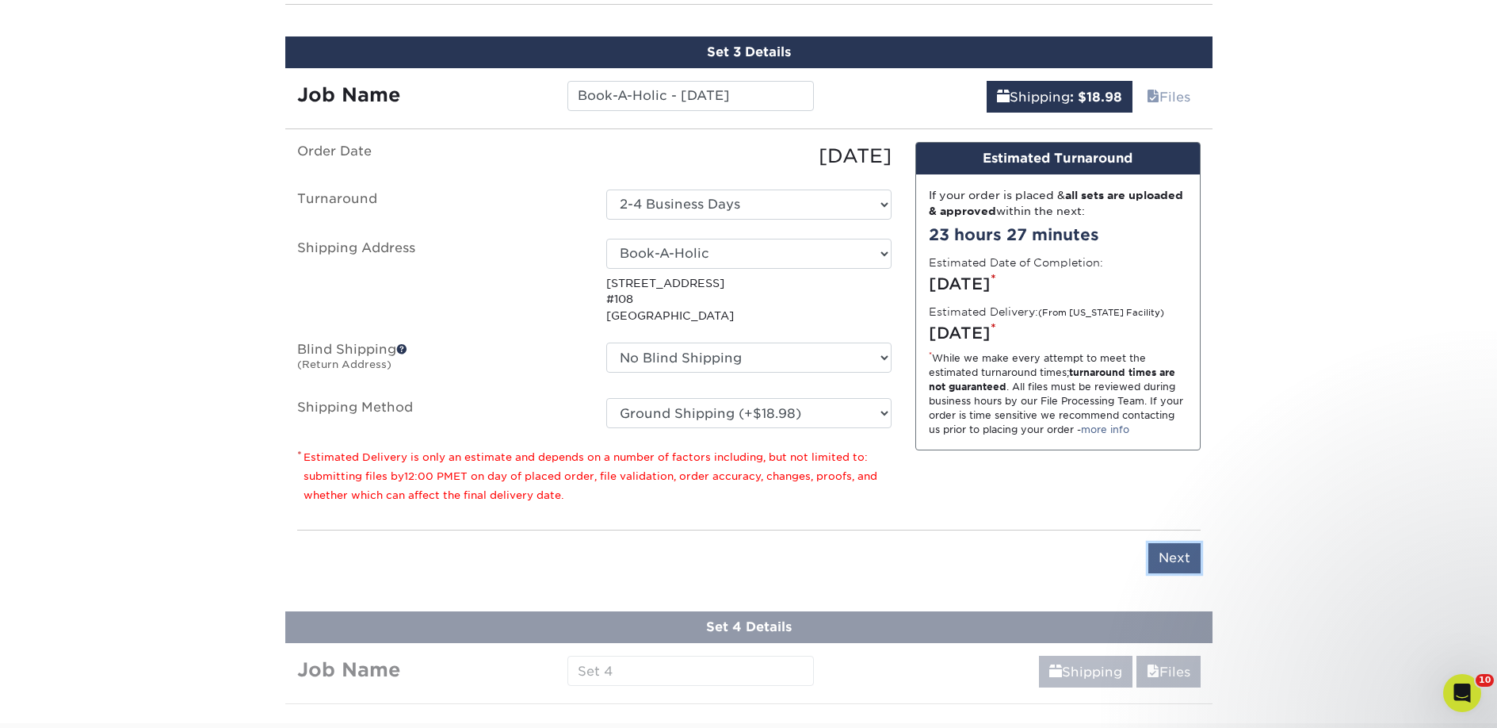
click at [1163, 559] on input "Next" at bounding box center [1174, 558] width 52 height 30
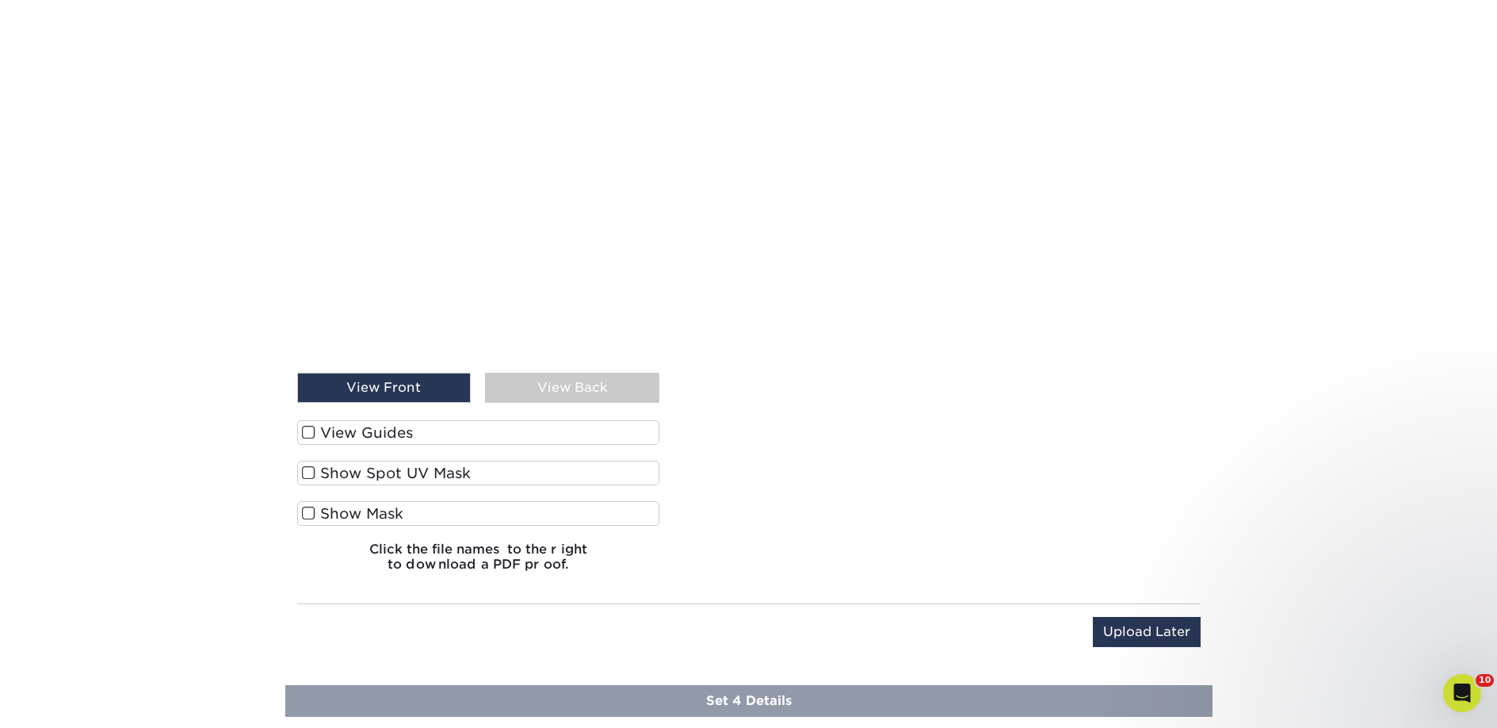
click at [441, 442] on label "View Guides" at bounding box center [478, 432] width 363 height 25
click at [0, 0] on input "View Guides" at bounding box center [0, 0] width 0 height 0
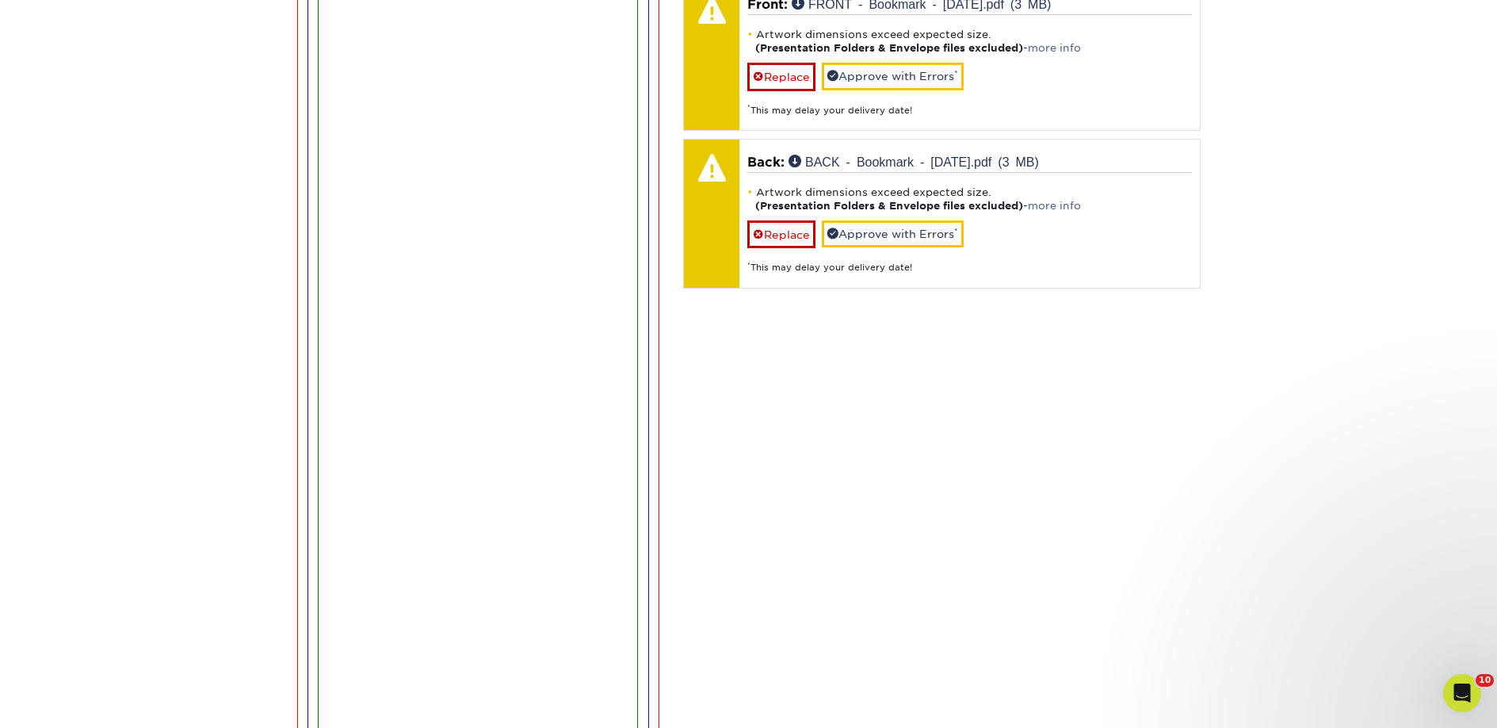
scroll to position [1196, 0]
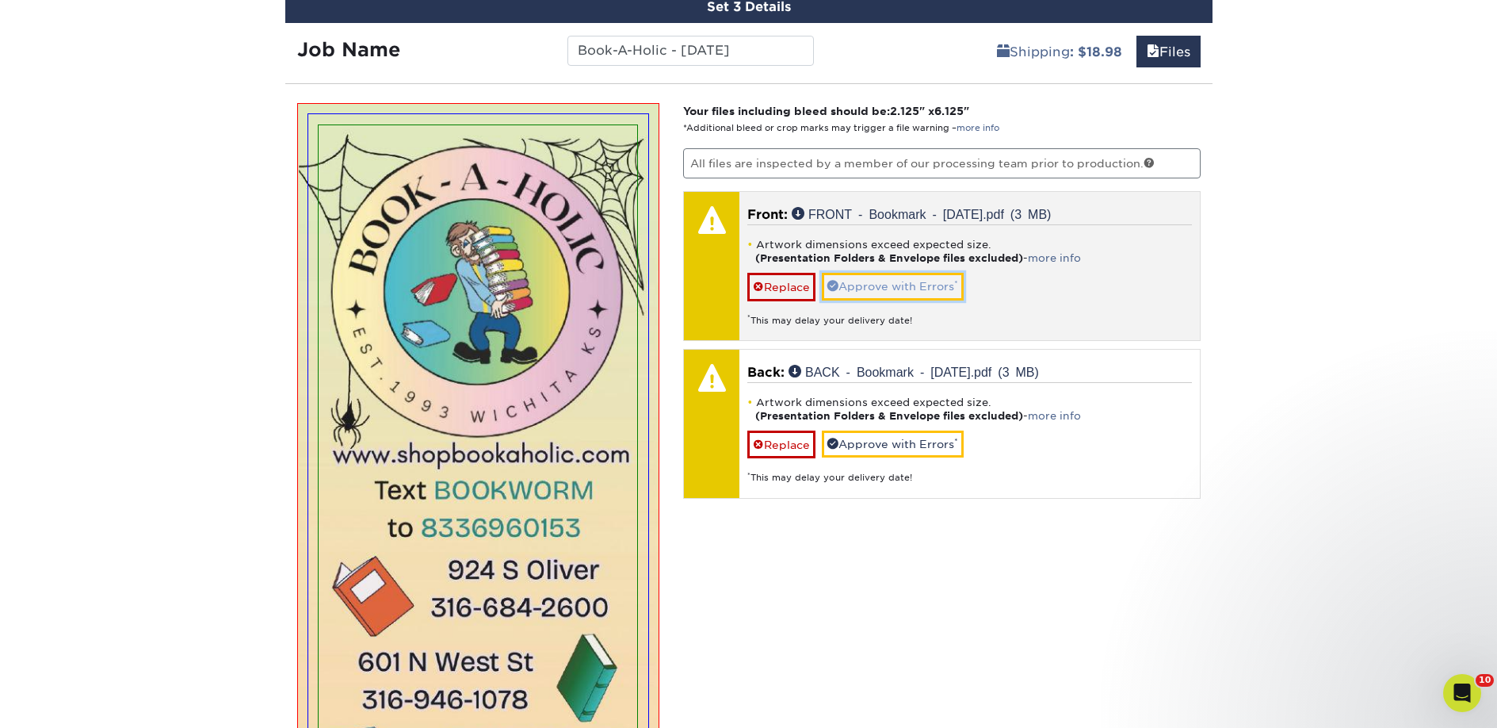
click at [871, 292] on link "Approve with Errors *" at bounding box center [893, 286] width 142 height 27
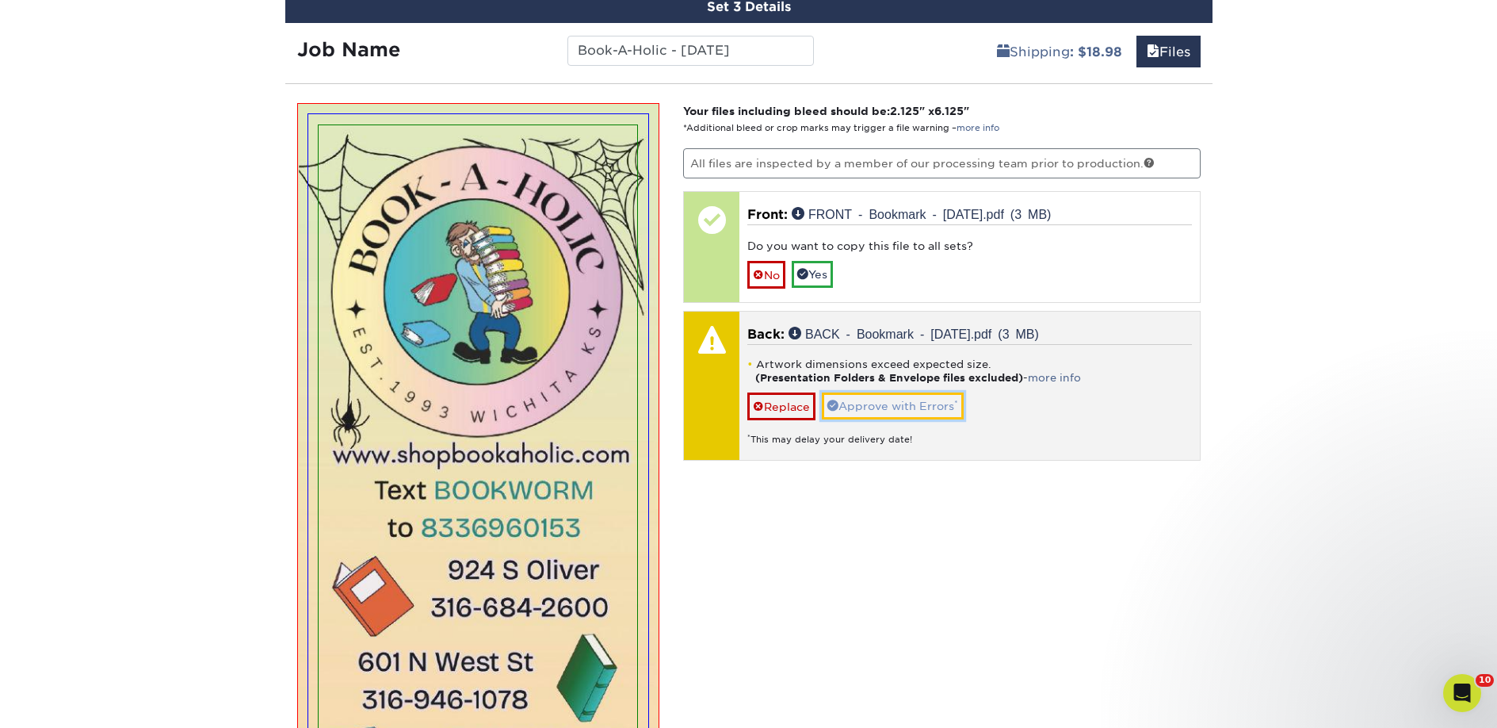
click at [875, 402] on link "Approve with Errors *" at bounding box center [893, 405] width 142 height 27
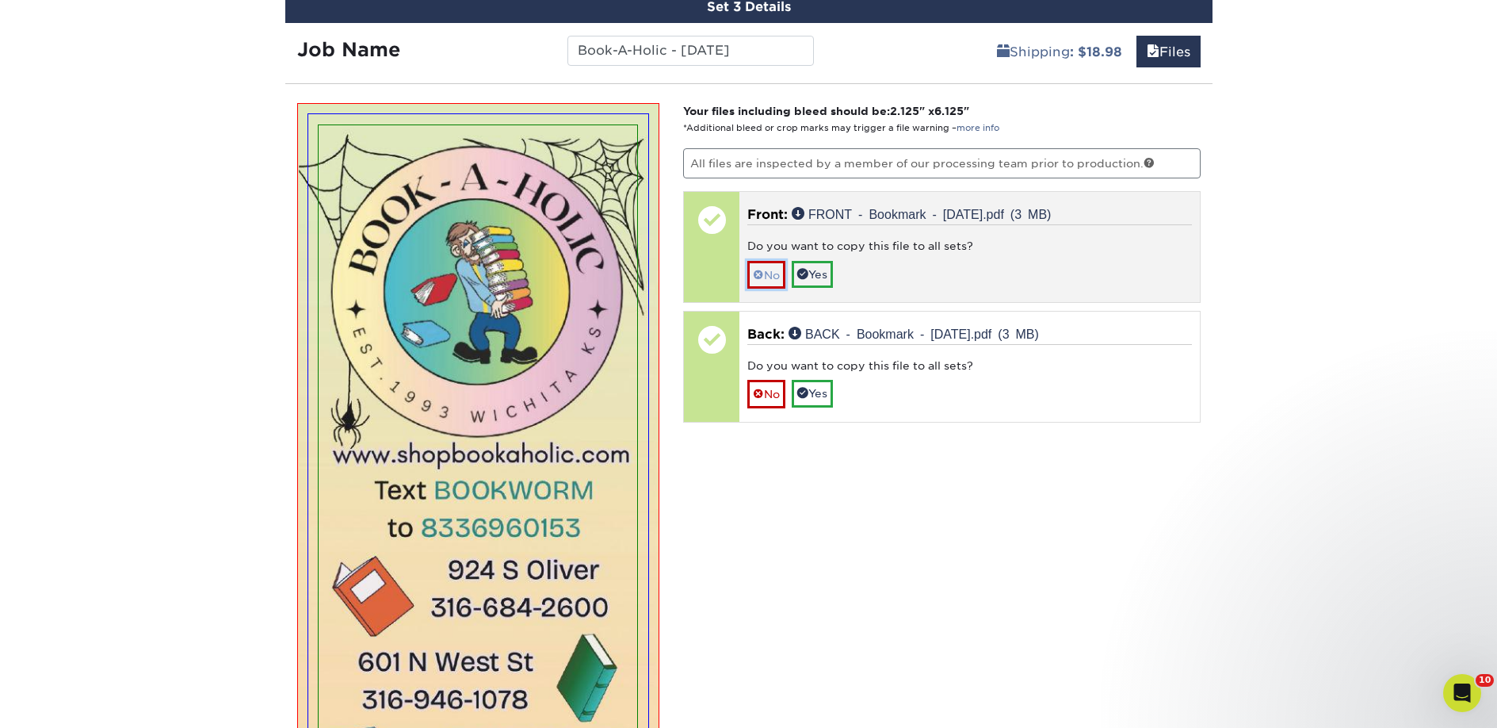
click at [757, 265] on link "No" at bounding box center [766, 275] width 38 height 28
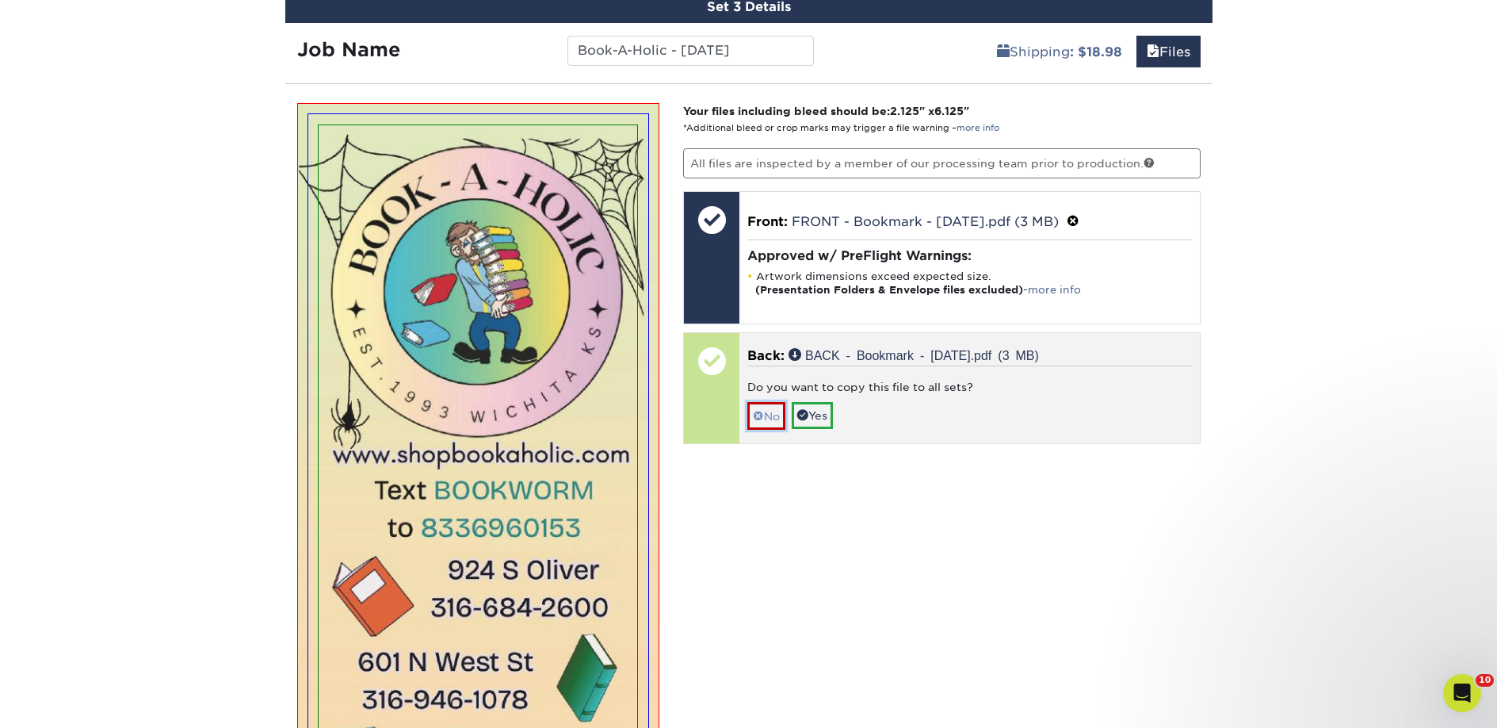
click at [768, 415] on link "No" at bounding box center [766, 416] width 38 height 28
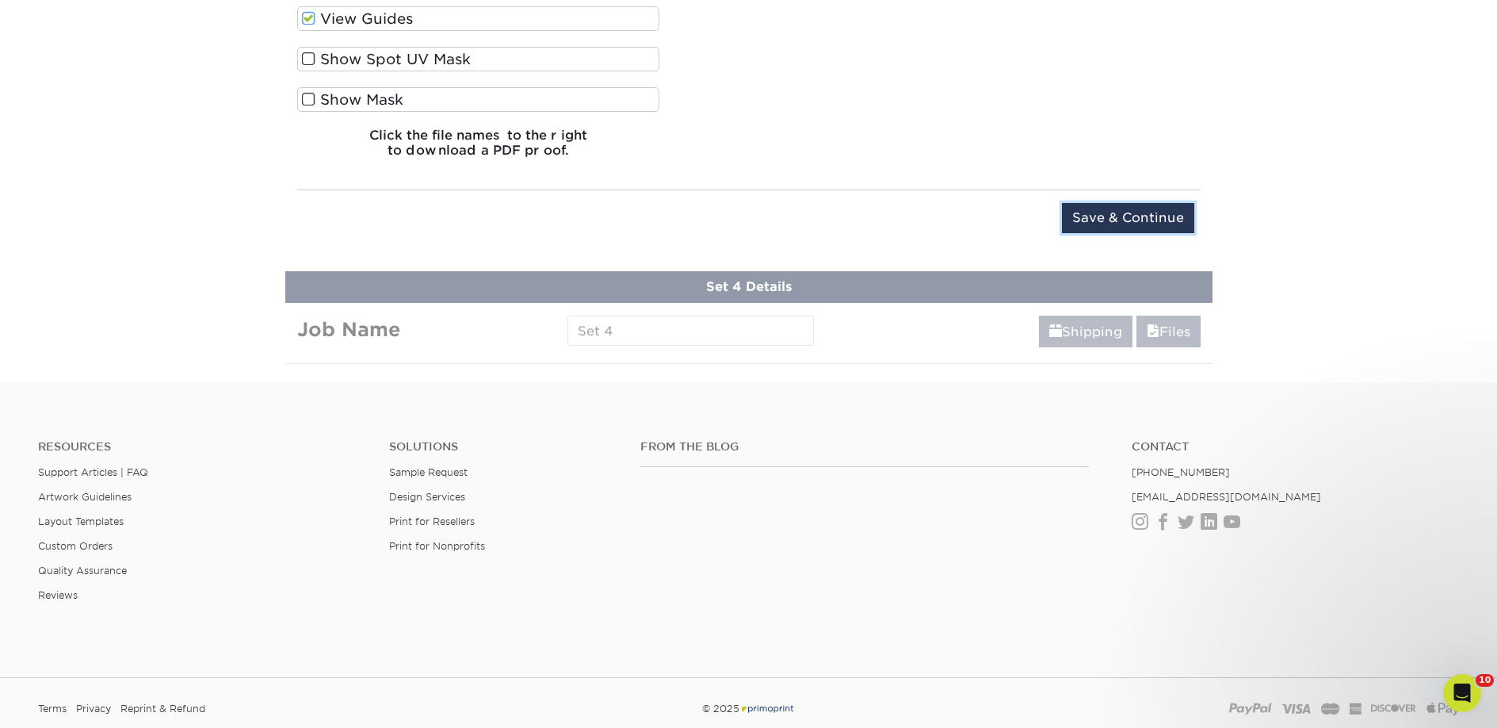
click at [1083, 220] on input "Save & Continue" at bounding box center [1128, 218] width 132 height 30
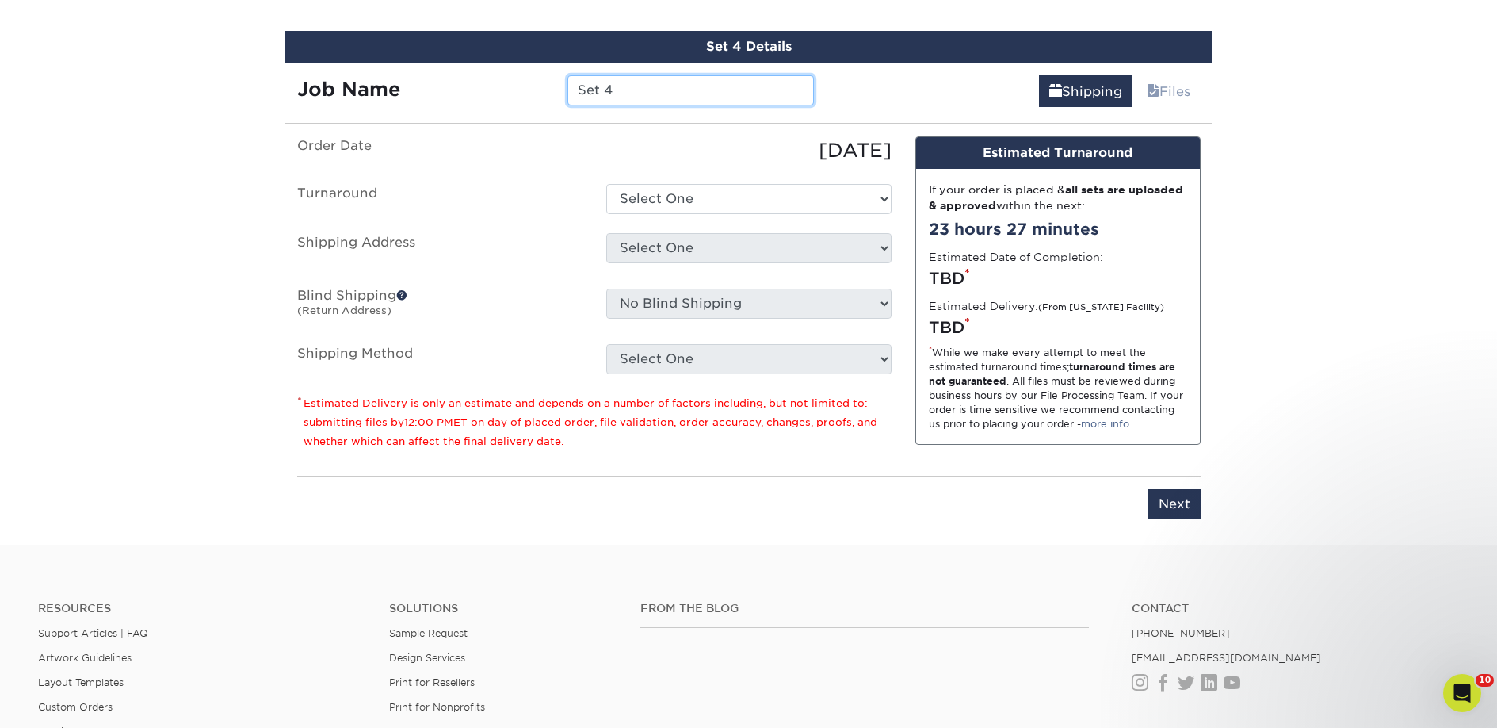
scroll to position [1275, 0]
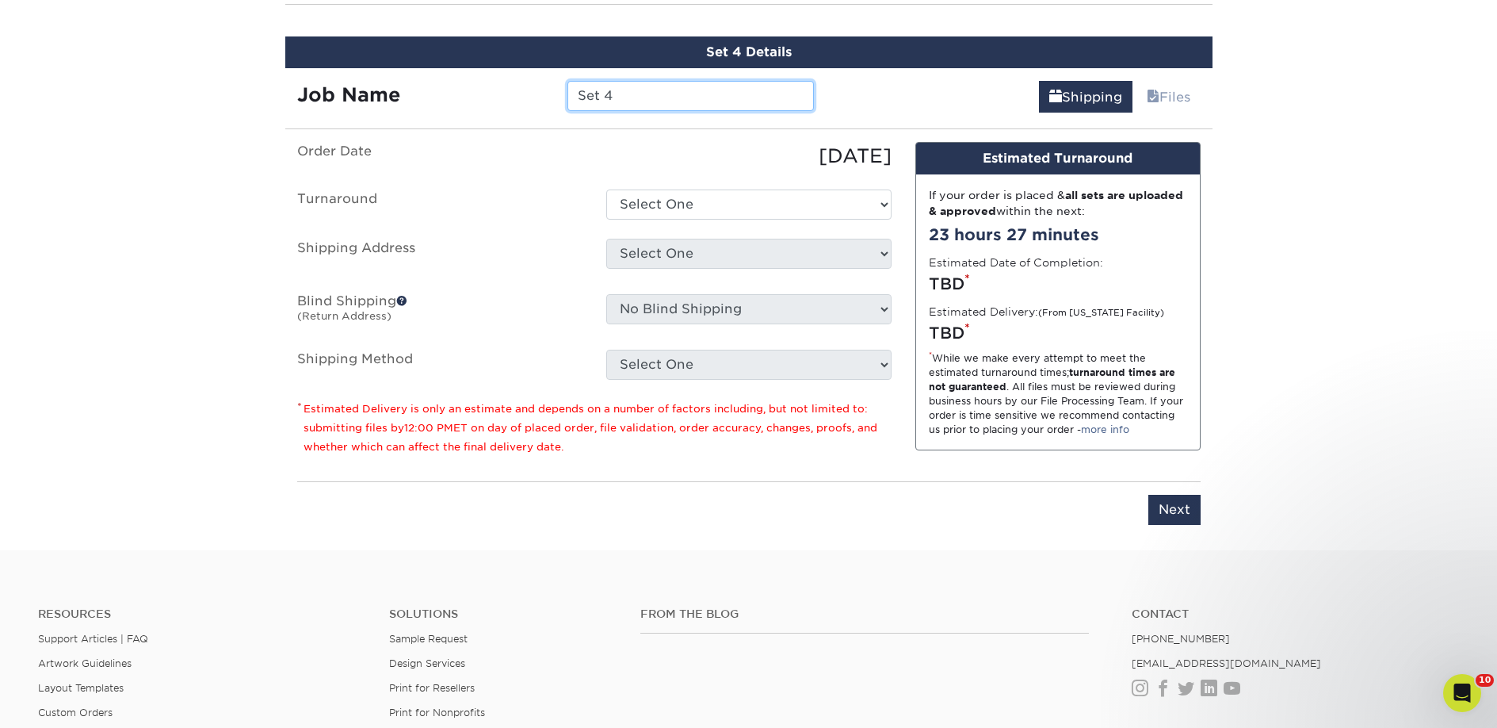
click at [629, 101] on input "Set 4" at bounding box center [690, 96] width 246 height 30
paste input "Book-A-Holic"
type input "Book-A-Holic - Holiday"
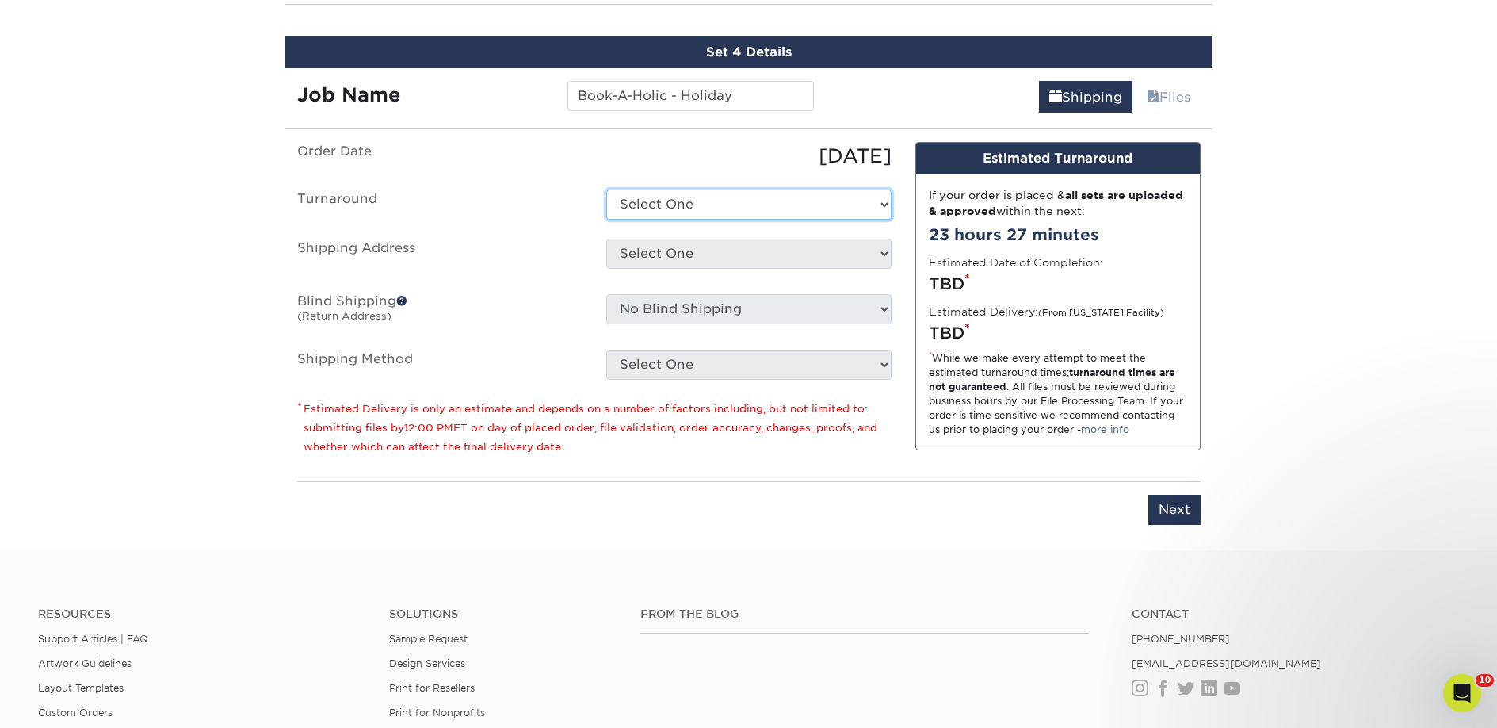
click at [700, 208] on select "Select One 2-4 Business Days 2 Day Next Business Day" at bounding box center [748, 204] width 285 height 30
select select "23bed37c-fa74-46a4-afc9-d3c3160655ce"
click at [606, 189] on select "Select One 2-4 Business Days 2 Day Next Business Day" at bounding box center [748, 204] width 285 height 30
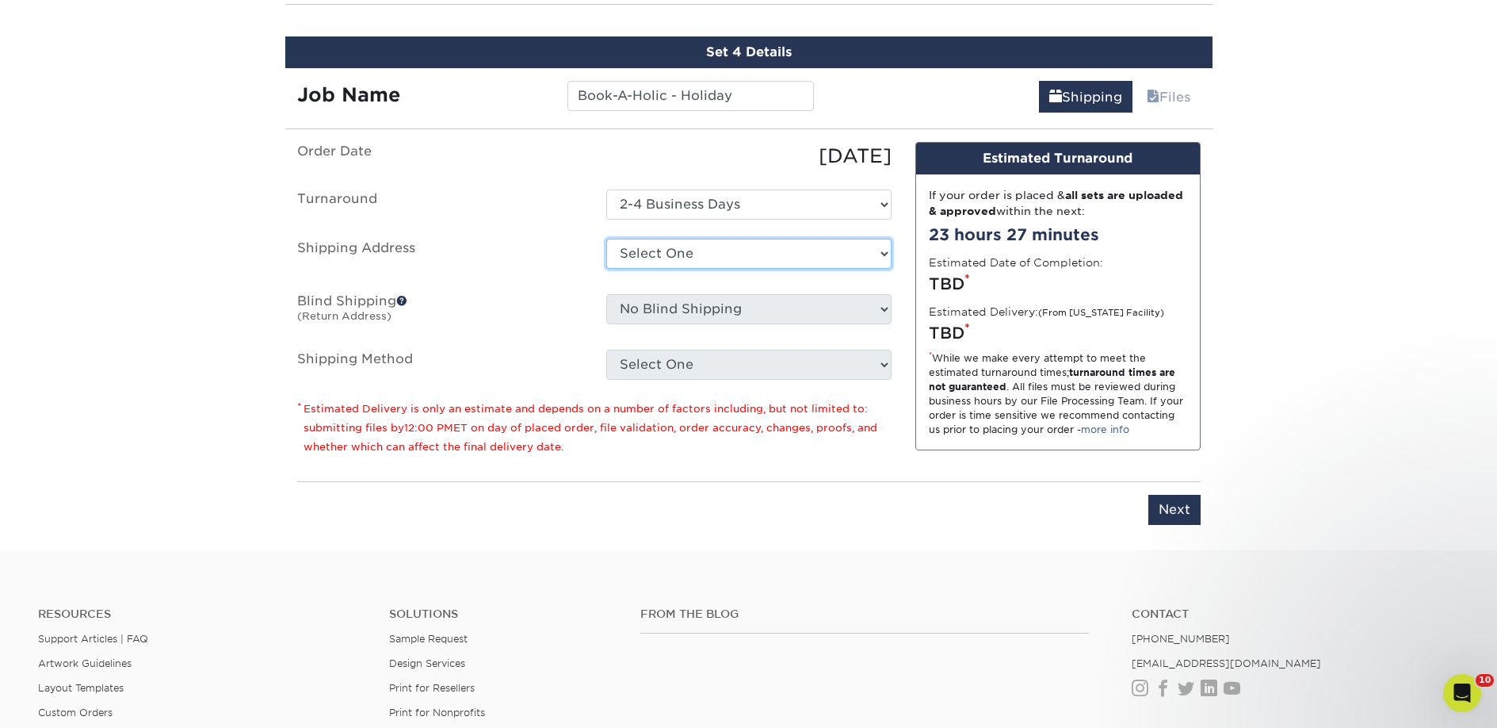
click at [691, 247] on select "Select One 2nd Floor Convention Center A Better Today Books & Boutique A Good B…" at bounding box center [748, 254] width 285 height 30
select select "284460"
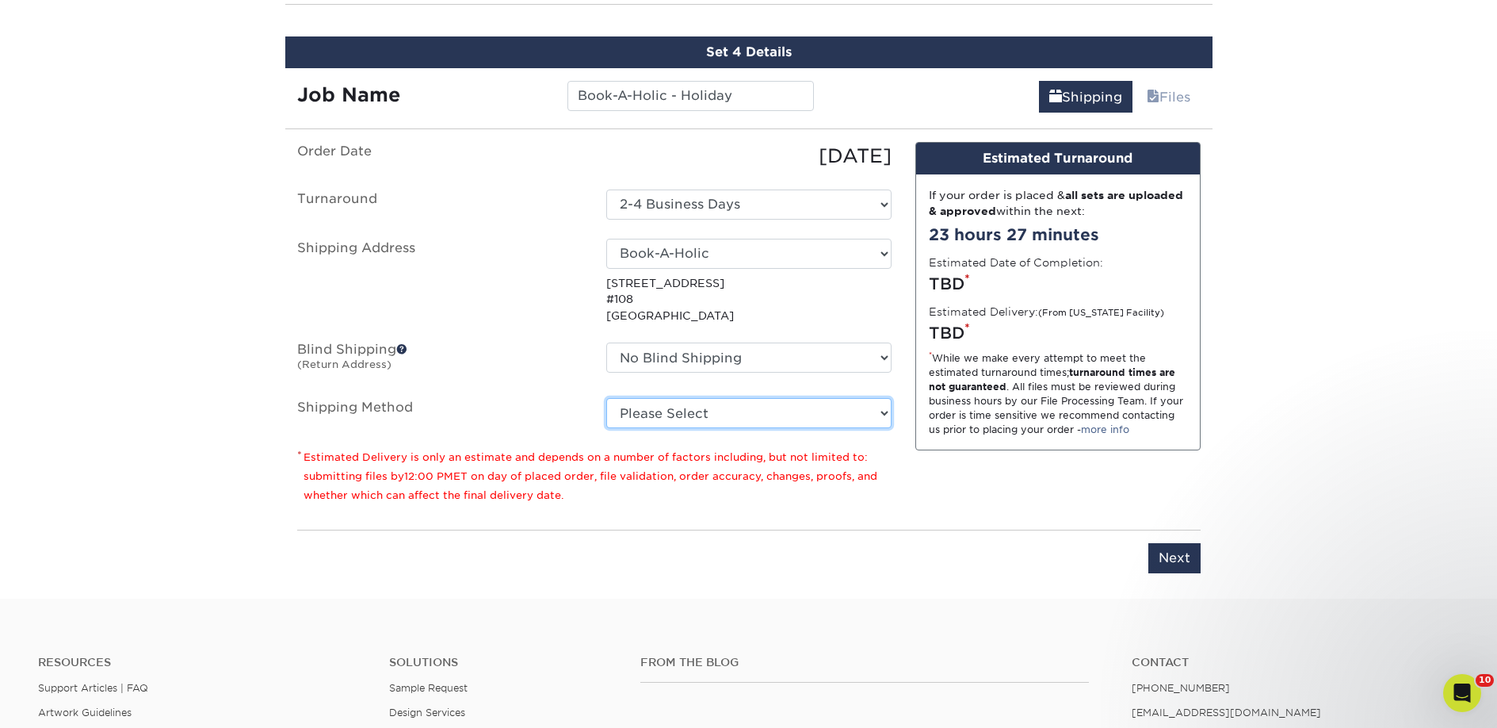
click at [713, 412] on select "Please Select Ground Shipping (+$18.98) 3 Day Shipping Service (+$28.94) 2 Day …" at bounding box center [748, 413] width 285 height 30
select select "03"
click at [606, 398] on select "Please Select Ground Shipping (+$18.98) 3 Day Shipping Service (+$28.94) 2 Day …" at bounding box center [748, 413] width 285 height 30
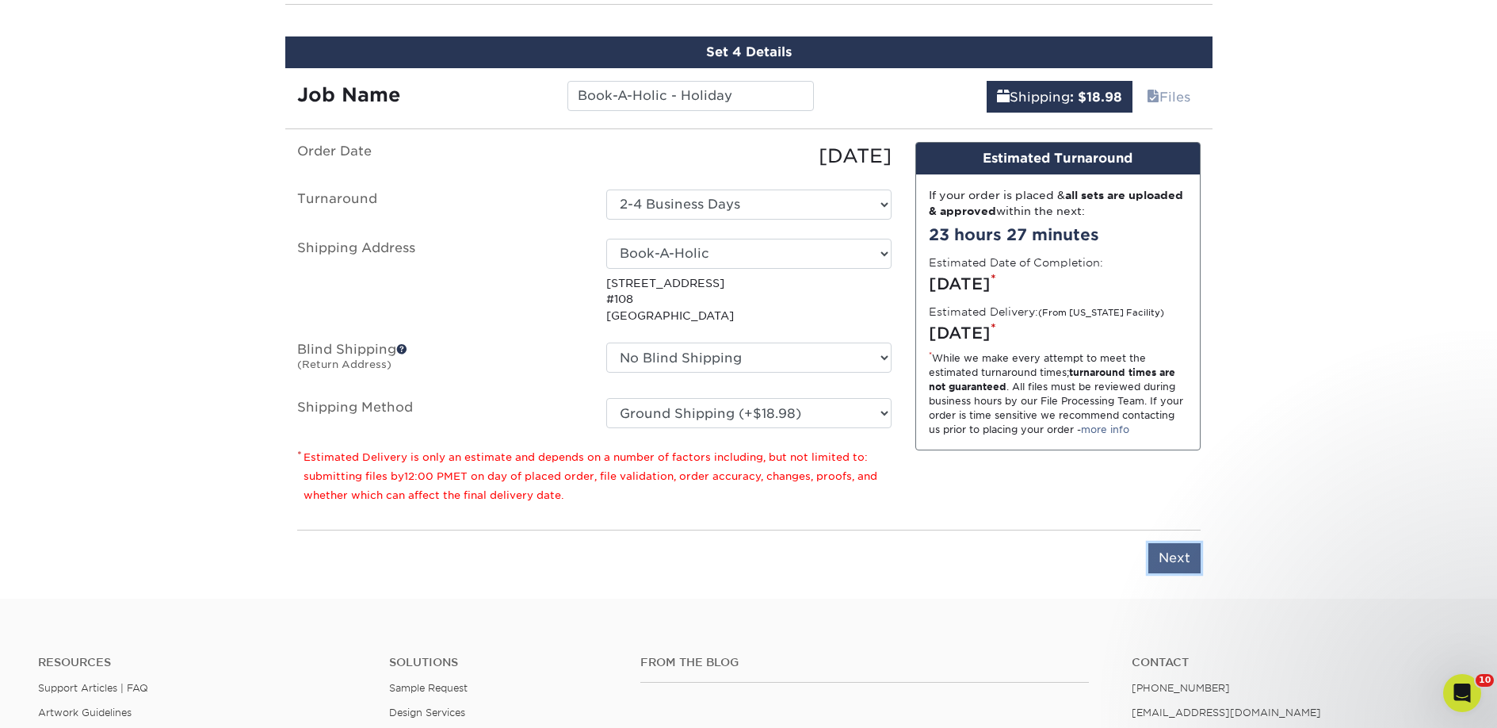
click at [1168, 553] on input "Next" at bounding box center [1174, 558] width 52 height 30
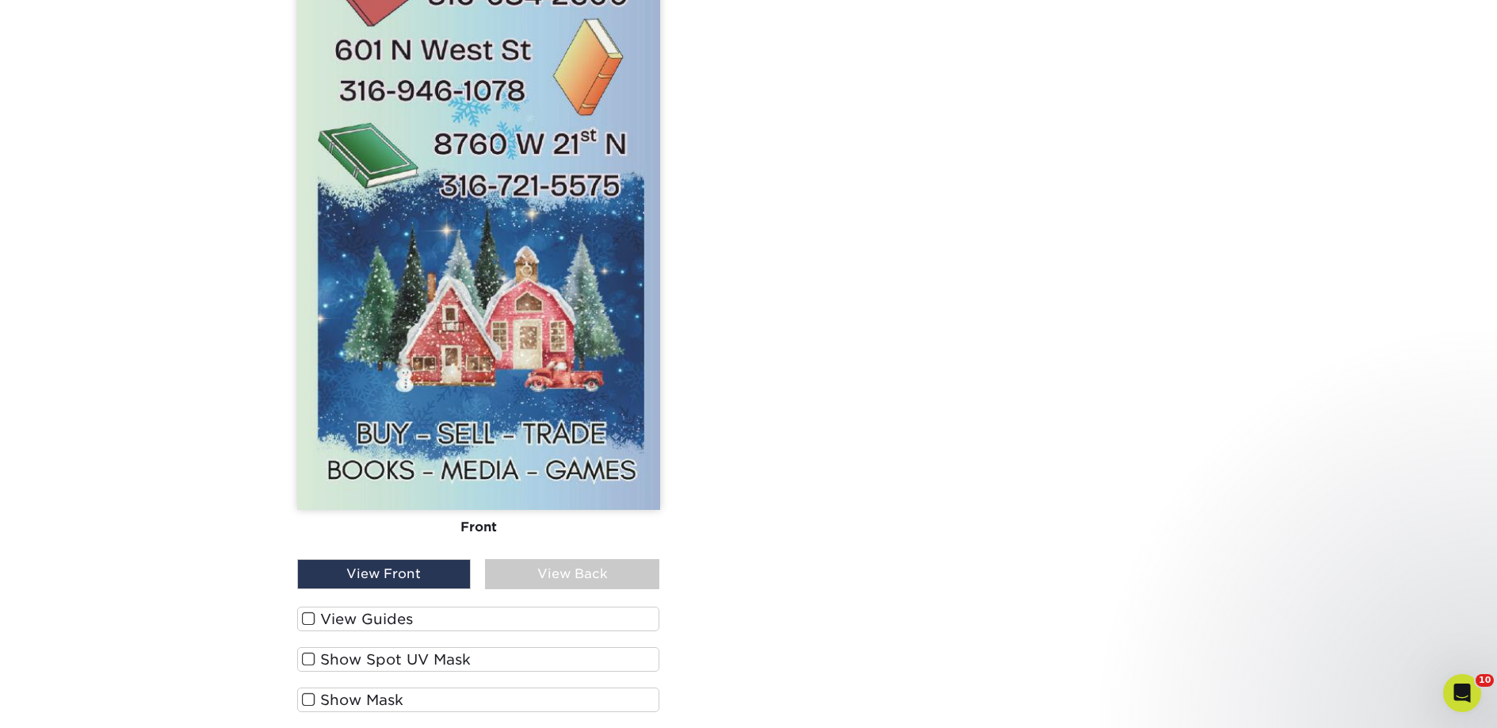
scroll to position [1962, 0]
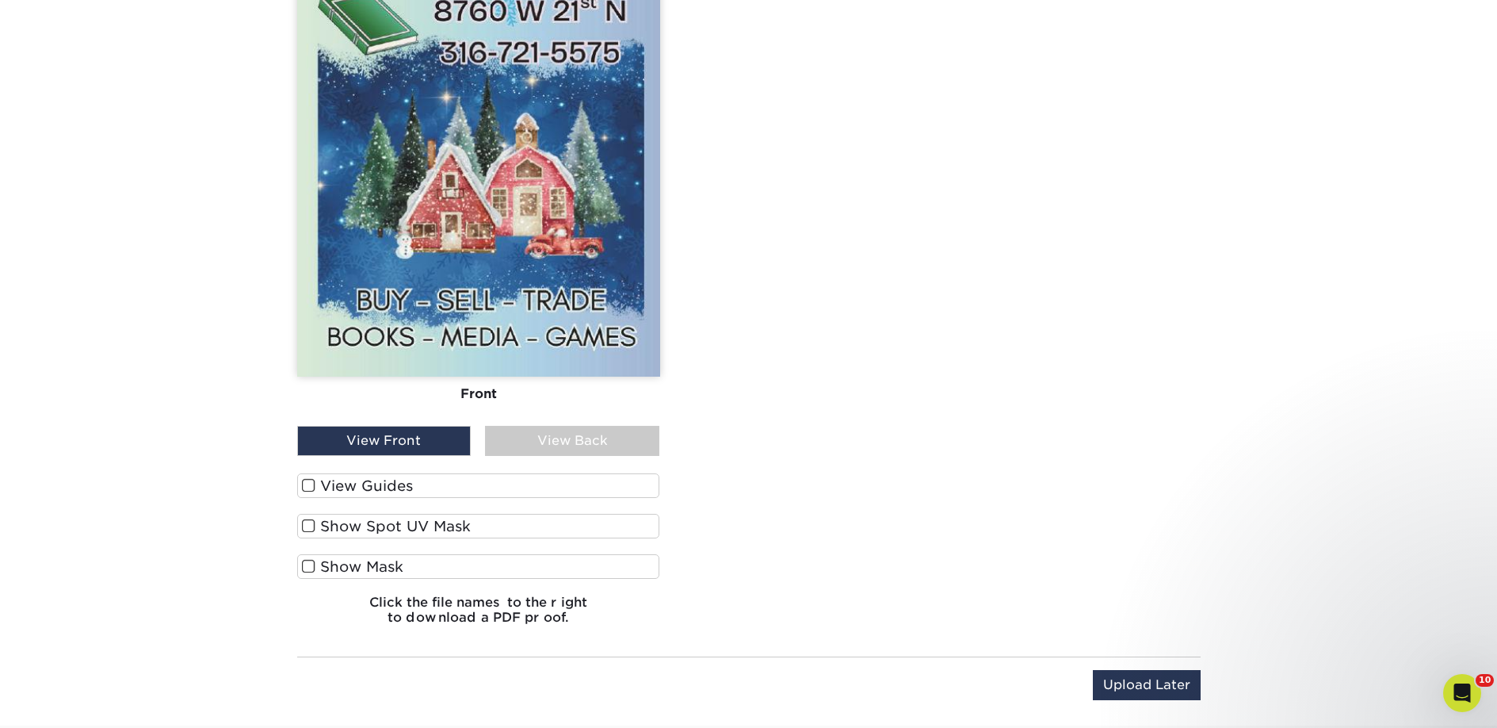
click at [429, 487] on label "View Guides" at bounding box center [478, 485] width 363 height 25
click at [0, 0] on input "View Guides" at bounding box center [0, 0] width 0 height 0
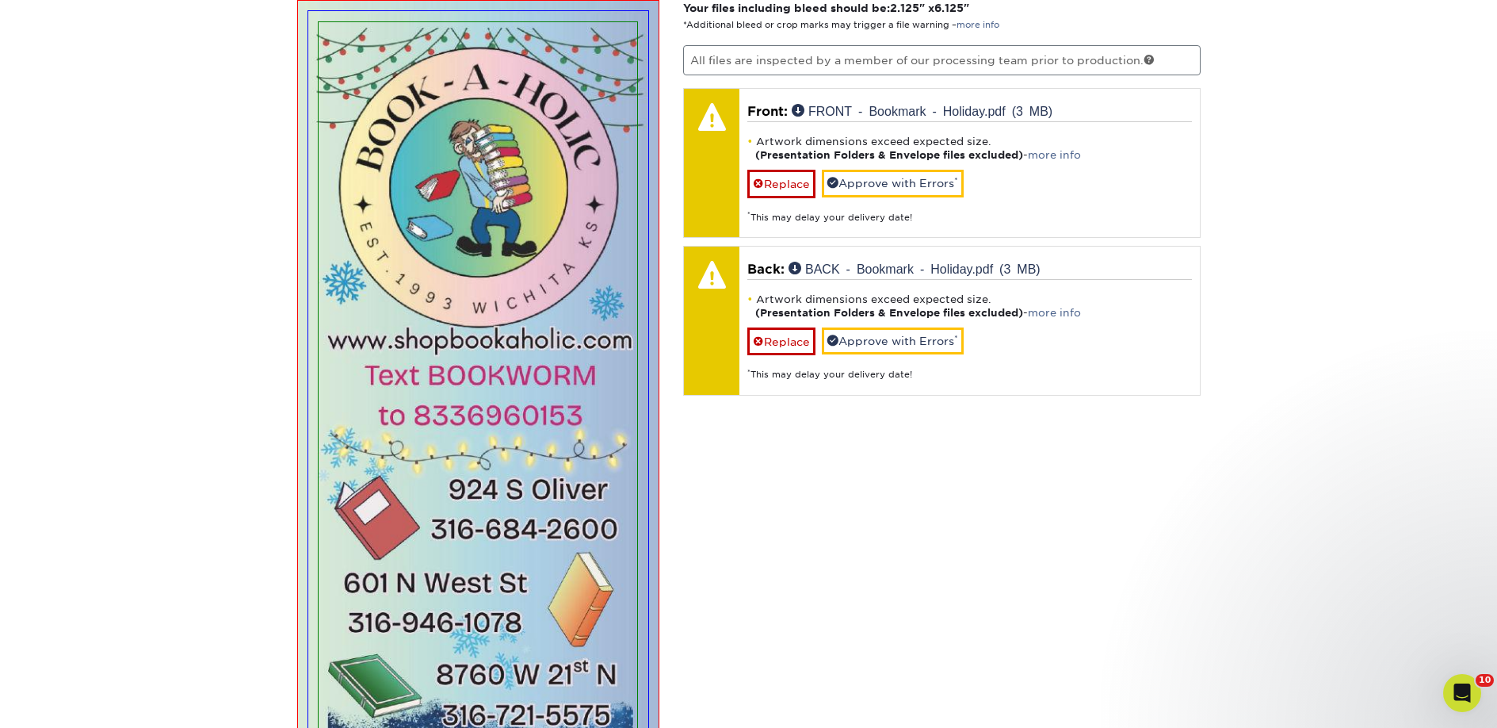
scroll to position [1401, 0]
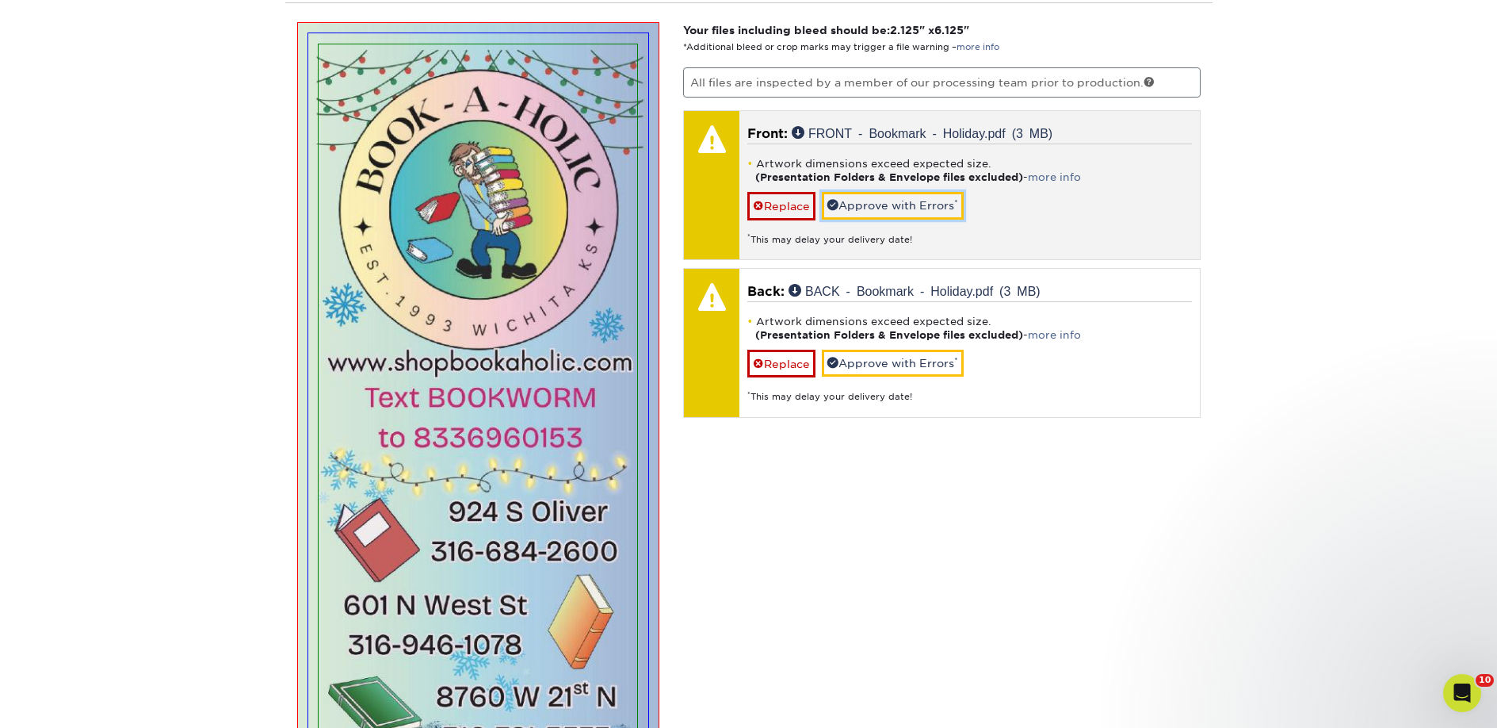
click at [867, 207] on link "Approve with Errors *" at bounding box center [893, 205] width 142 height 27
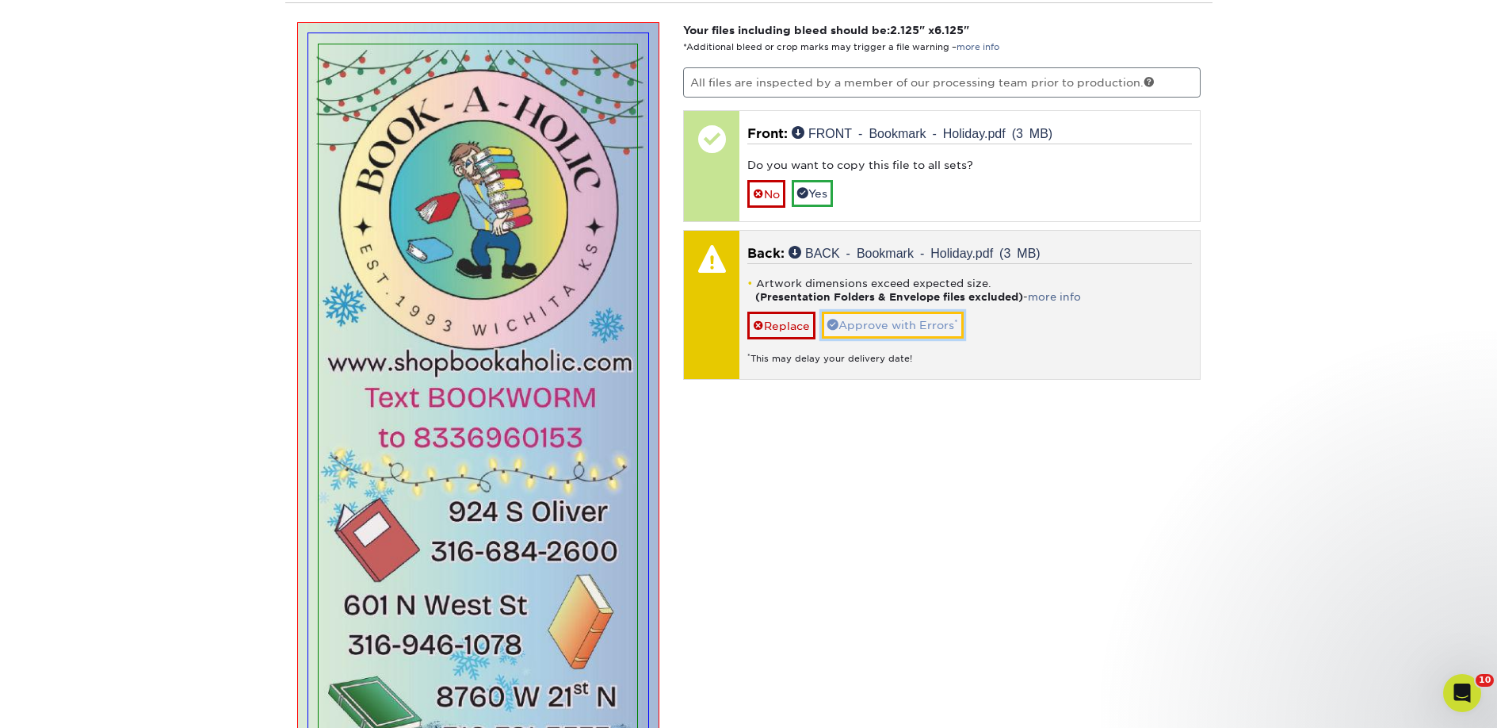
click at [870, 323] on link "Approve with Errors *" at bounding box center [893, 324] width 142 height 27
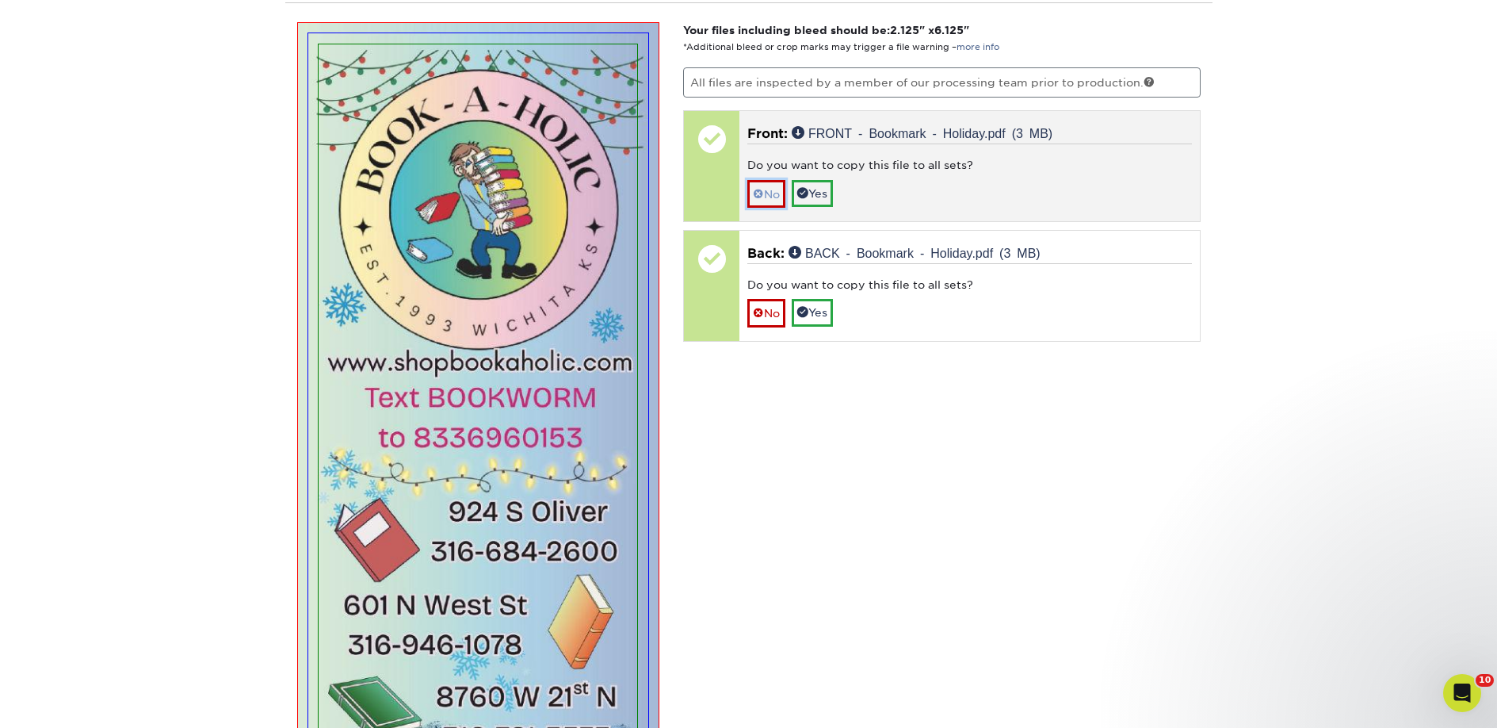
click at [770, 194] on link "No" at bounding box center [766, 194] width 38 height 28
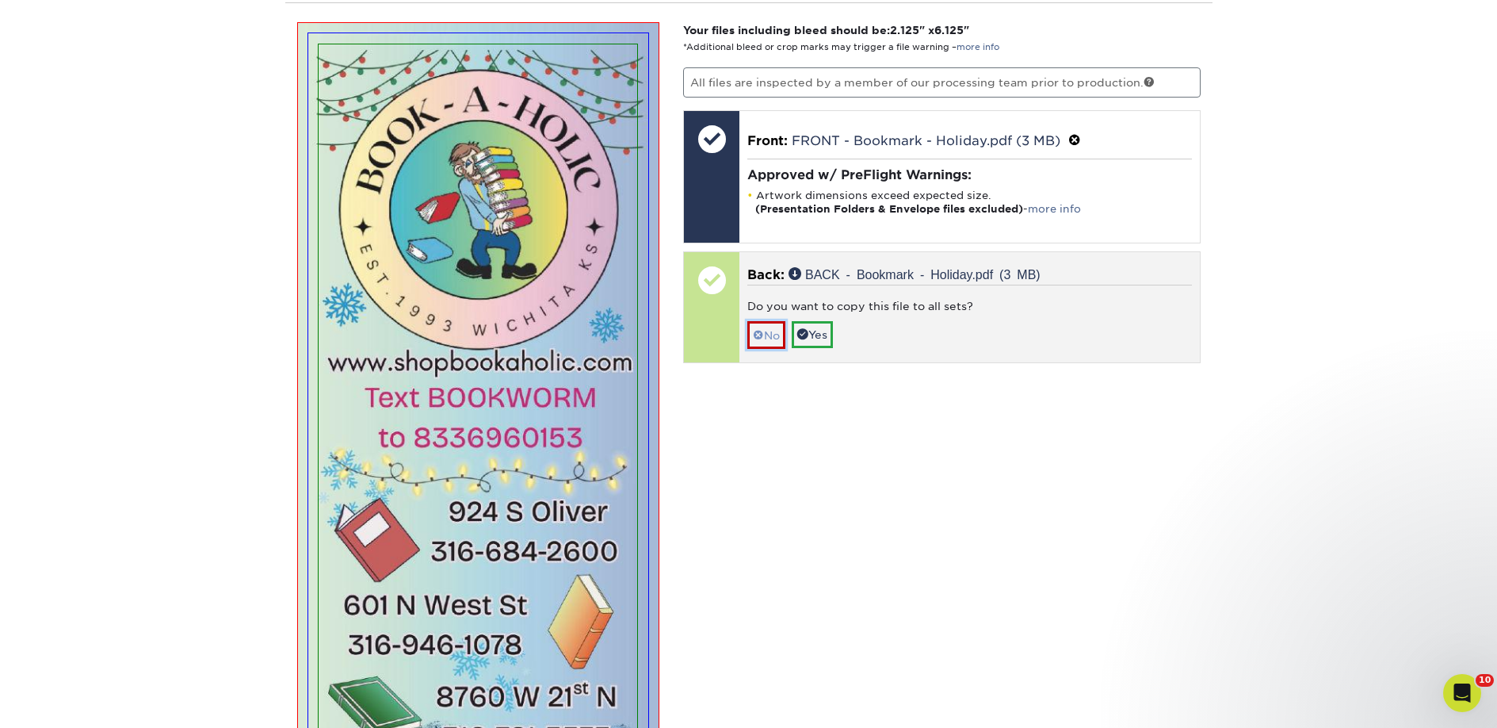
click at [769, 337] on link "No" at bounding box center [766, 335] width 38 height 28
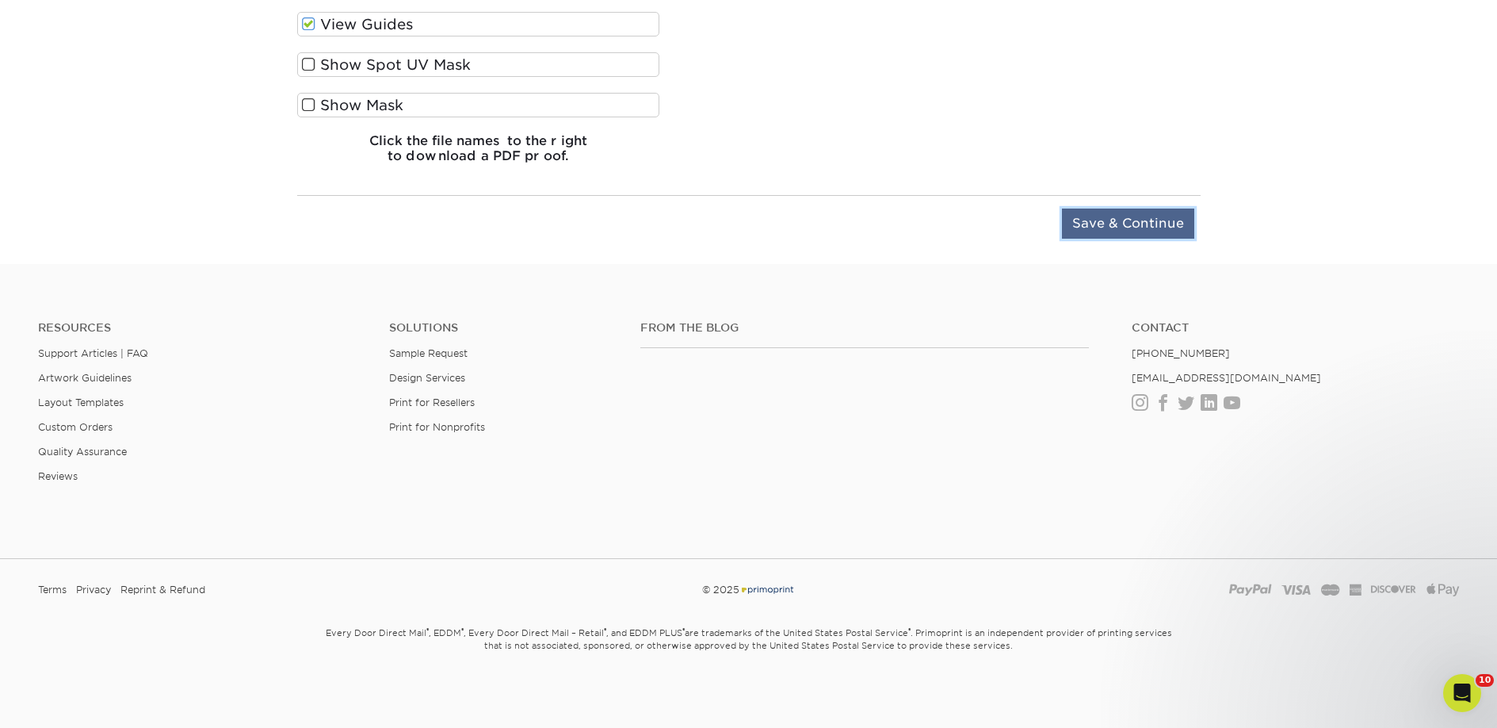
click at [1094, 214] on input "Save & Continue" at bounding box center [1128, 223] width 132 height 30
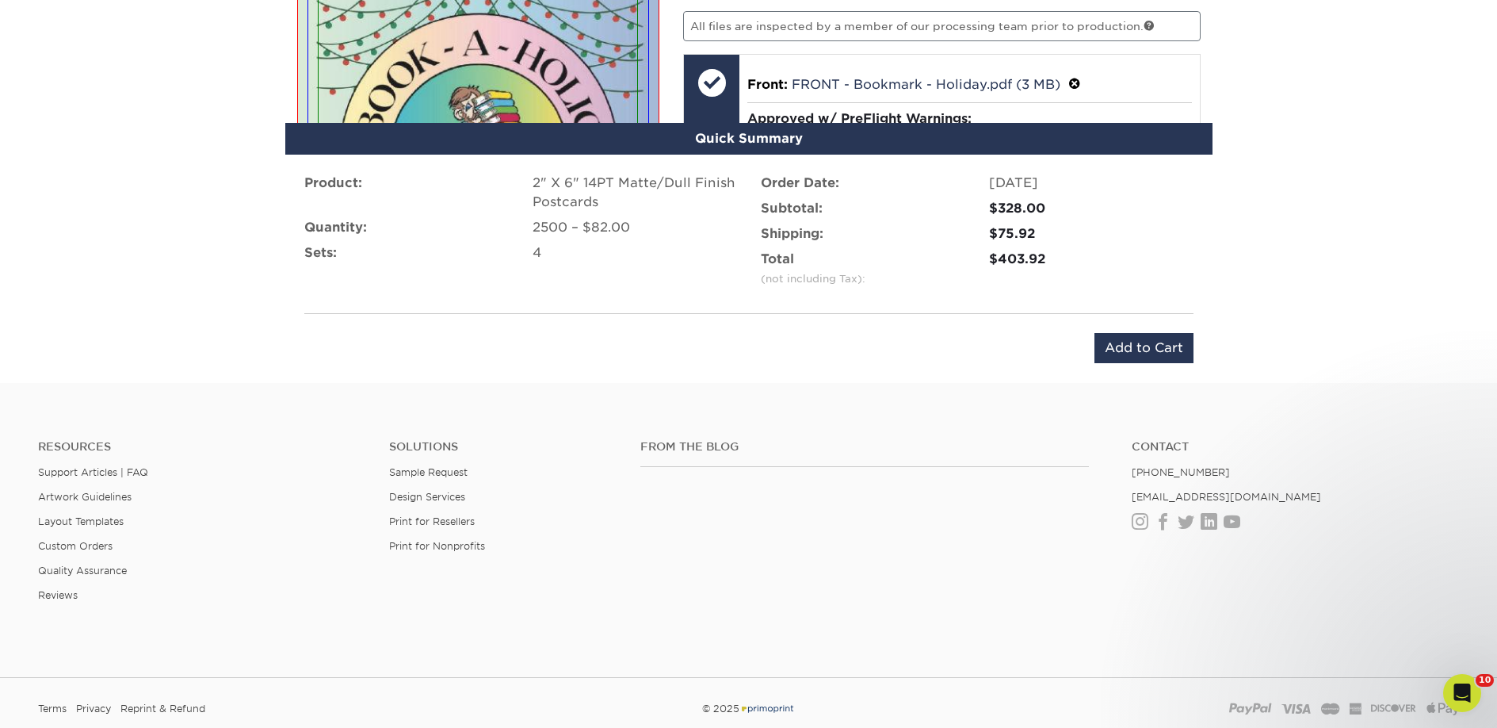
scroll to position [1431, 0]
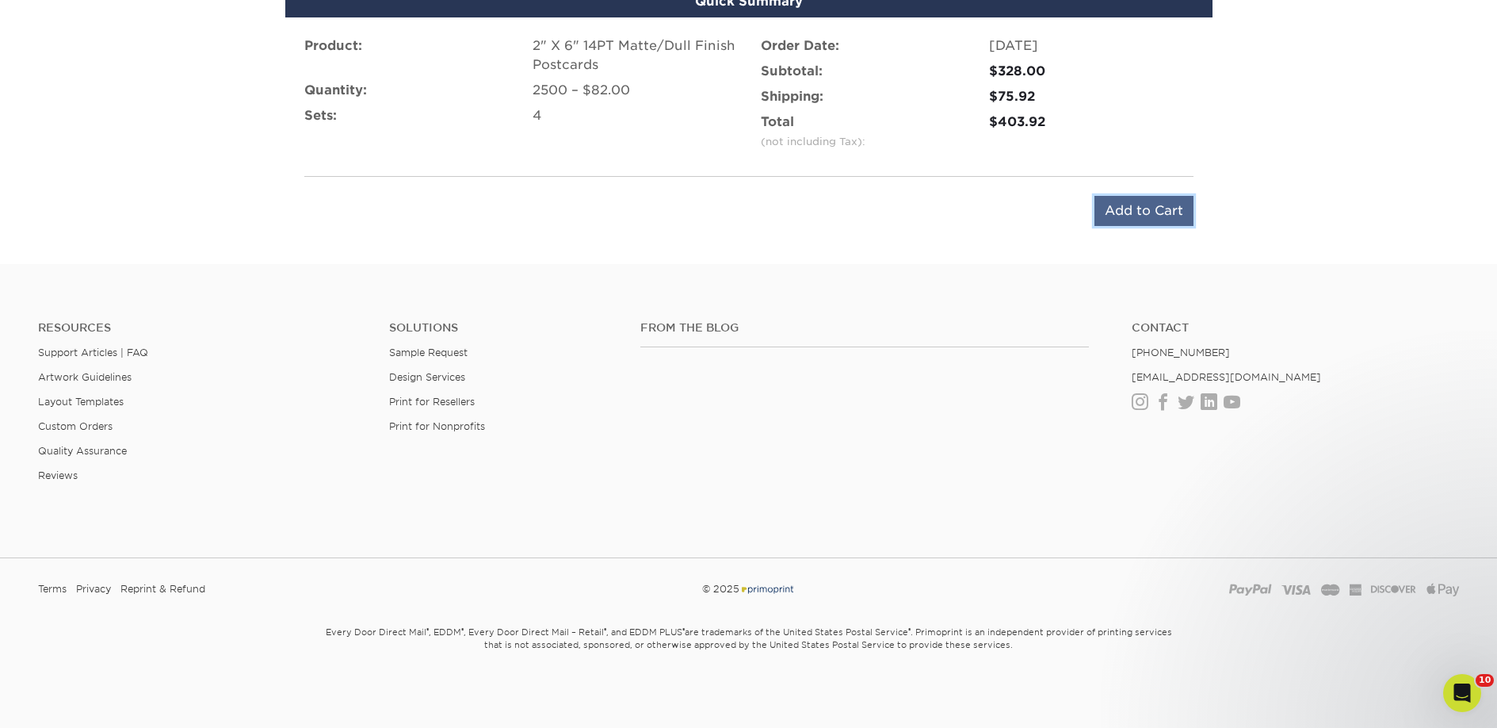
click at [1110, 213] on input "Add to Cart" at bounding box center [1144, 211] width 99 height 30
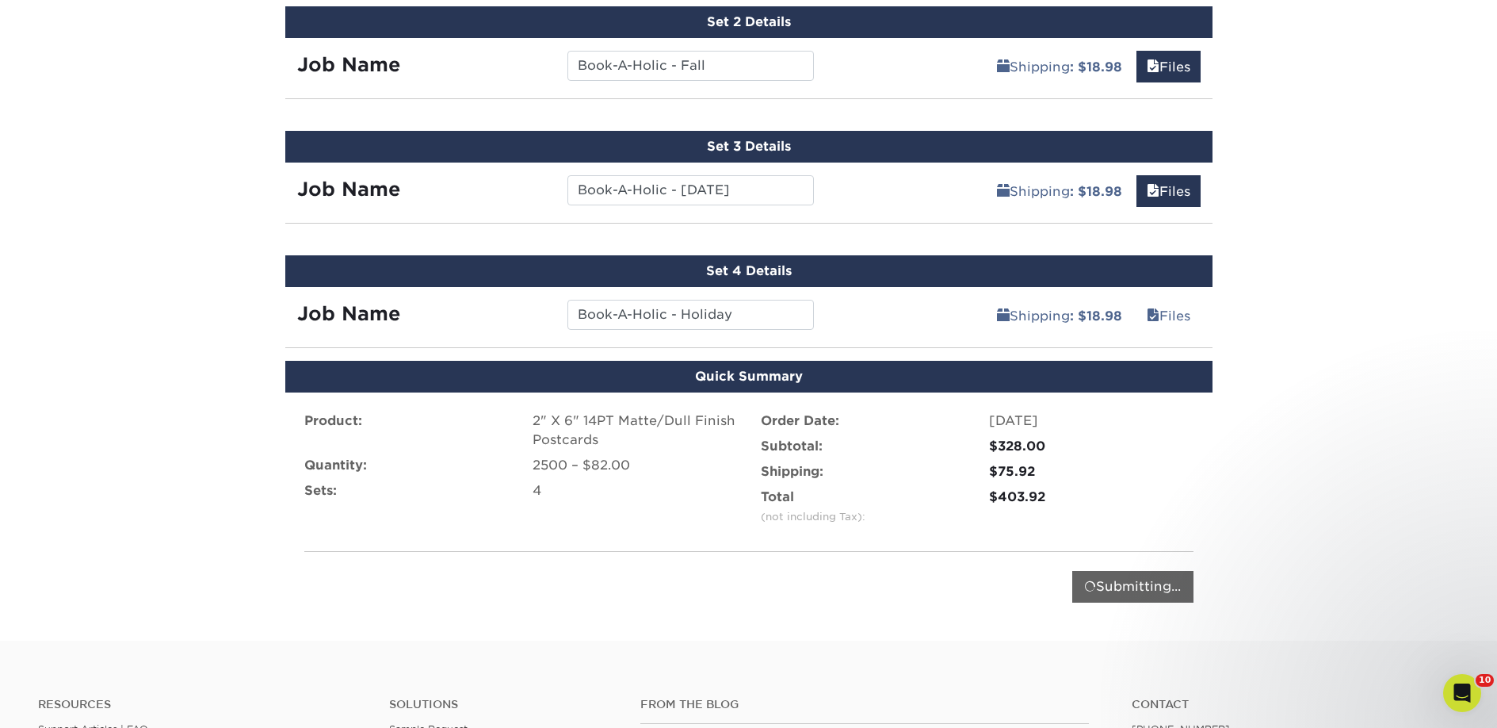
scroll to position [1052, 0]
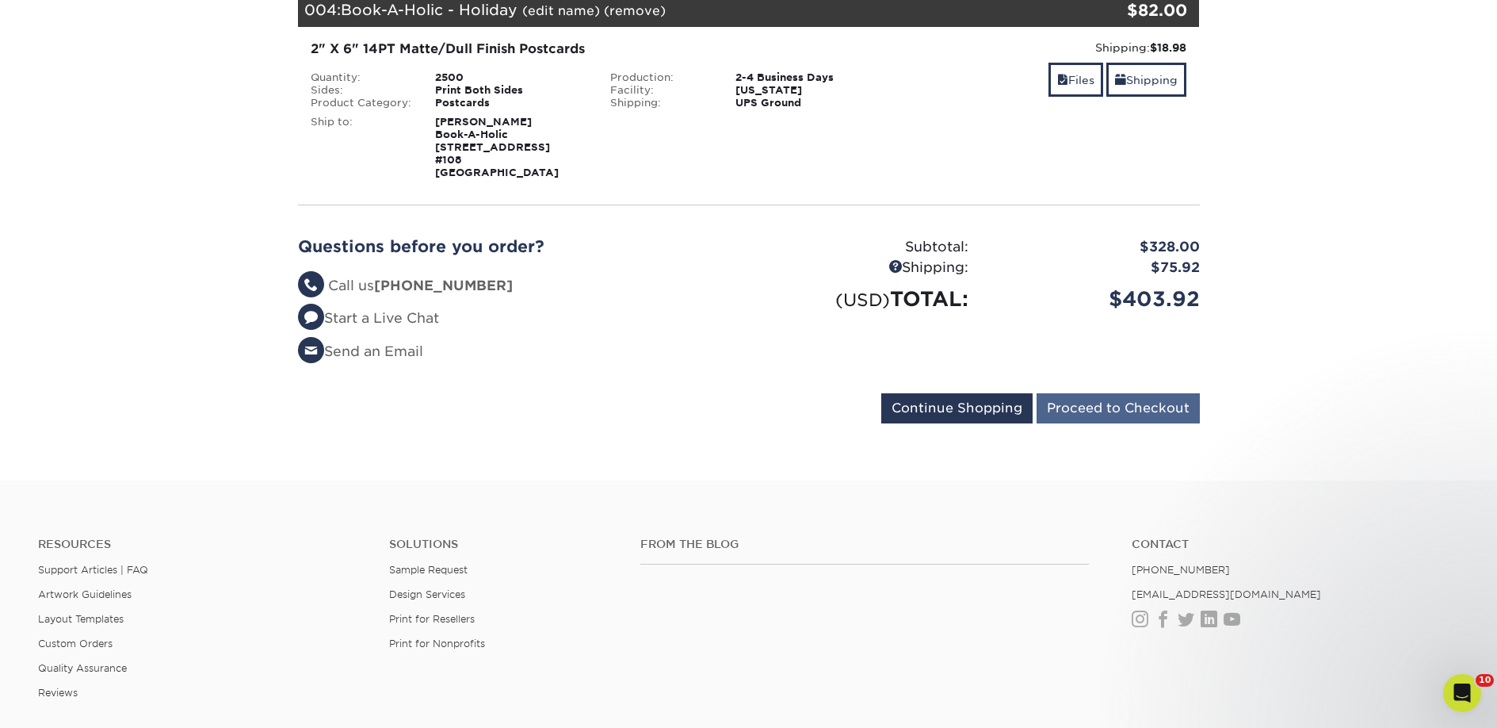
scroll to position [887, 0]
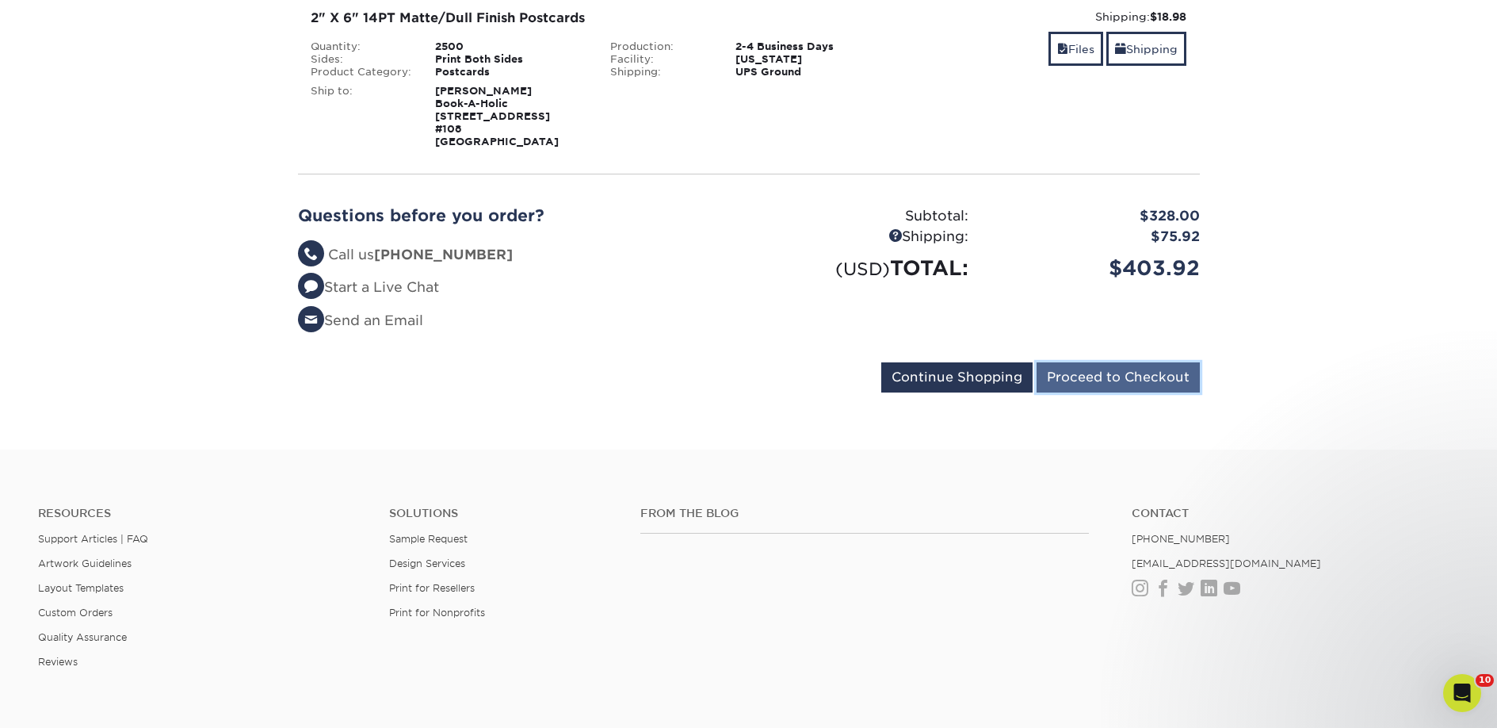
click at [1073, 386] on input "Proceed to Checkout" at bounding box center [1118, 377] width 163 height 30
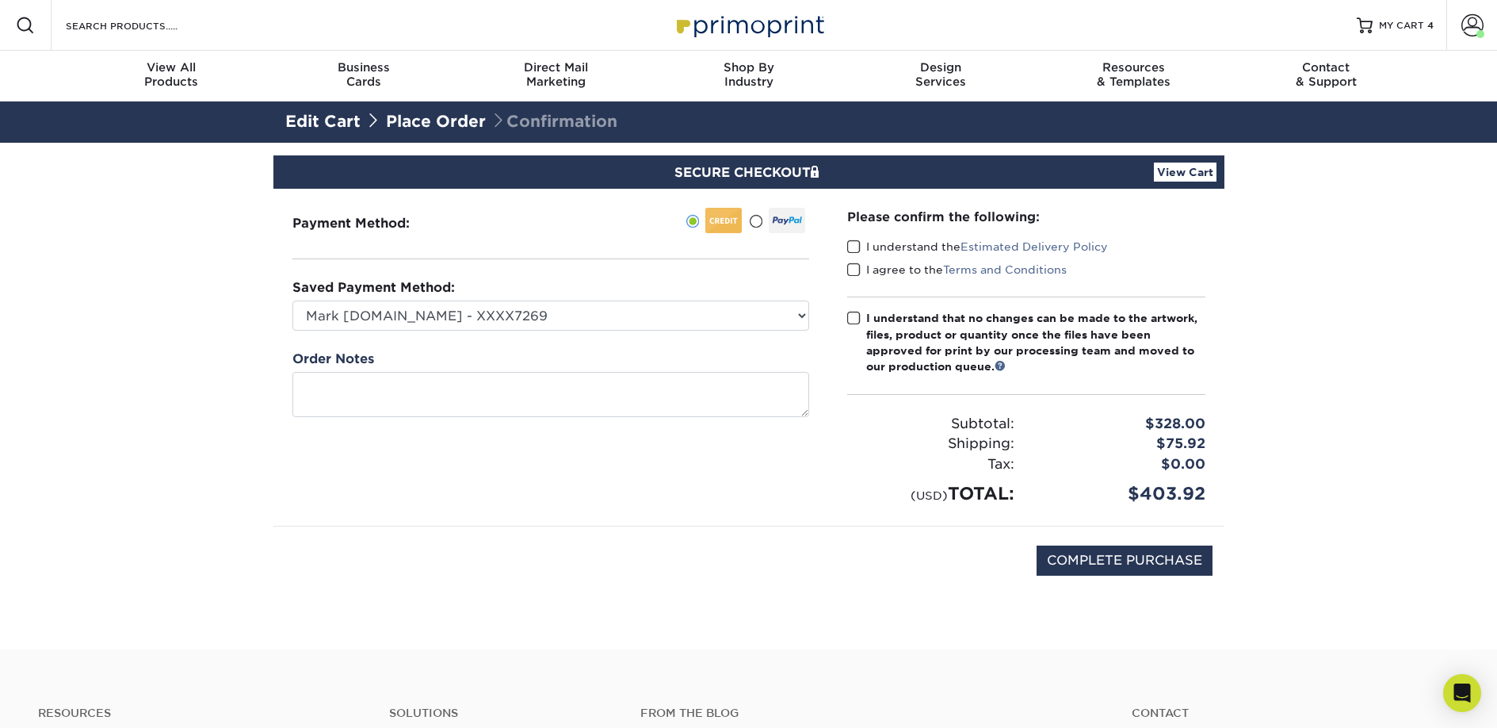
click at [914, 251] on label "I understand the Estimated Delivery Policy" at bounding box center [977, 247] width 261 height 16
click at [0, 0] on input "I understand the Estimated Delivery Policy" at bounding box center [0, 0] width 0 height 0
click at [911, 272] on label "I agree to the Terms and Conditions" at bounding box center [957, 270] width 220 height 16
click at [0, 0] on input "I agree to the Terms and Conditions" at bounding box center [0, 0] width 0 height 0
click at [911, 332] on div "I understand that no changes can be made to the artwork, files, product or quan…" at bounding box center [1035, 342] width 339 height 65
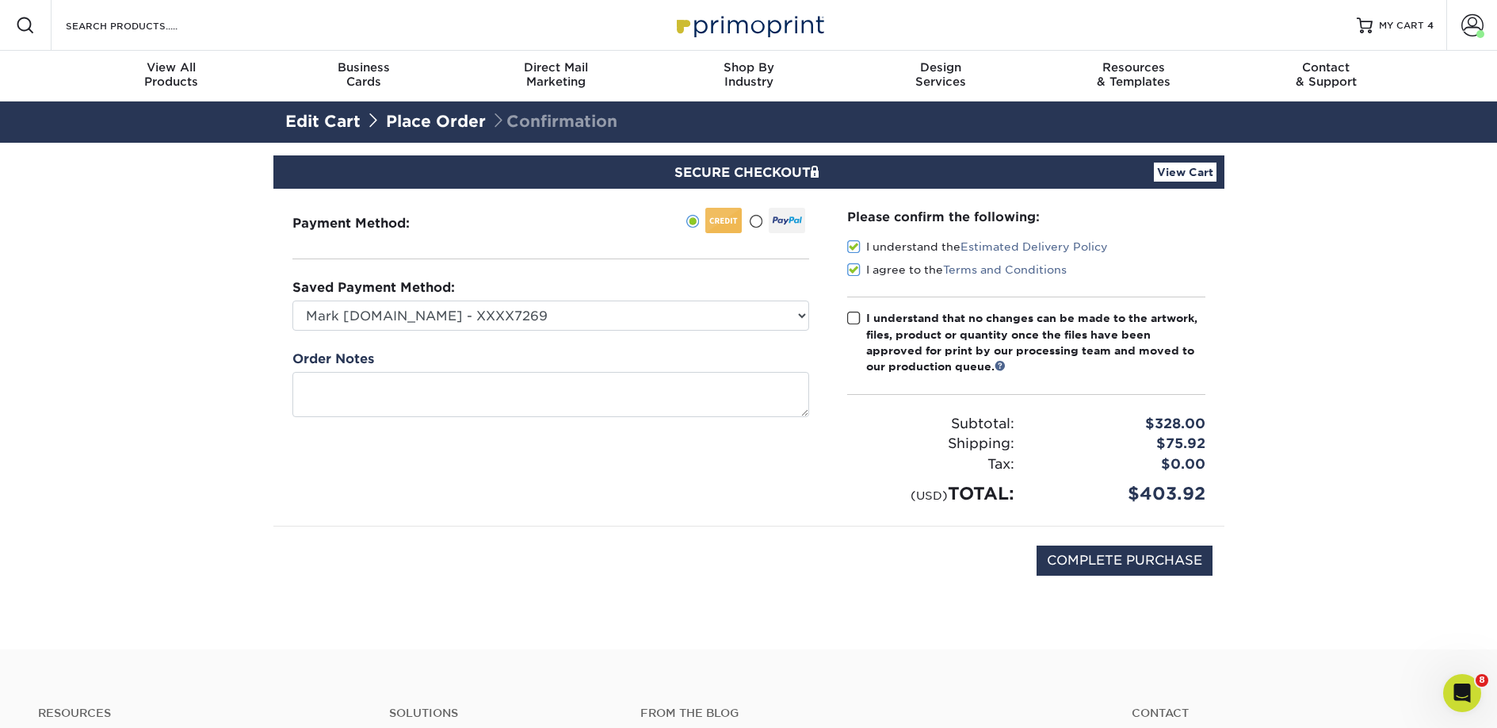
click at [0, 0] on input "I understand that no changes can be made to the artwork, files, product or quan…" at bounding box center [0, 0] width 0 height 0
click at [1060, 556] on input "COMPLETE PURCHASE" at bounding box center [1125, 560] width 176 height 30
type input "PROCESSING, PLEASE WAIT..."
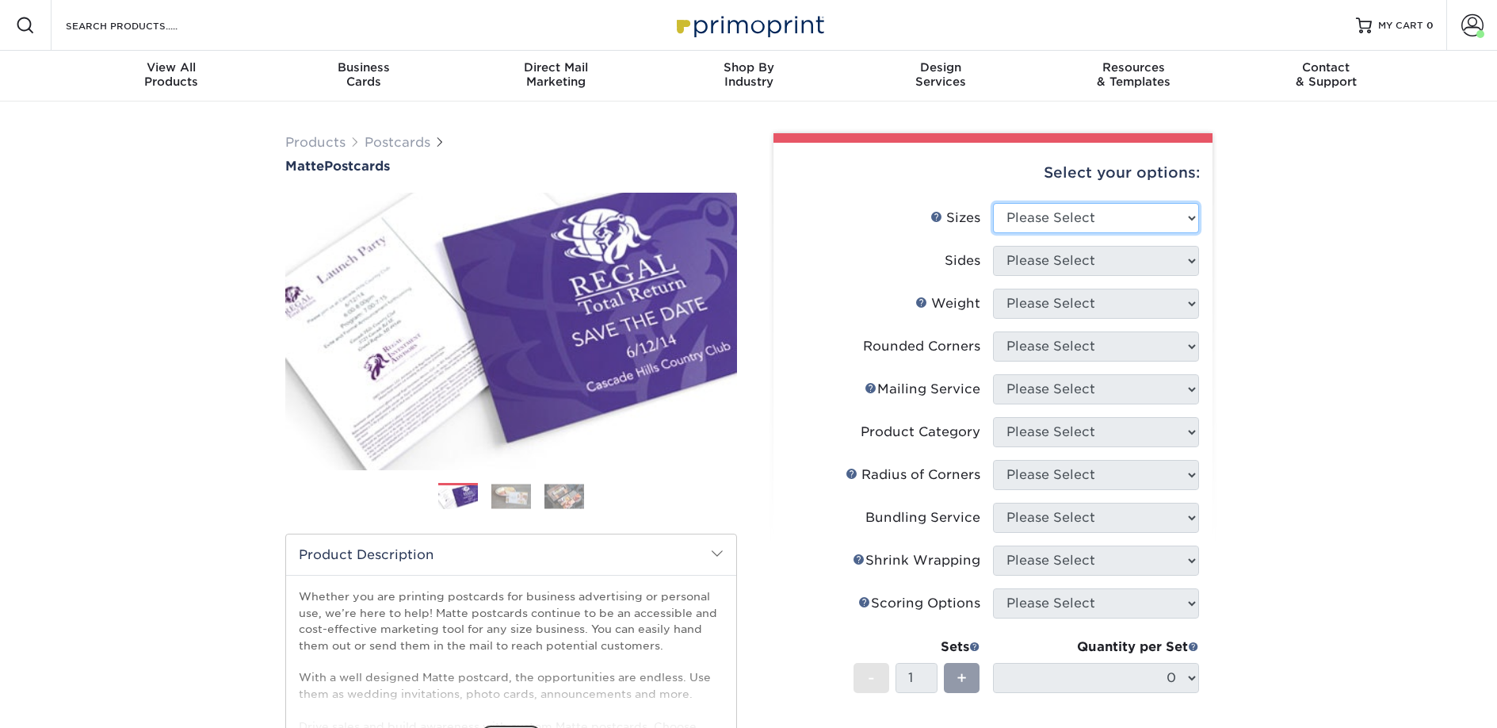
click at [1041, 209] on select "Please Select 1.5" x 7" 2" x 4" 2" x 6" 2" x 7" 2" x 8" 2.12" x 5.5" 2.125" x 5…" at bounding box center [1096, 218] width 206 height 30
select select "2.00x6.00"
click at [993, 203] on select "Please Select 1.5" x 7" 2" x 4" 2" x 6" 2" x 7" 2" x 8" 2.12" x 5.5" 2.125" x 5…" at bounding box center [1096, 218] width 206 height 30
click at [1039, 266] on select "Please Select Print Both Sides Print Front Only" at bounding box center [1096, 261] width 206 height 30
select select "13abbda7-1d64-4f25-8bb2-c179b224825d"
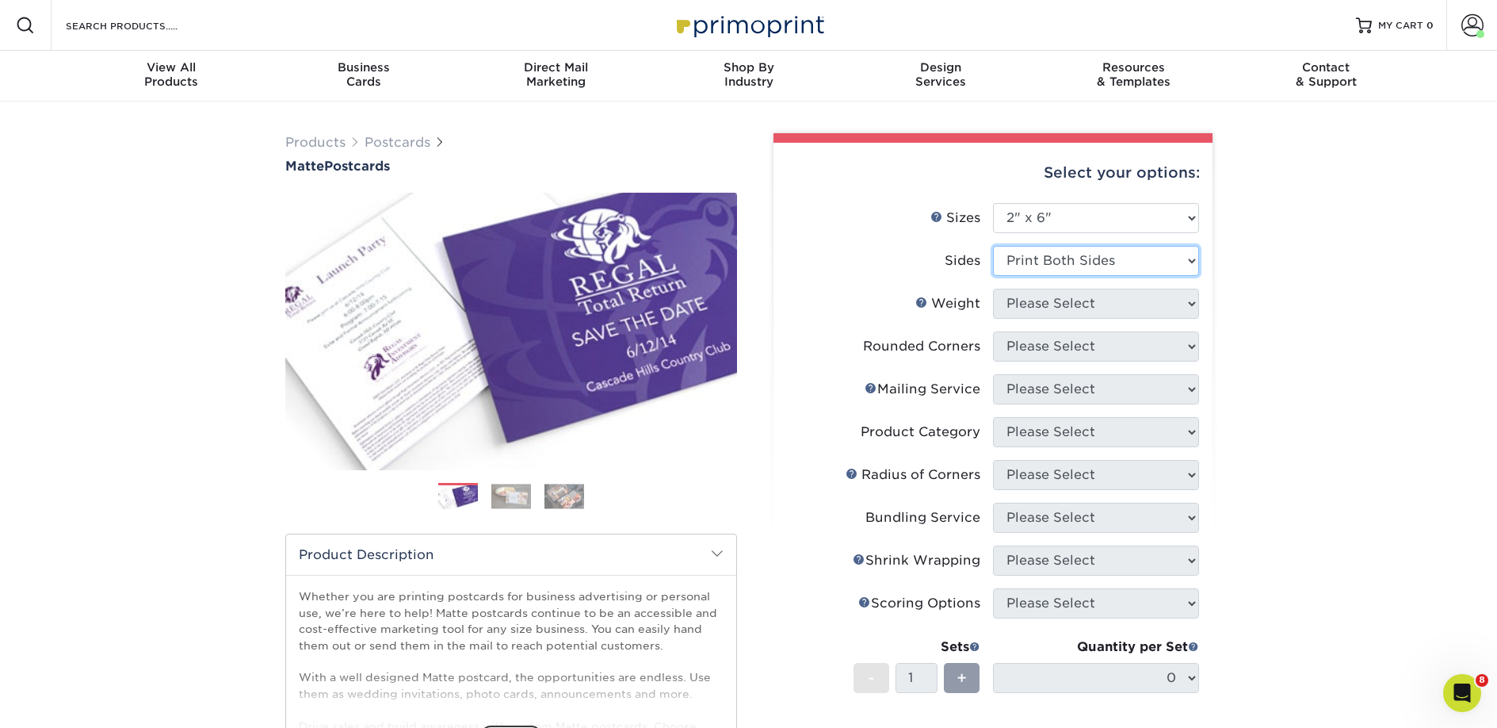
click at [993, 246] on select "Please Select Print Both Sides Print Front Only" at bounding box center [1096, 261] width 206 height 30
click at [1045, 309] on select "Please Select 14PT 16PT" at bounding box center [1096, 304] width 206 height 30
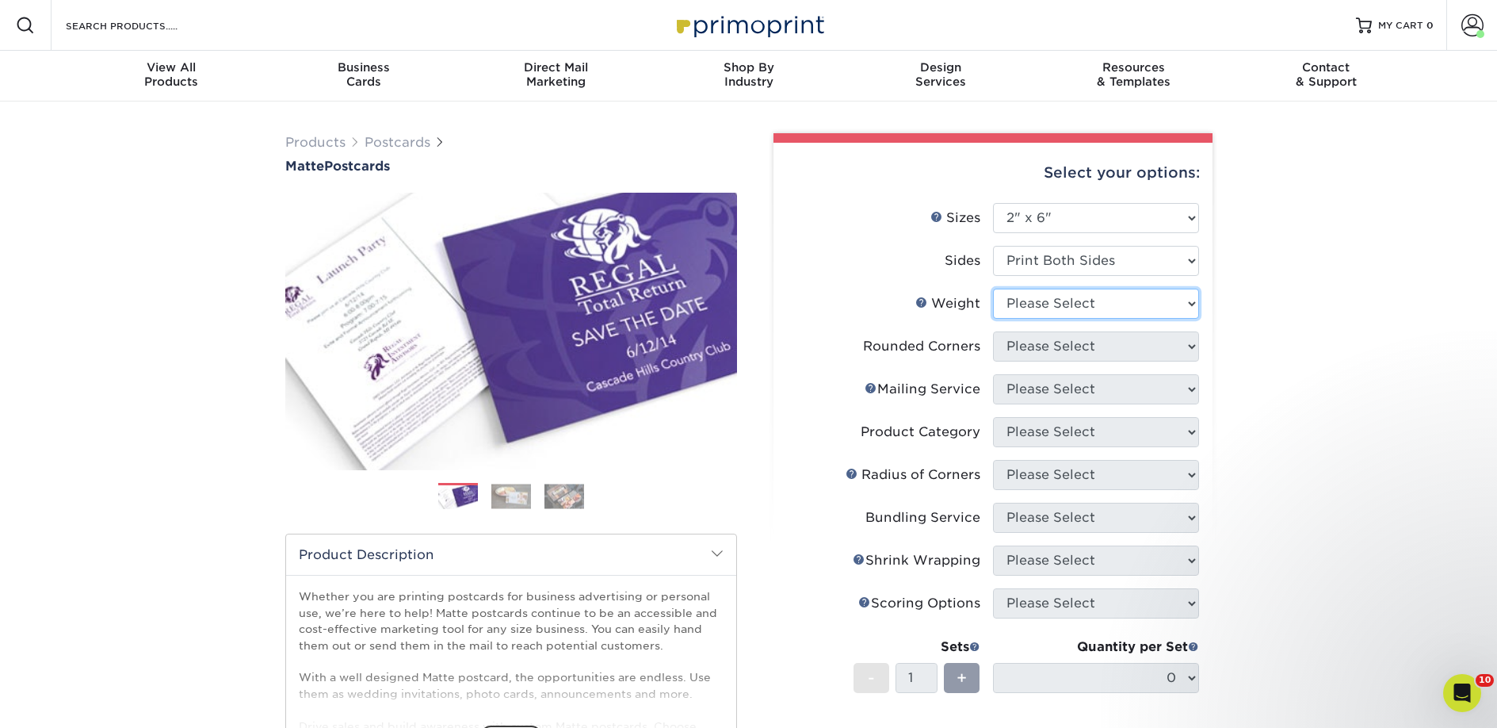
select select "14PT"
click at [993, 289] on select "Please Select 14PT 16PT" at bounding box center [1096, 304] width 206 height 30
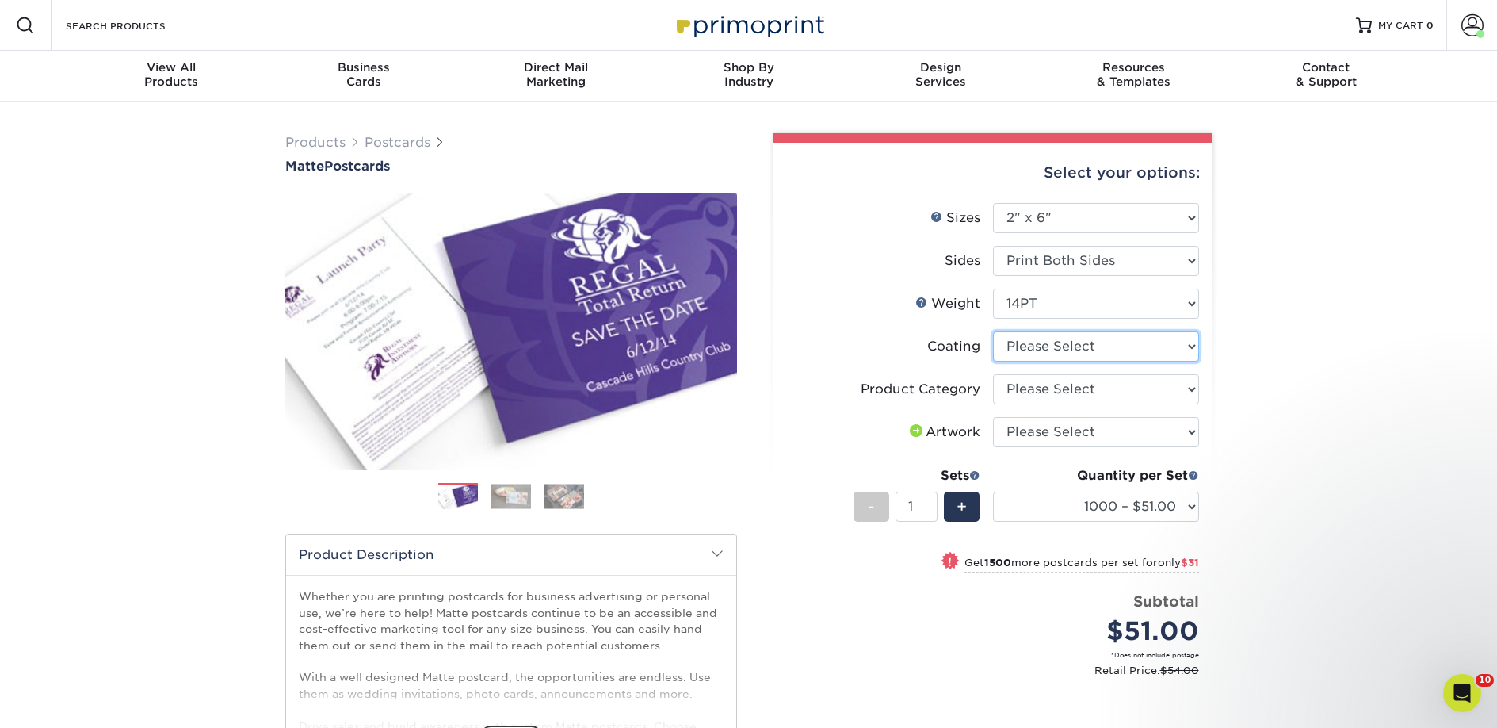
click at [1049, 342] on select at bounding box center [1096, 346] width 206 height 30
select select "121bb7b5-3b4d-429f-bd8d-bbf80e953313"
click at [993, 331] on select at bounding box center [1096, 346] width 206 height 30
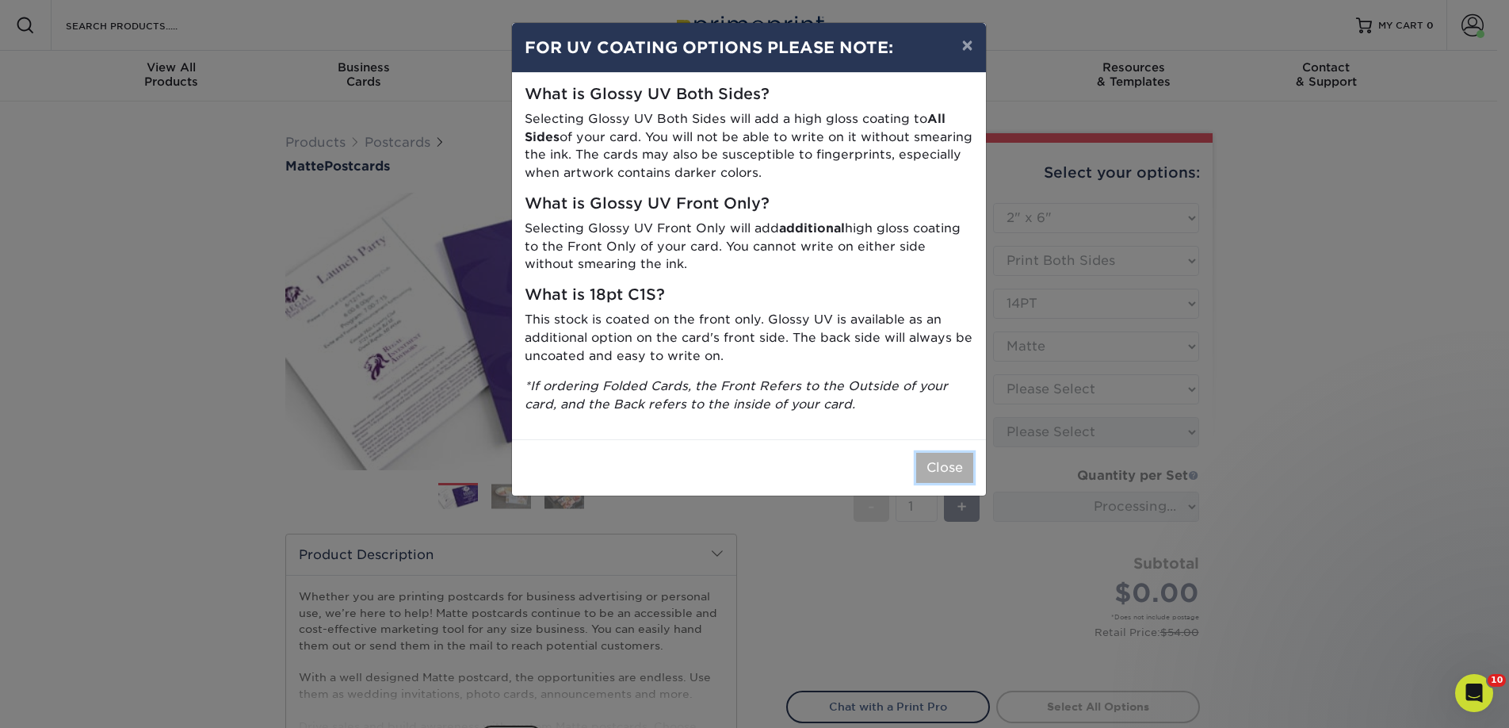
click at [946, 456] on button "Close" at bounding box center [944, 468] width 57 height 30
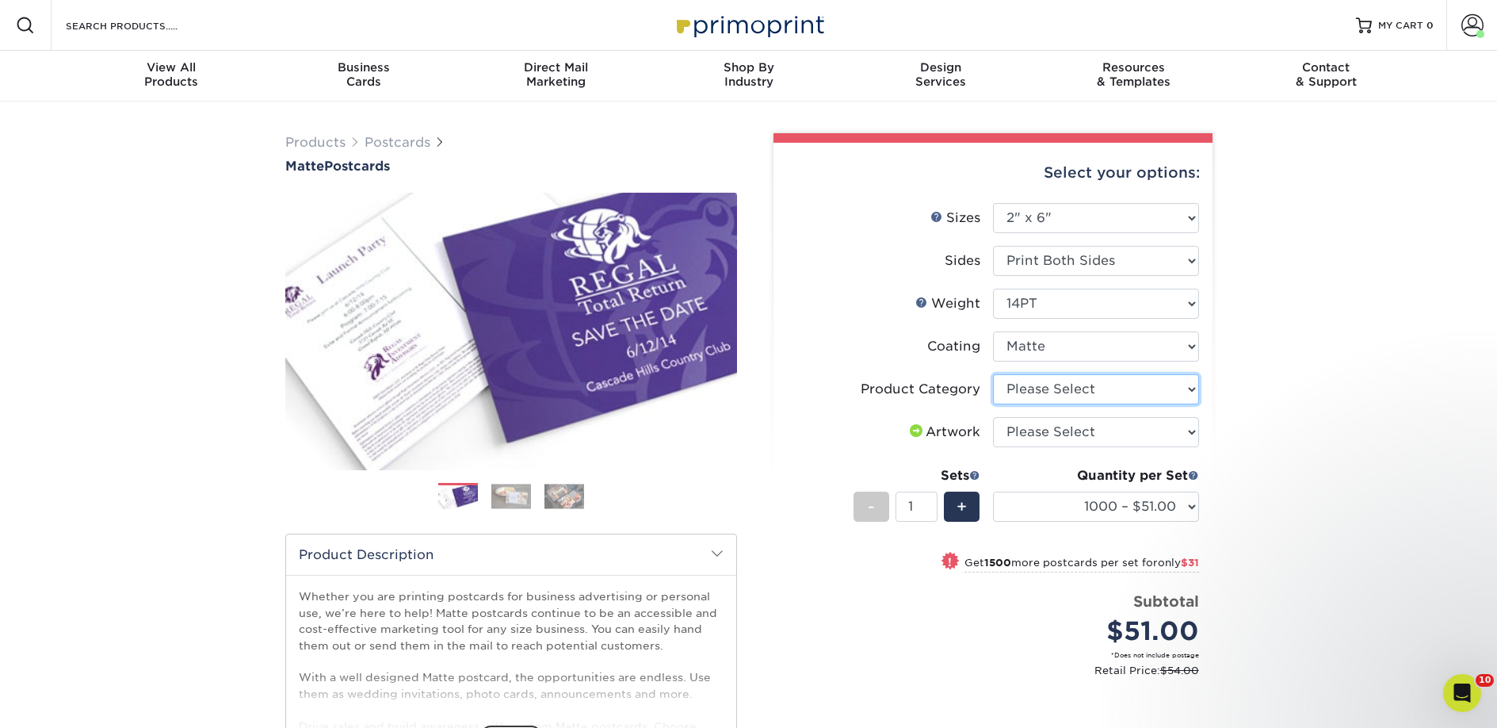
click at [1049, 391] on select "Please Select Postcards" at bounding box center [1096, 389] width 206 height 30
select select "9b7272e0-d6c8-4c3c-8e97-d3a1bcdab858"
click at [993, 374] on select "Please Select Postcards" at bounding box center [1096, 389] width 206 height 30
click at [1041, 431] on select "Please Select I will upload files I need a design - $150" at bounding box center [1096, 432] width 206 height 30
select select "upload"
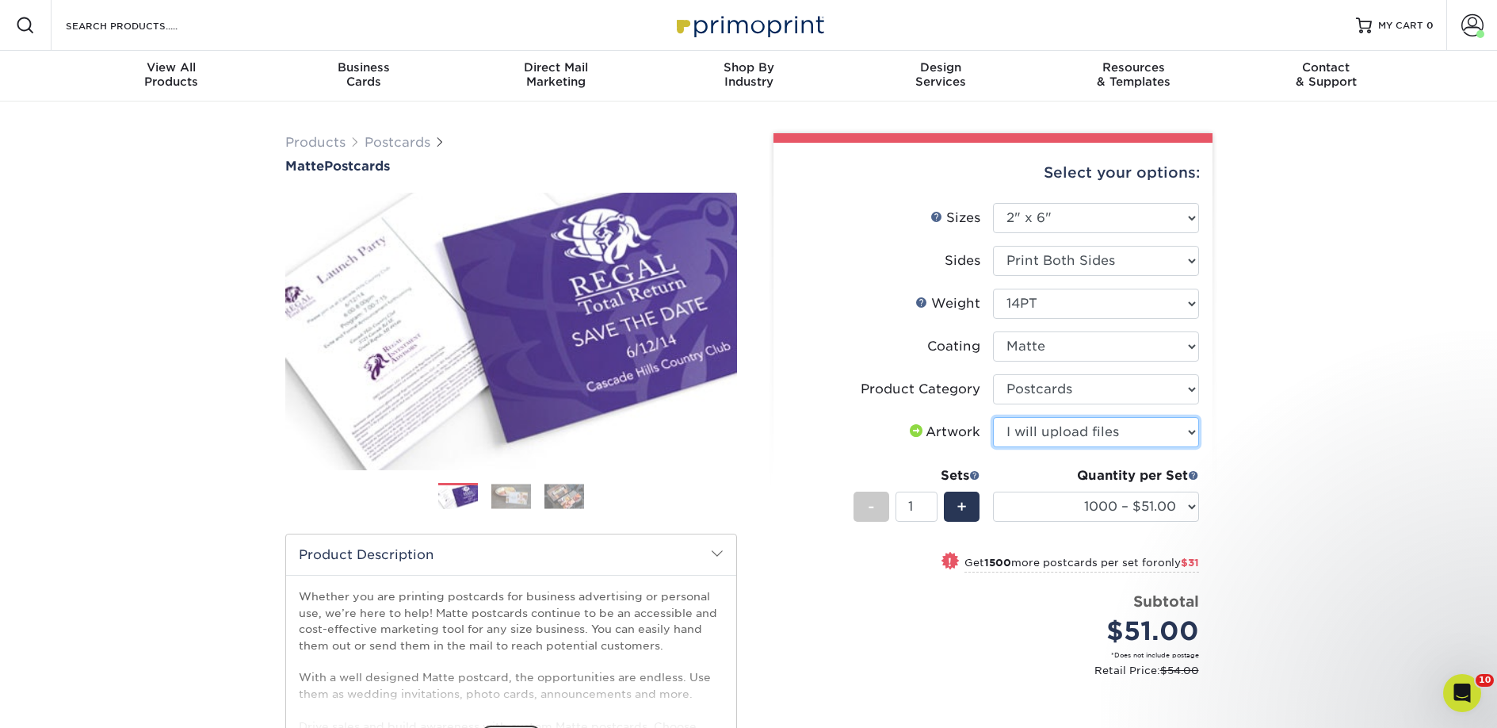
click at [993, 417] on select "Please Select I will upload files I need a design - $150" at bounding box center [1096, 432] width 206 height 30
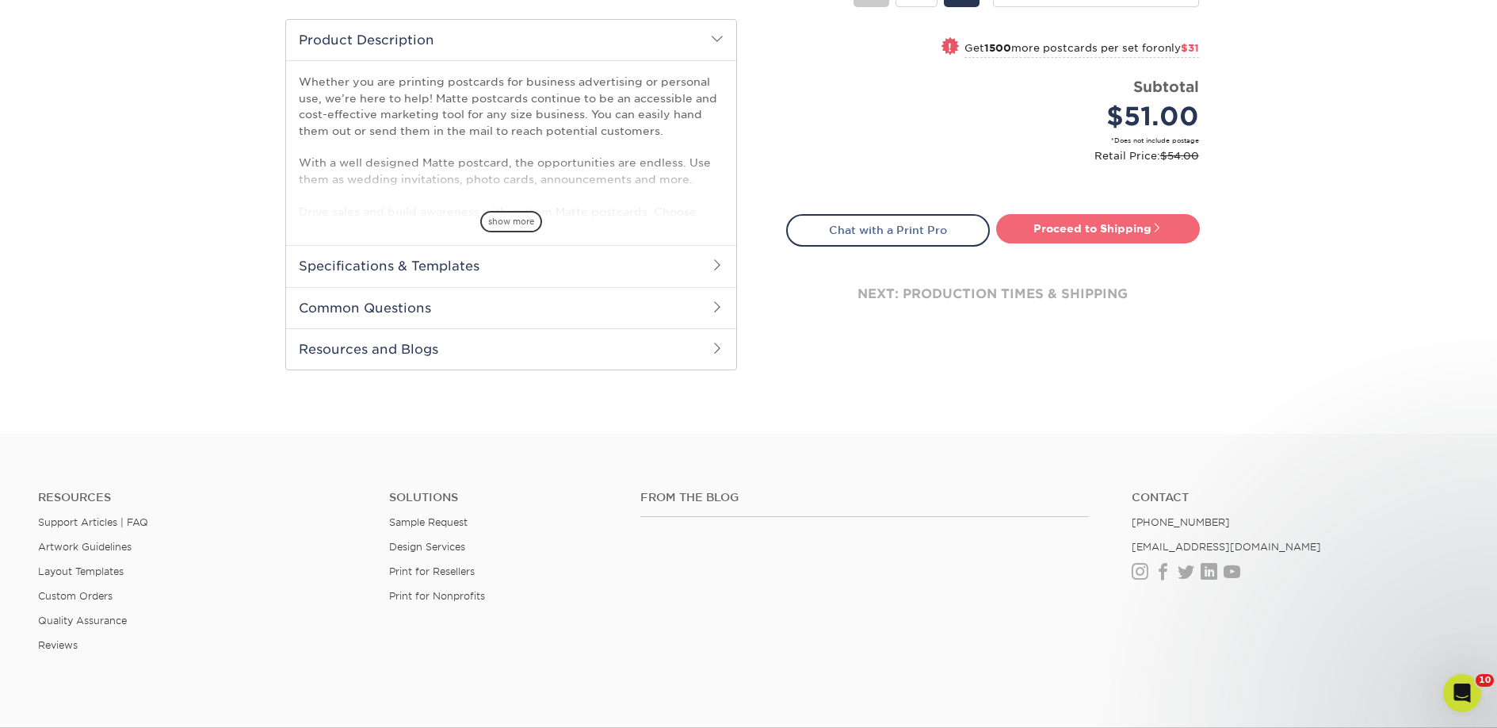
click at [1093, 229] on link "Proceed to Shipping" at bounding box center [1098, 228] width 204 height 29
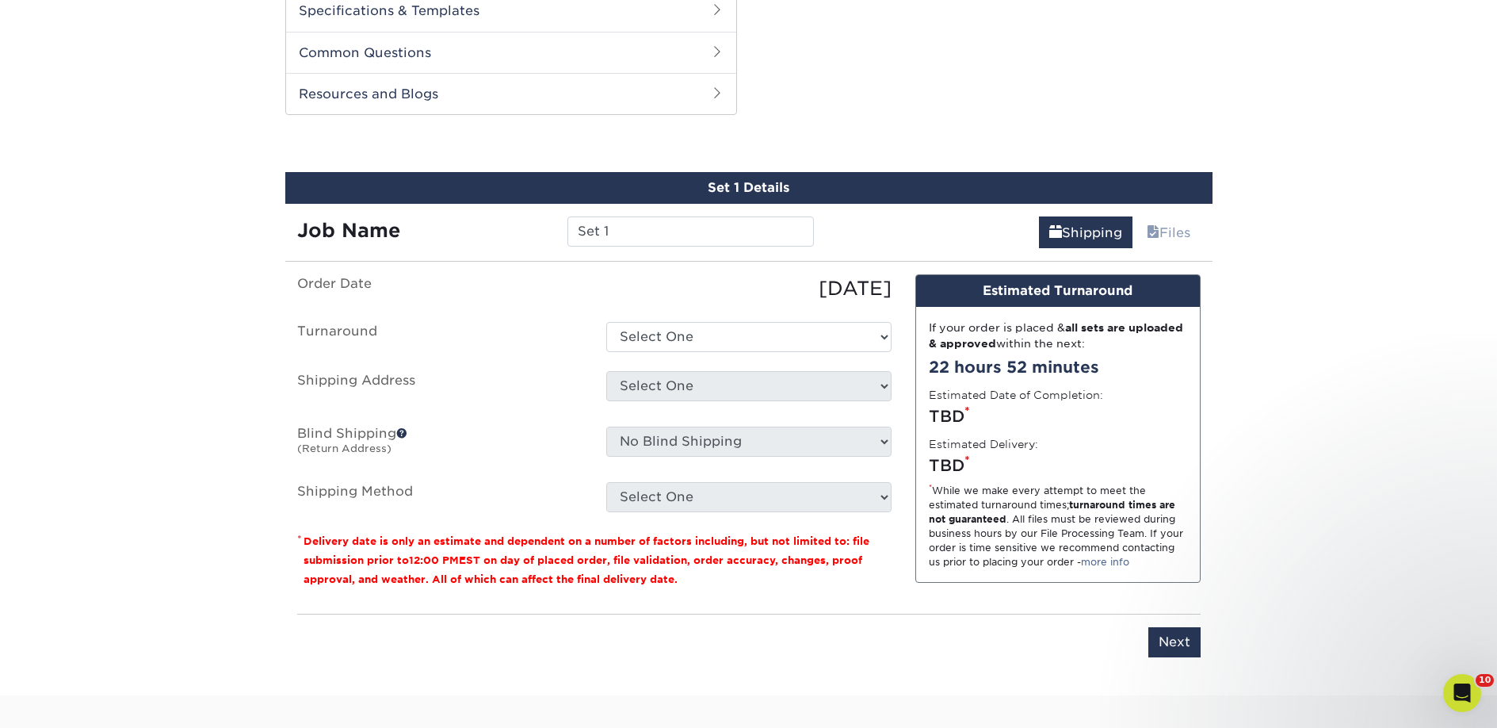
scroll to position [807, 0]
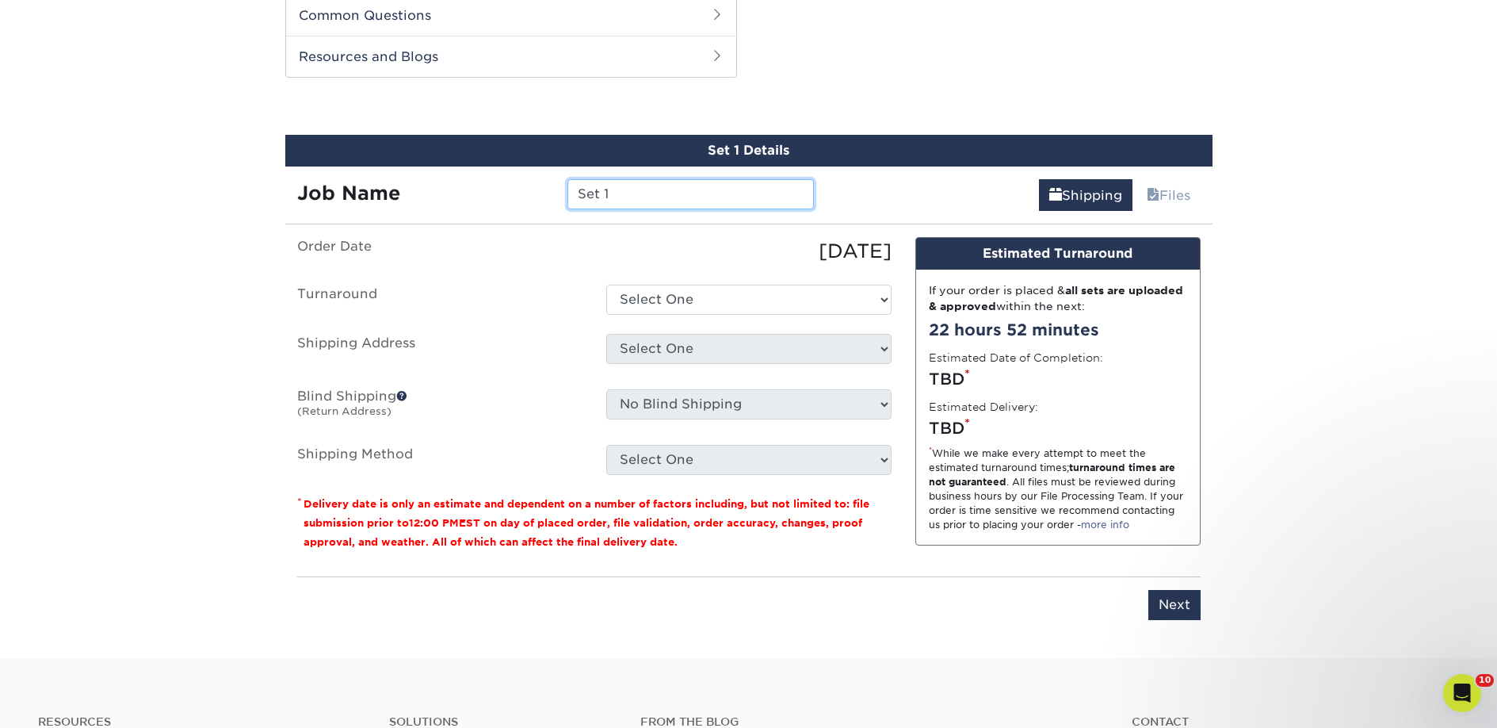
click at [659, 203] on input "Set 1" at bounding box center [690, 194] width 246 height 30
type input "dsf"
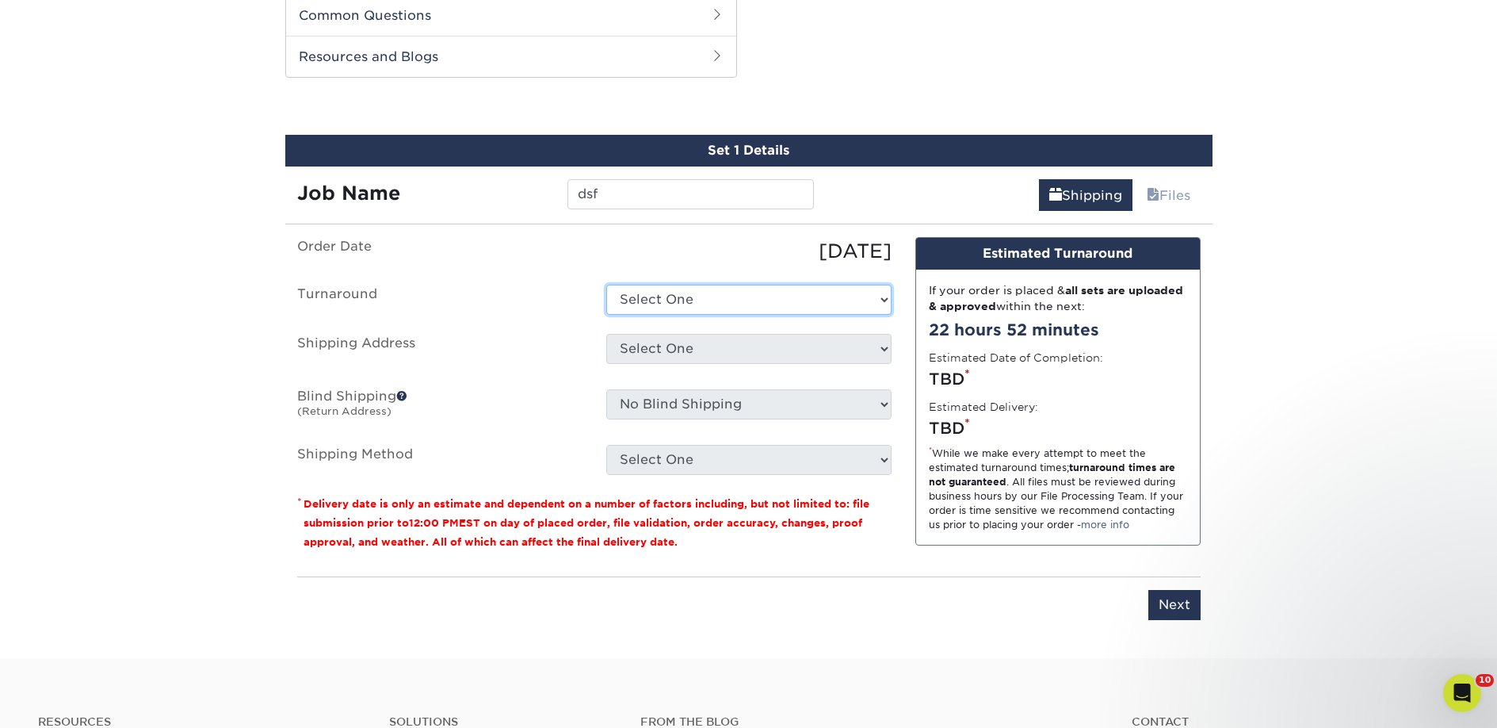
click at [705, 307] on select "Select One 2-4 Business Days 2 Day Next Business Day" at bounding box center [748, 300] width 285 height 30
select select "731eb35c-fd06-49dc-8fc6-ed637cd2e6cc"
click at [606, 285] on select "Select One 2-4 Business Days 2 Day Next Business Day" at bounding box center [748, 300] width 285 height 30
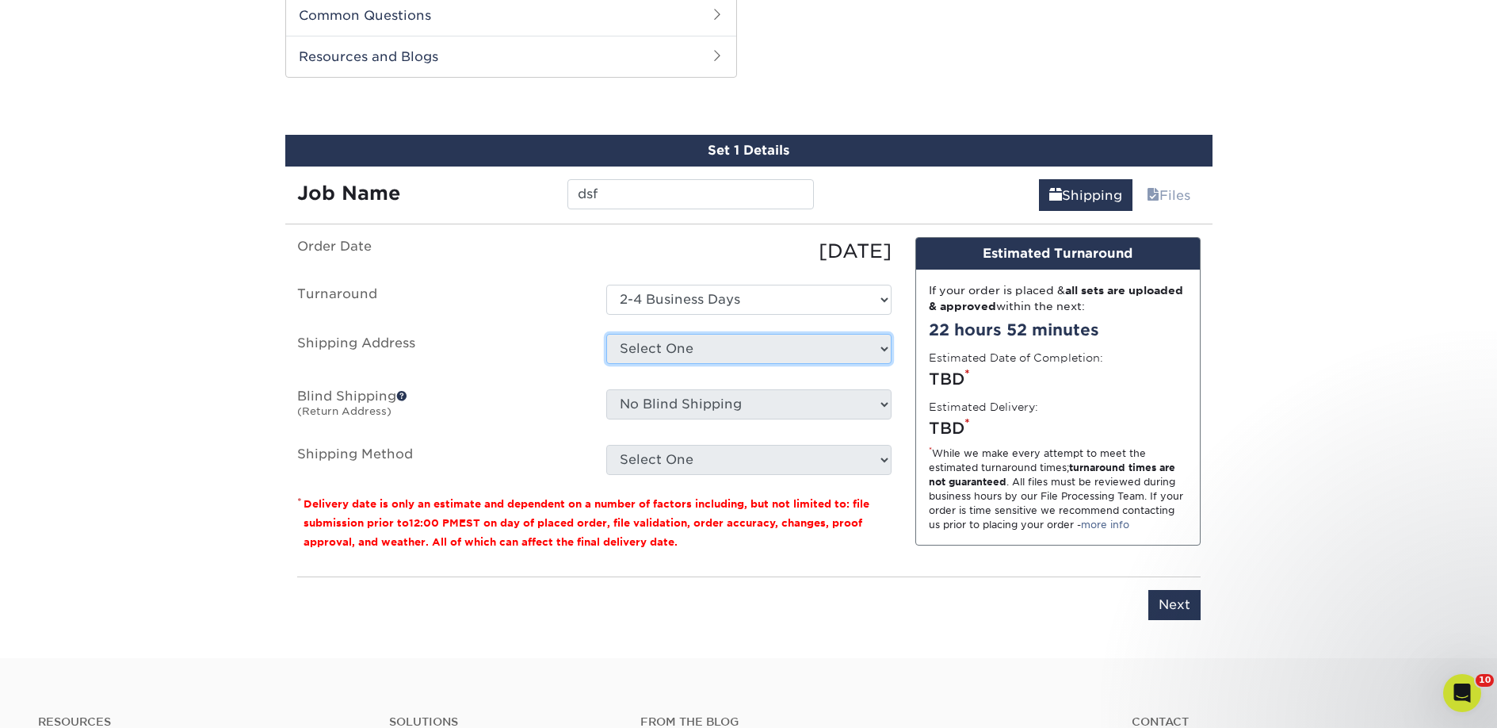
click at [699, 343] on select "Select One 2nd Floor Convention Center A Better [DATE] Books & Boutique A Good …" at bounding box center [748, 349] width 285 height 30
select select "279091"
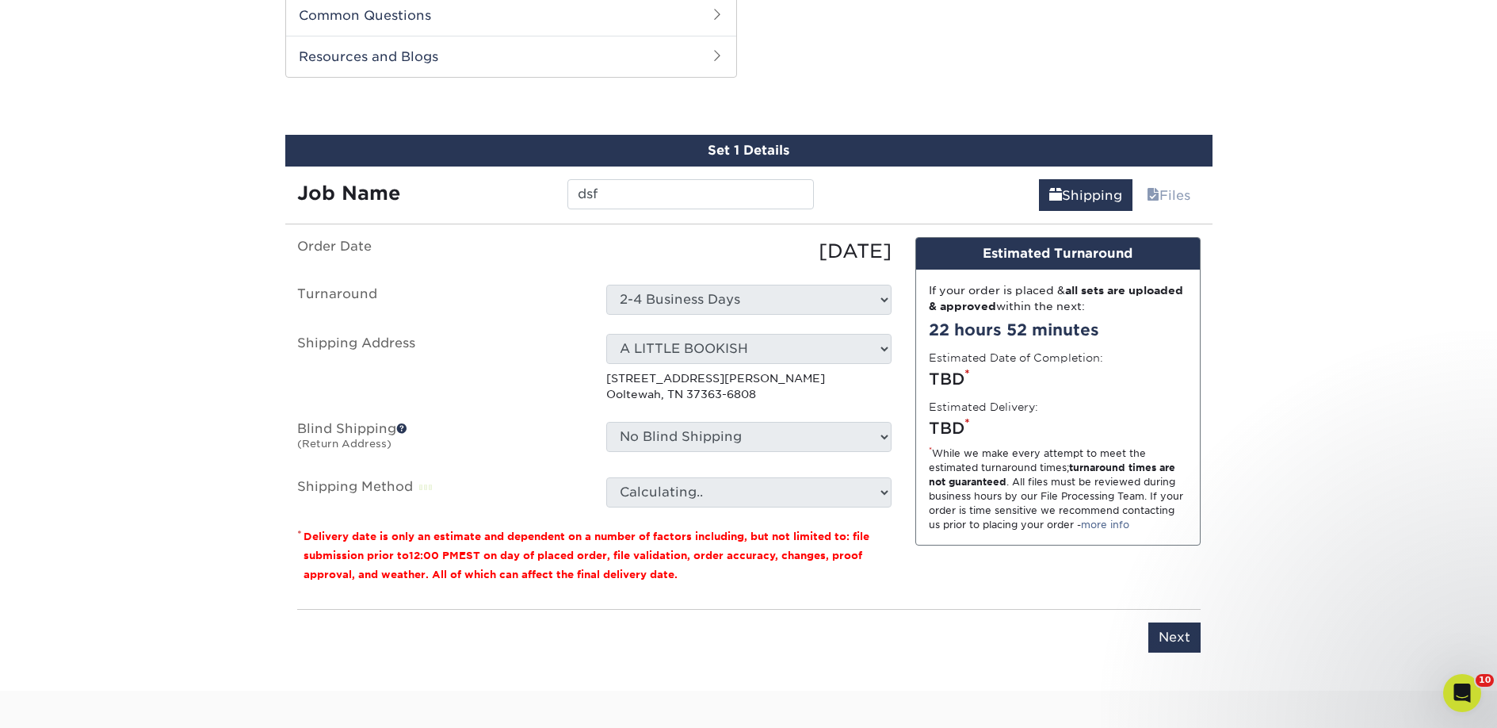
click at [739, 513] on fieldset "Order Date [DATE] [GEOGRAPHIC_DATA] Select One 2-4 Business Days 2 Day Next Bus…" at bounding box center [594, 381] width 594 height 289
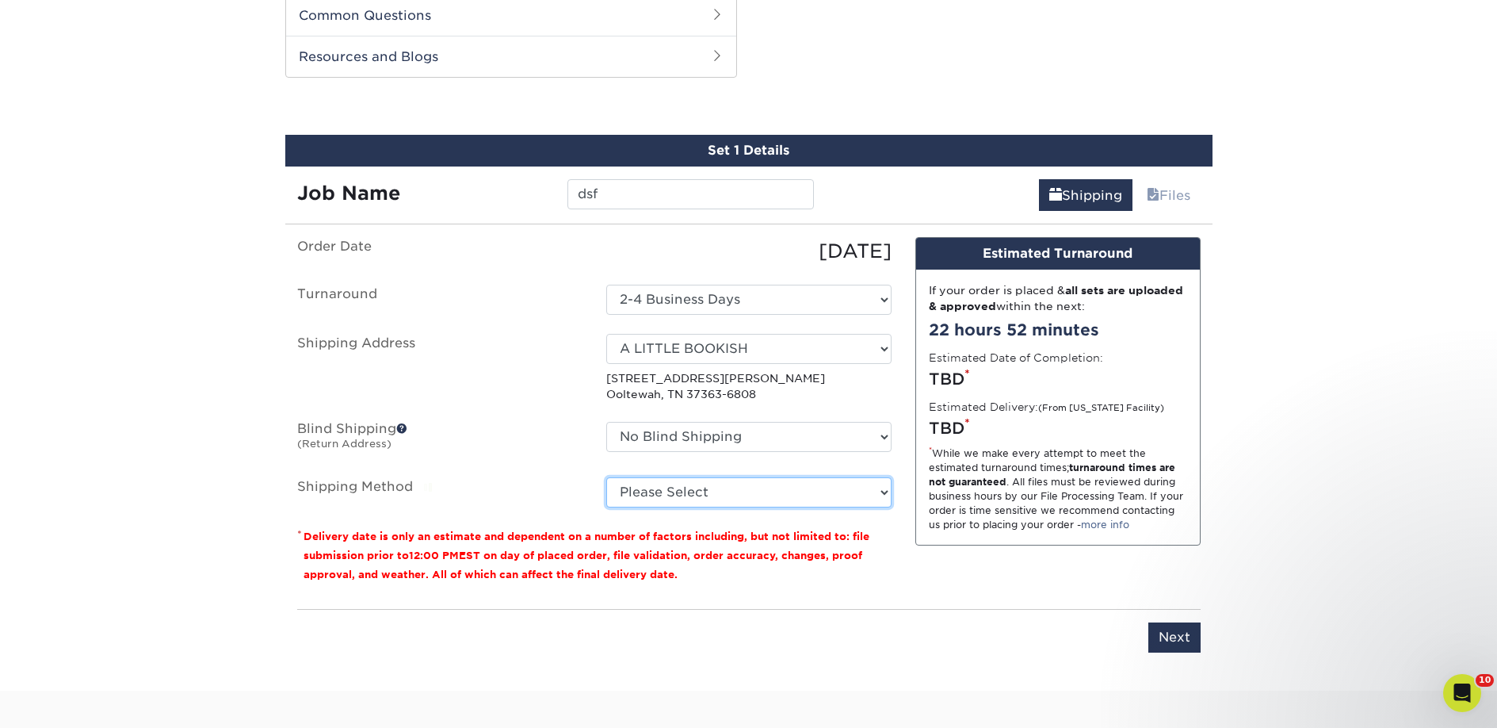
click at [732, 491] on select "Please Select Ground Shipping (+$26.41) 3 Day Shipping Service (+$33.41) 2 Day …" at bounding box center [748, 492] width 285 height 30
select select "03"
click at [606, 477] on select "Please Select Ground Shipping (+$26.41) 3 Day Shipping Service (+$33.41) 2 Day …" at bounding box center [748, 492] width 285 height 30
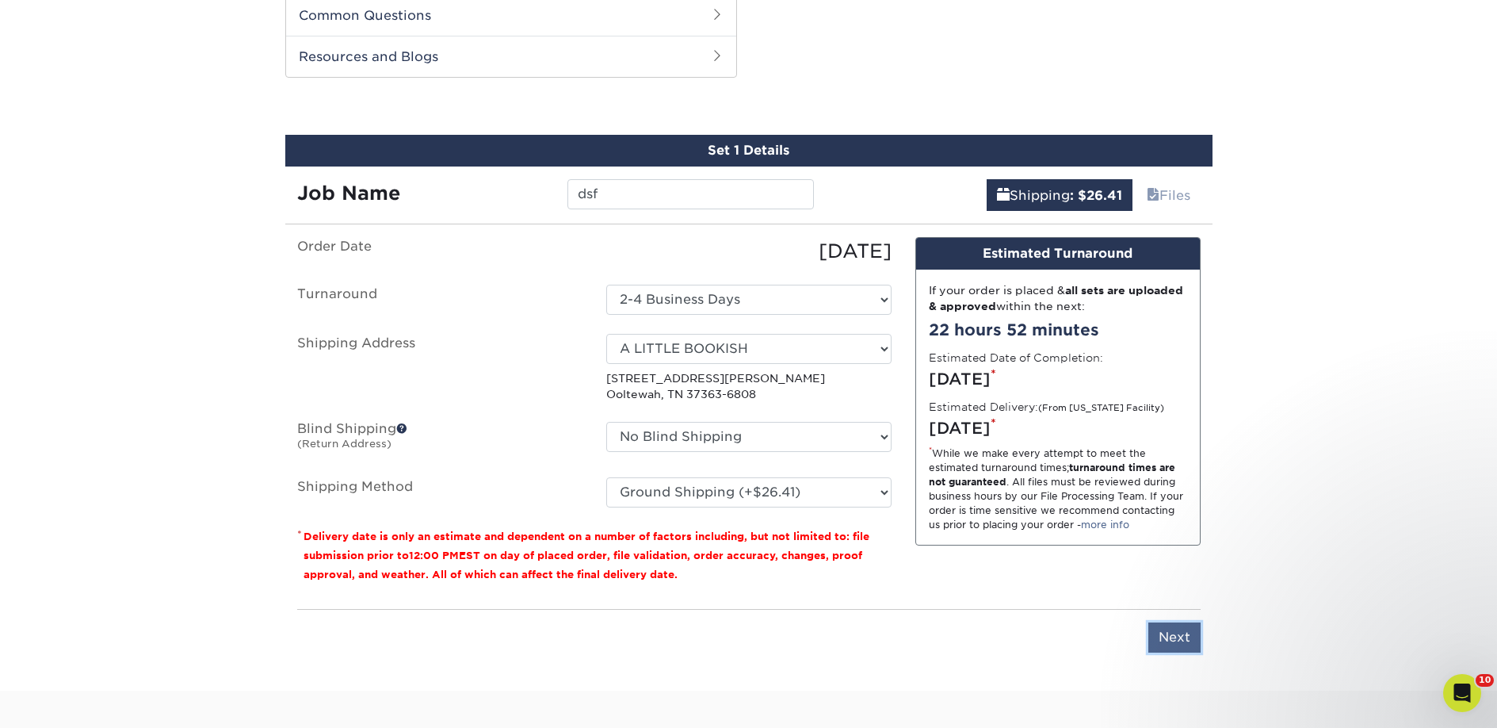
click at [1166, 634] on input "Next" at bounding box center [1174, 637] width 52 height 30
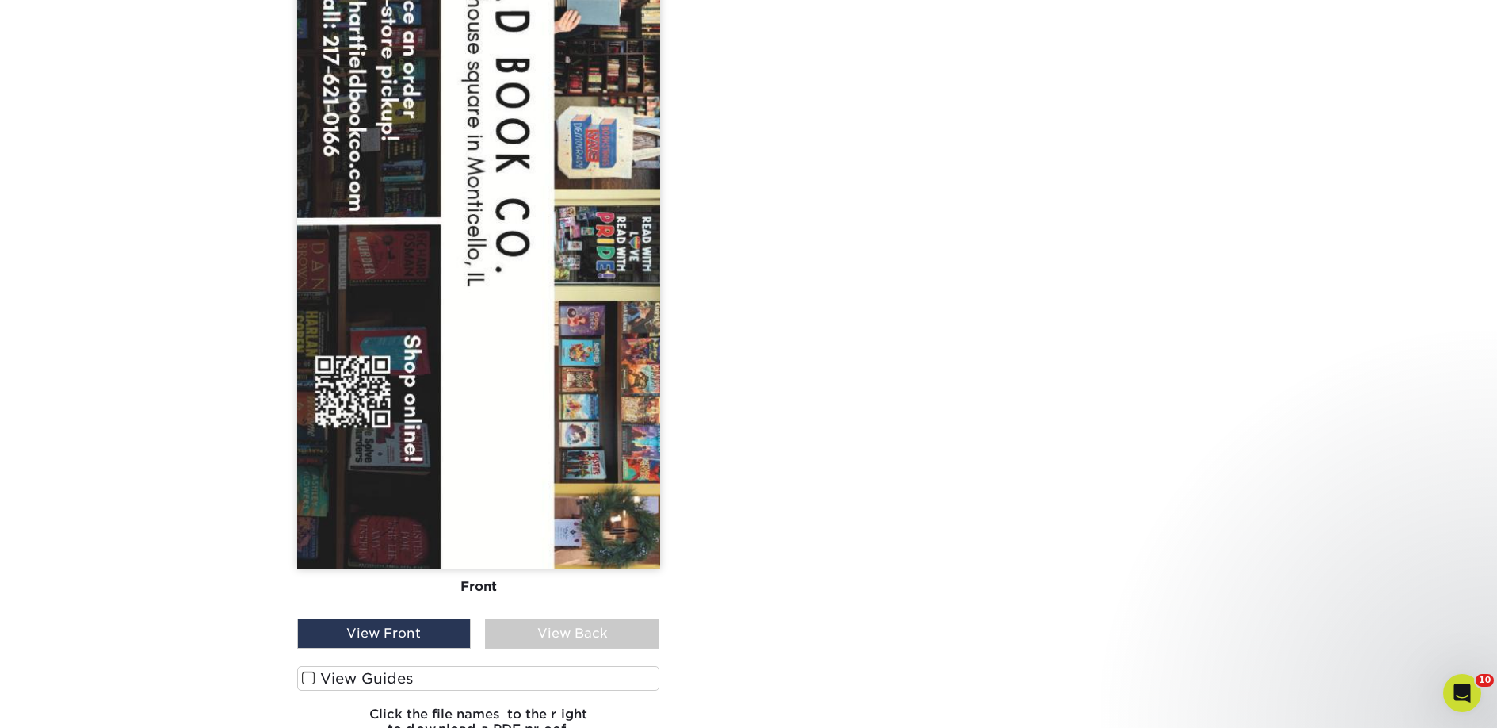
scroll to position [1628, 0]
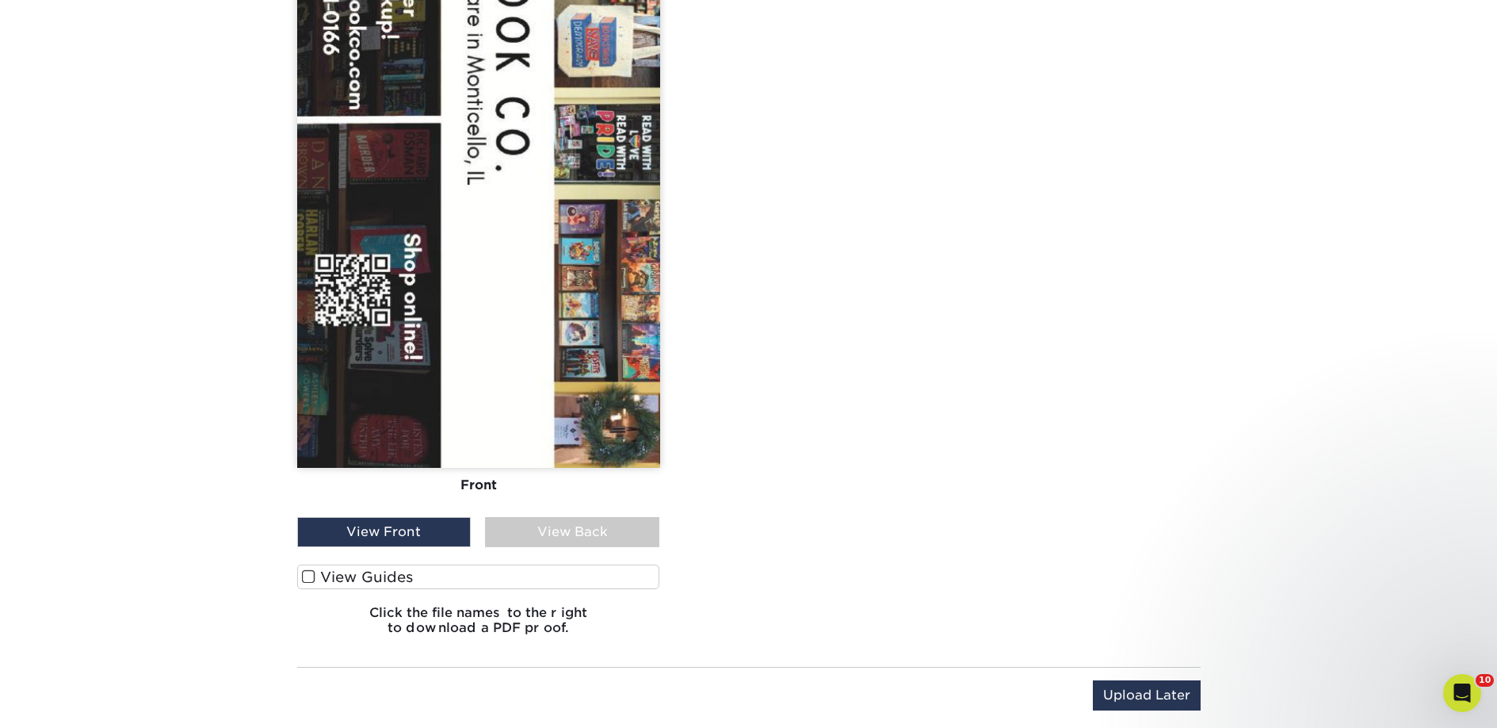
click at [387, 582] on label "View Guides" at bounding box center [478, 576] width 363 height 25
click at [0, 0] on input "View Guides" at bounding box center [0, 0] width 0 height 0
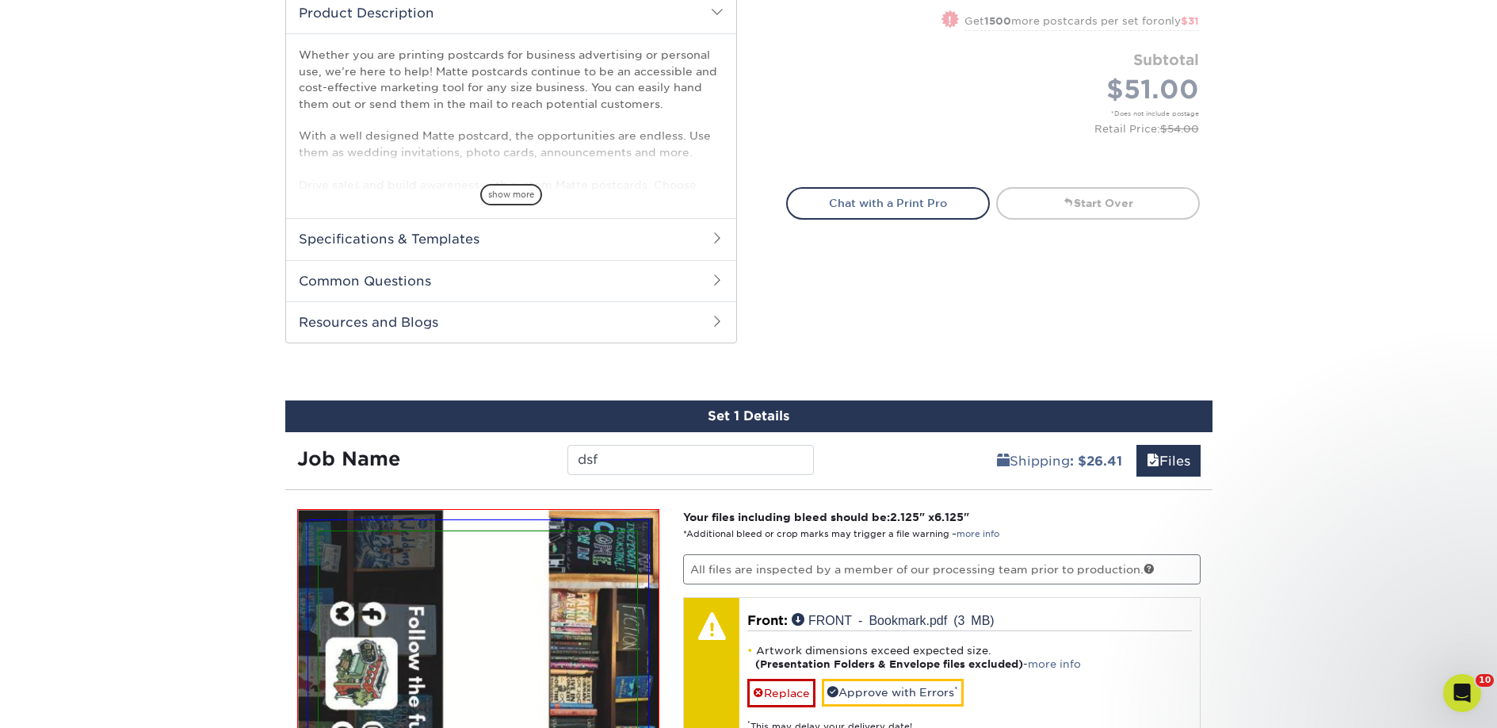
scroll to position [523, 0]
